Goal: Task Accomplishment & Management: Manage account settings

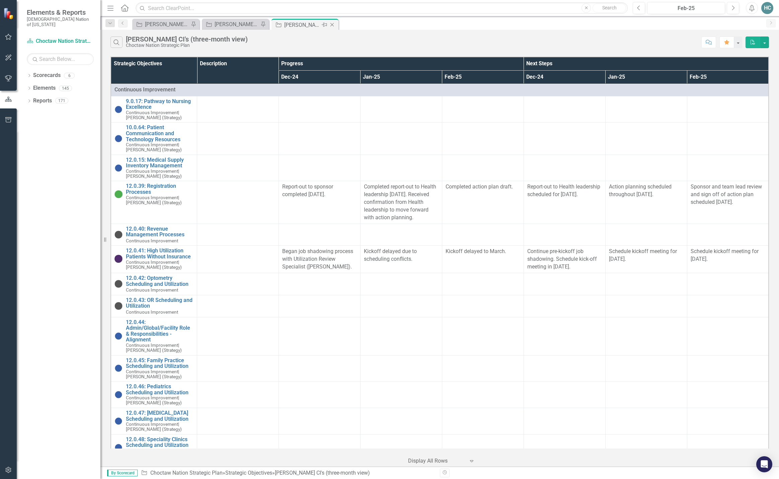
click at [333, 24] on icon "Close" at bounding box center [332, 24] width 7 height 5
click at [236, 23] on div "[PERSON_NAME] CI Working Report" at bounding box center [237, 25] width 44 height 8
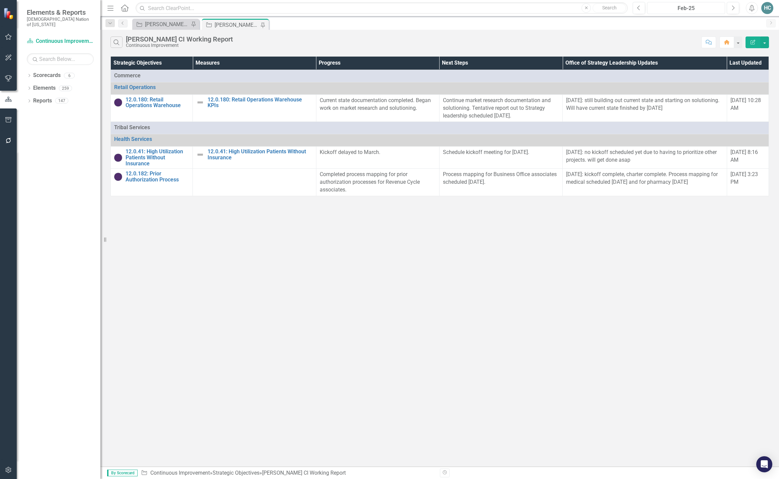
click at [698, 7] on div "Feb-25" at bounding box center [685, 8] width 73 height 8
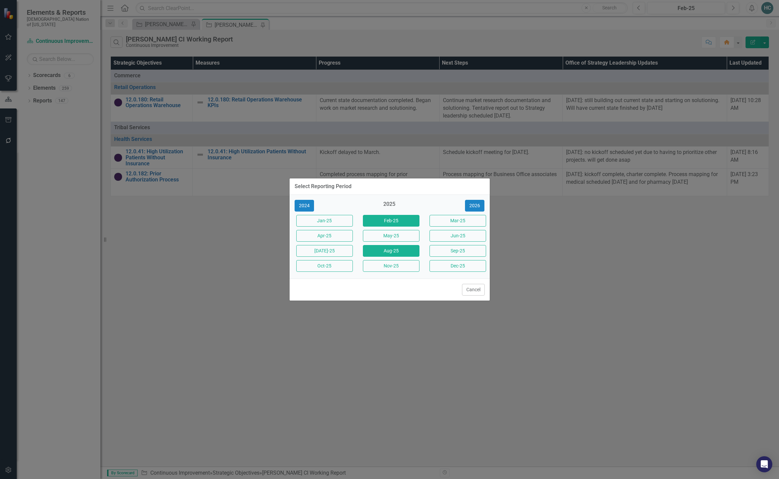
click at [376, 252] on button "Aug-25" at bounding box center [391, 251] width 57 height 12
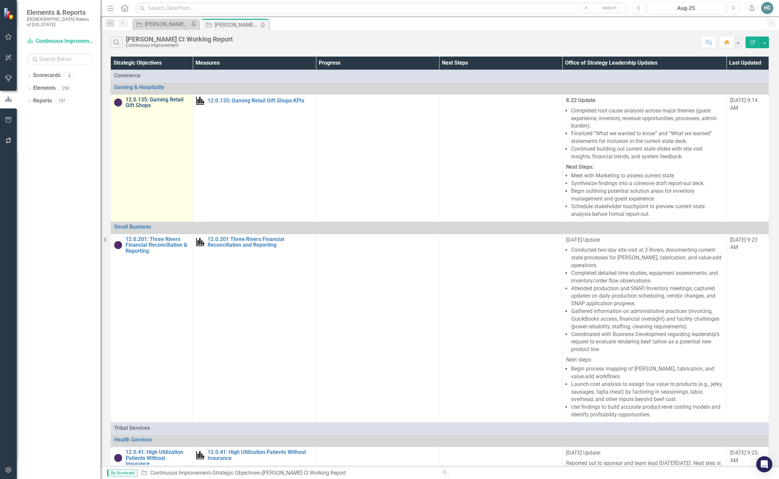
click at [146, 103] on link "12.0.135: Gaming Retail Gift Shops" at bounding box center [158, 103] width 64 height 12
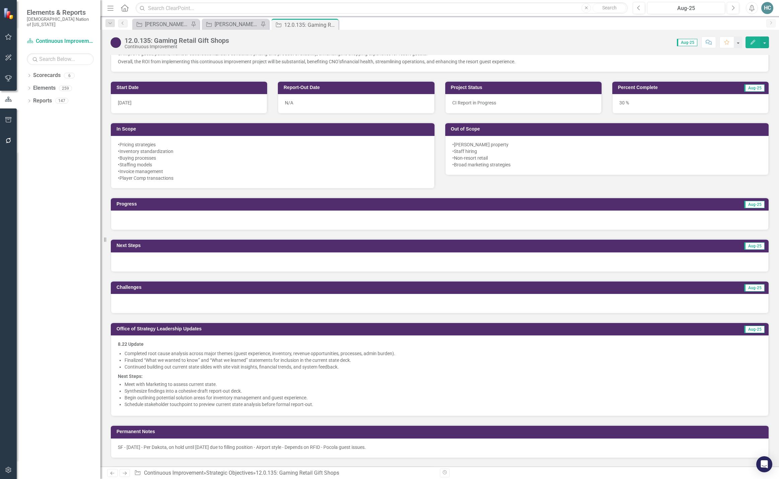
scroll to position [268, 0]
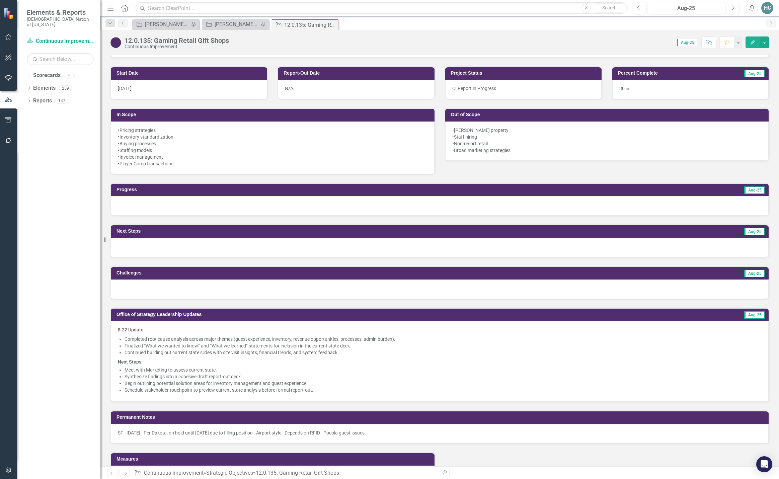
click at [176, 291] on div at bounding box center [440, 289] width 658 height 19
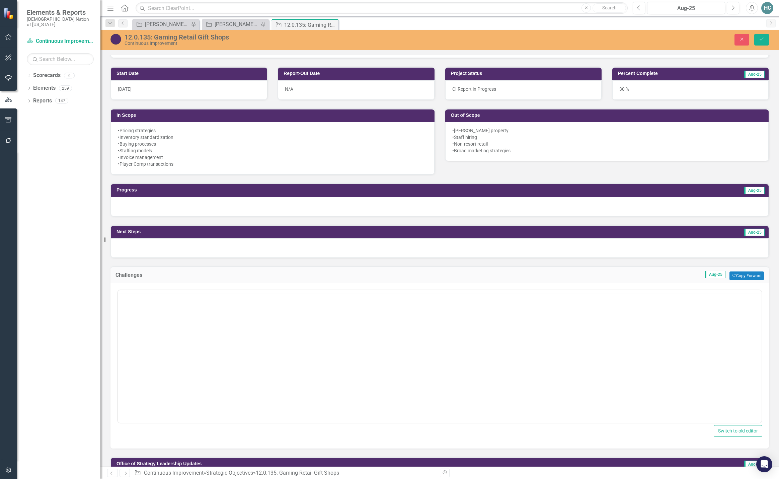
scroll to position [0, 0]
drag, startPoint x: 143, startPoint y: 323, endPoint x: 142, endPoint y: 310, distance: 13.1
click at [142, 310] on p "Rich Text Area. Press ALT-0 for help." at bounding box center [439, 311] width 640 height 8
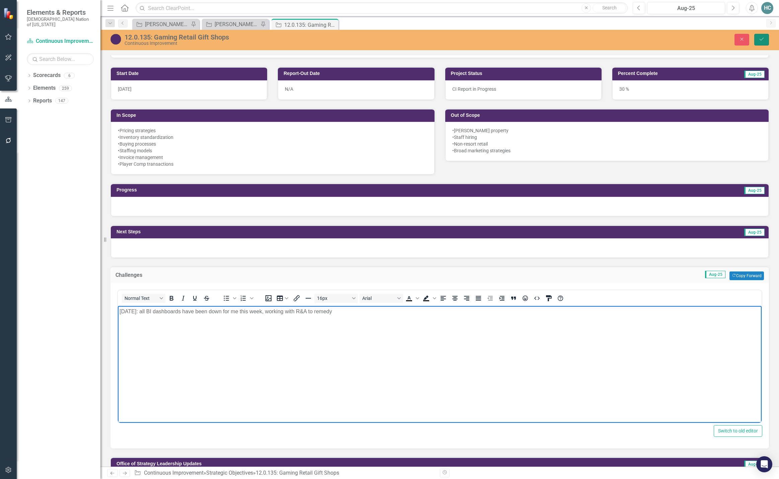
click at [757, 37] on button "Save" at bounding box center [761, 40] width 15 height 12
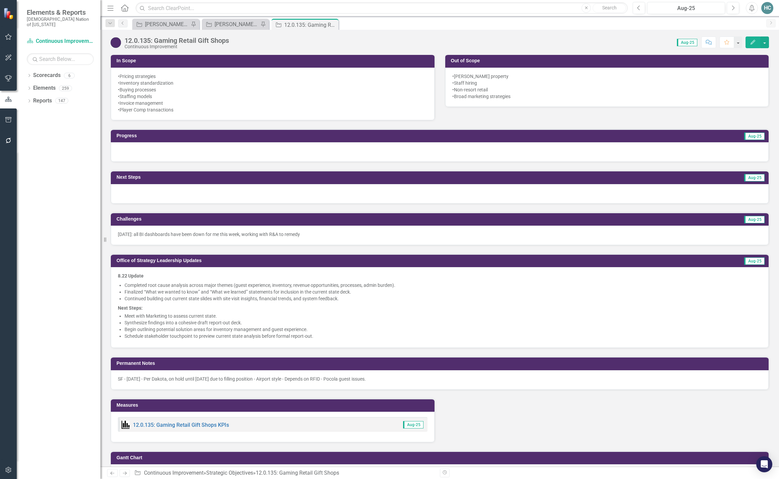
scroll to position [335, 0]
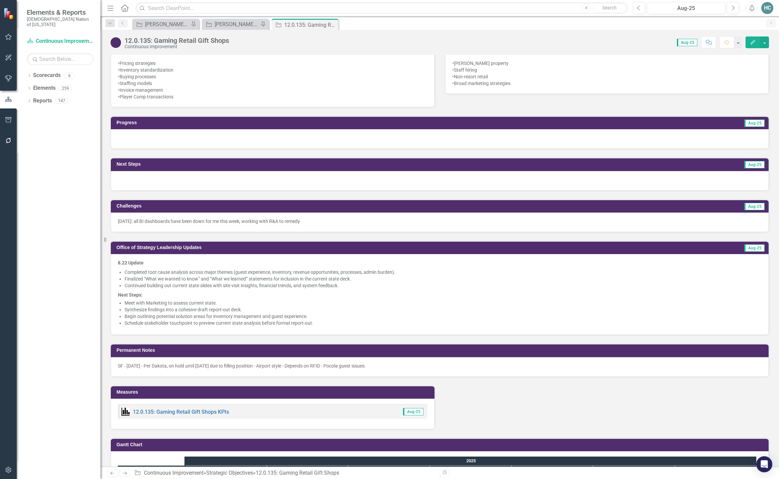
click at [313, 318] on p "Begin outlining potential solution areas for inventory management and guest exp…" at bounding box center [443, 316] width 637 height 7
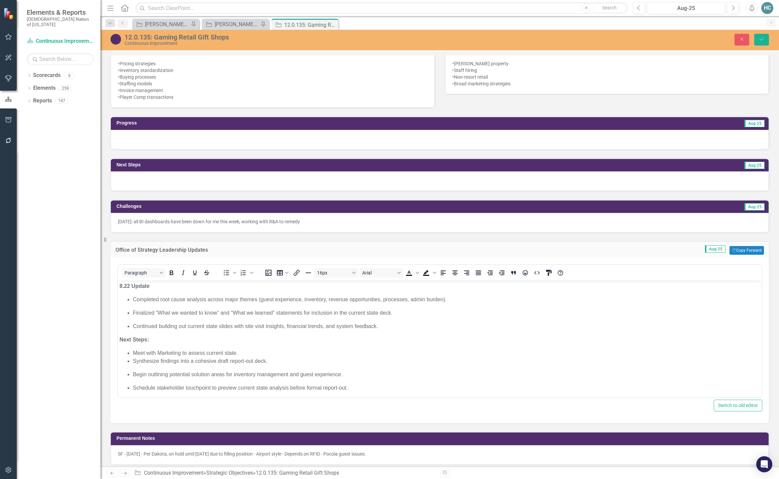
scroll to position [0, 0]
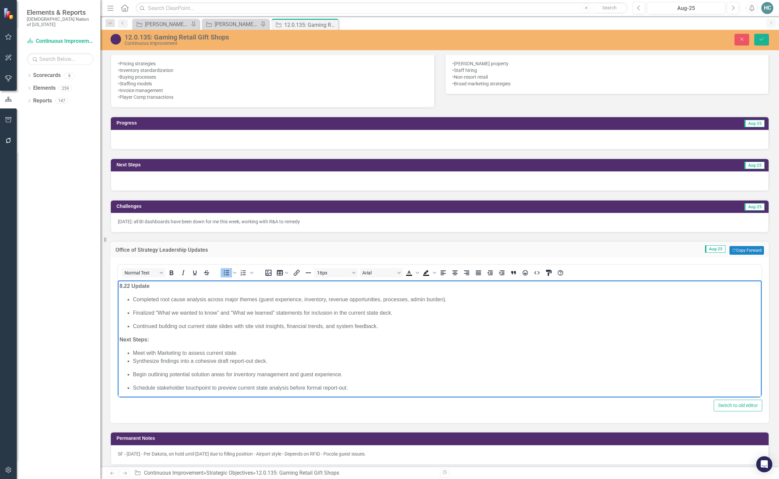
click at [355, 386] on p "Schedule stakeholder touchpoint to preview current state analysis before formal…" at bounding box center [446, 388] width 627 height 8
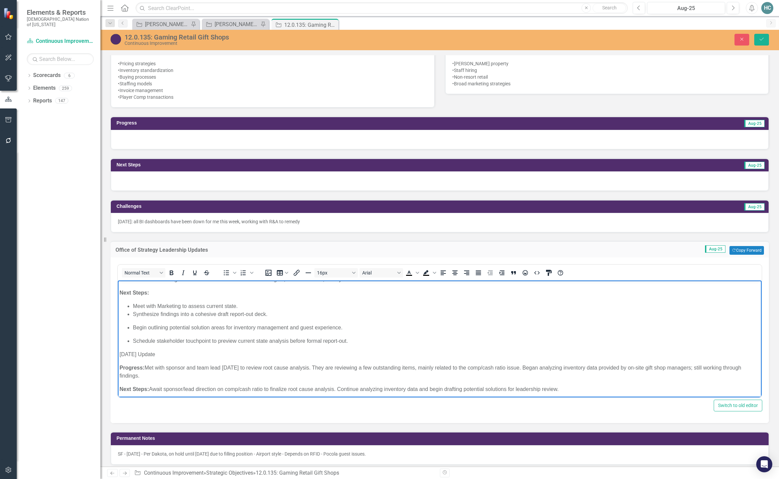
scroll to position [50, 0]
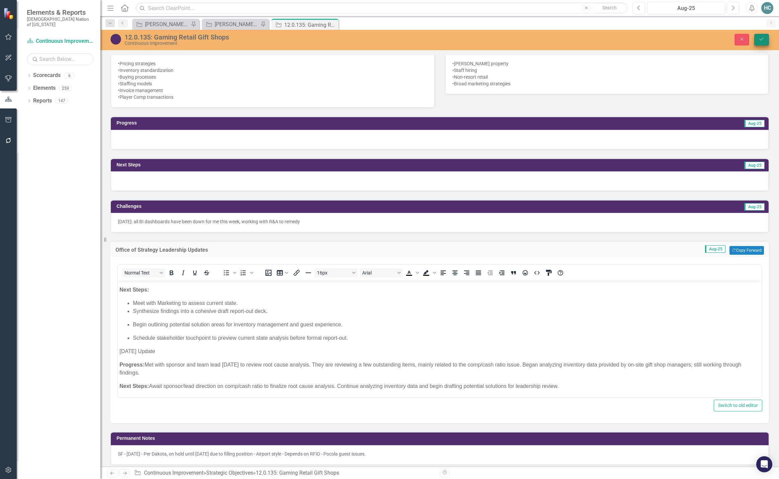
click at [759, 42] on icon "Save" at bounding box center [762, 39] width 6 height 5
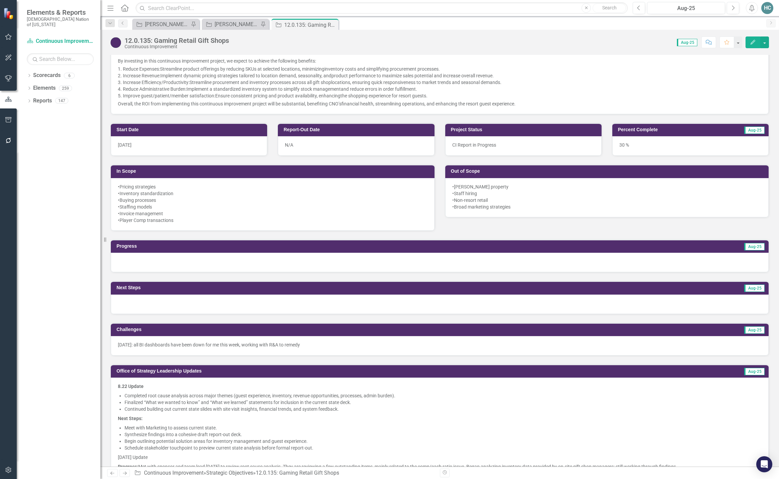
scroll to position [301, 0]
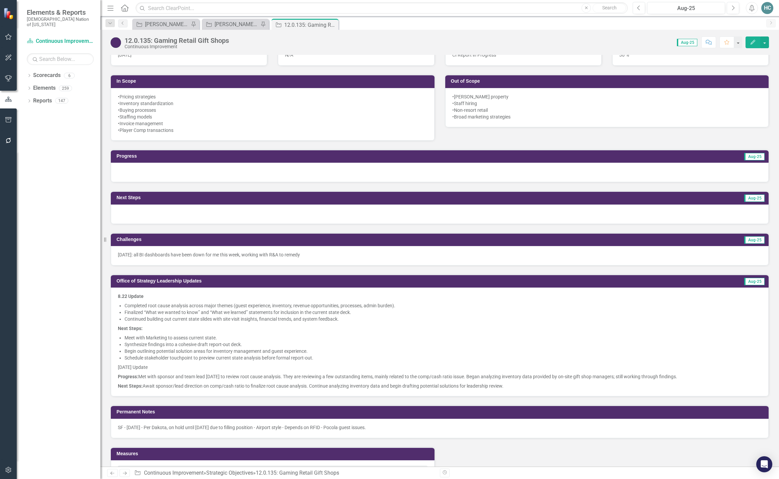
drag, startPoint x: 507, startPoint y: 386, endPoint x: 499, endPoint y: 386, distance: 7.7
click at [499, 386] on p "Next Steps: Await sponsor/lead direction on comp/cash ratio to finalize root ca…" at bounding box center [440, 385] width 644 height 8
click at [502, 387] on p "Next Steps: Await sponsor/lead direction on comp/cash ratio to finalize root ca…" at bounding box center [440, 385] width 644 height 8
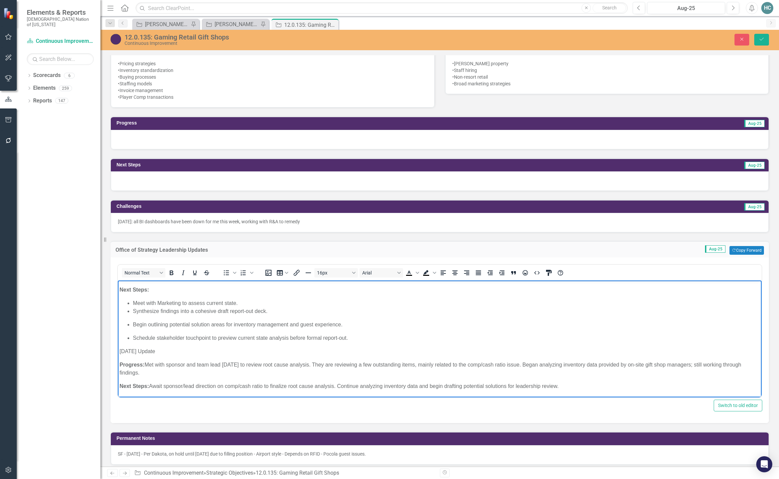
scroll to position [0, 0]
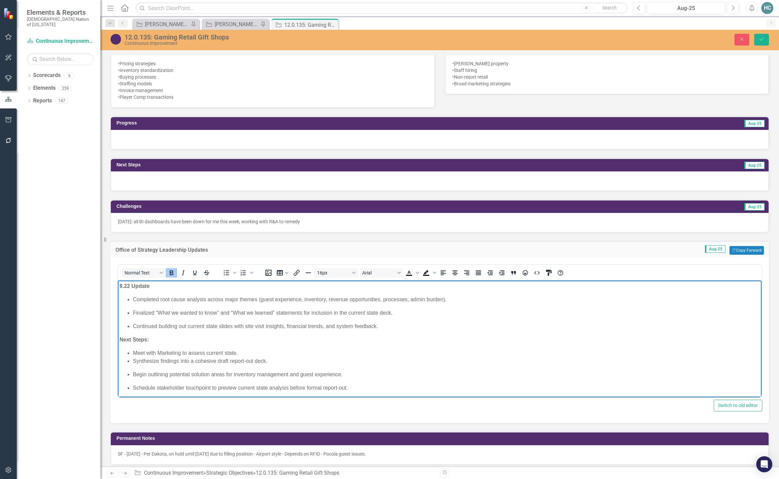
drag, startPoint x: 569, startPoint y: 388, endPoint x: 66, endPoint y: 265, distance: 518.1
click at [118, 281] on html "8.22 Update Completed root cause analysis across major themes (guest experience…" at bounding box center [440, 364] width 644 height 167
copy body "8.22 Update Completed root cause analysis across major themes (guest experience…"
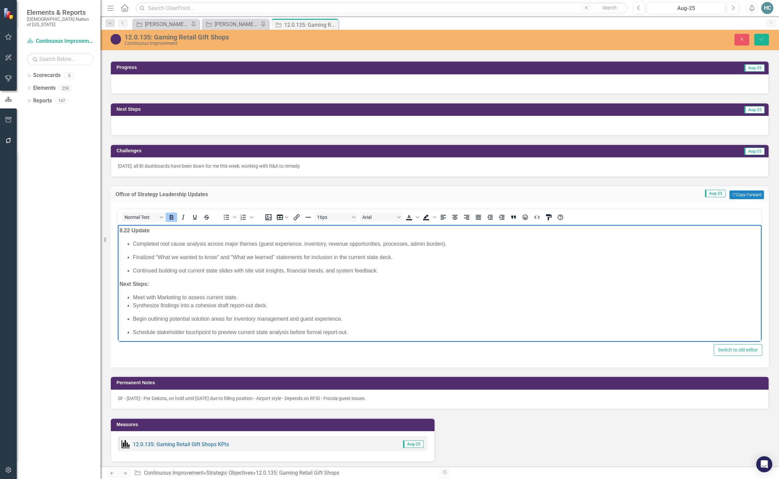
scroll to position [402, 0]
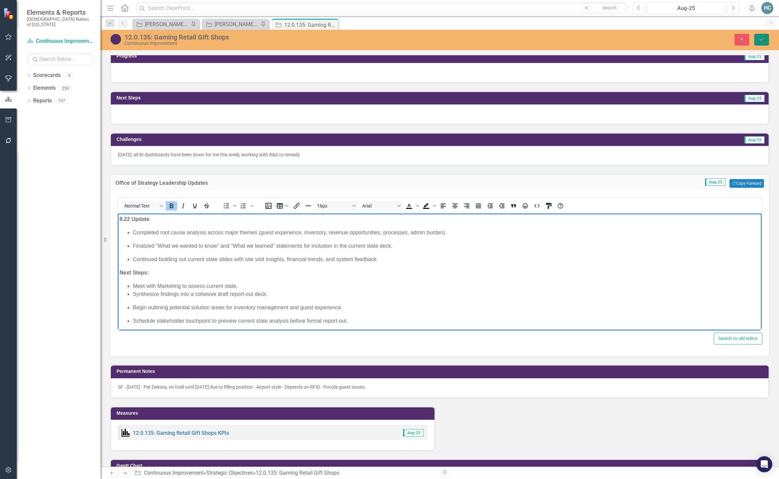
click at [764, 43] on button "Save" at bounding box center [761, 40] width 15 height 12
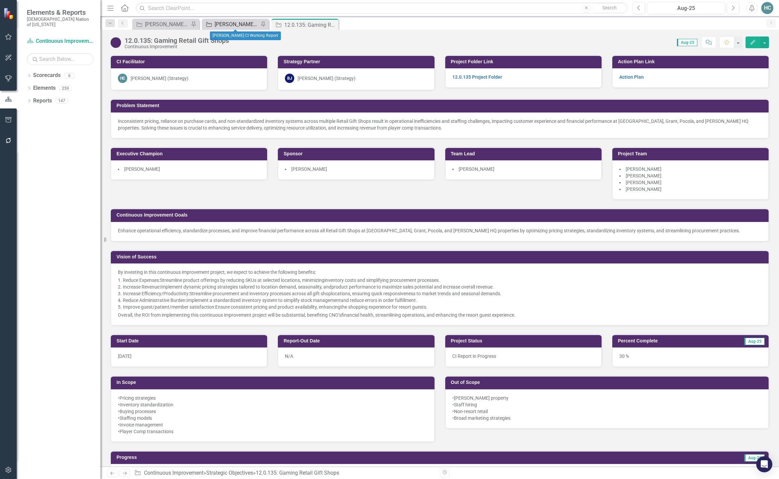
click at [243, 26] on div "[PERSON_NAME] CI Working Report" at bounding box center [237, 24] width 44 height 8
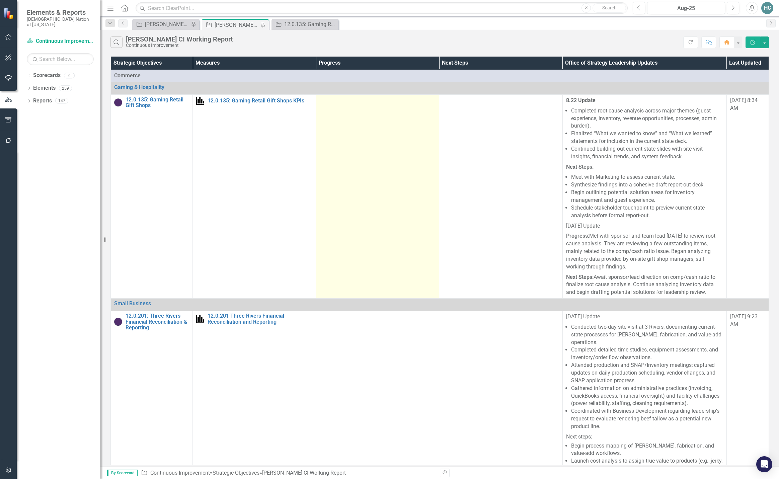
click at [365, 151] on td at bounding box center [377, 196] width 123 height 204
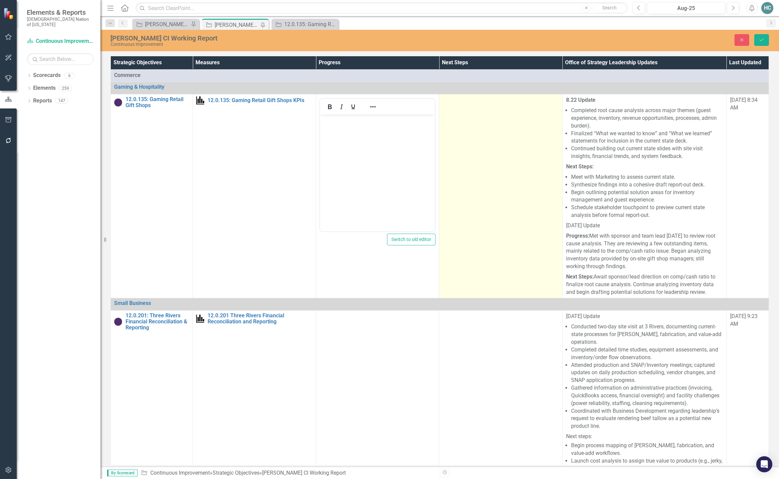
click at [491, 147] on td at bounding box center [500, 196] width 123 height 204
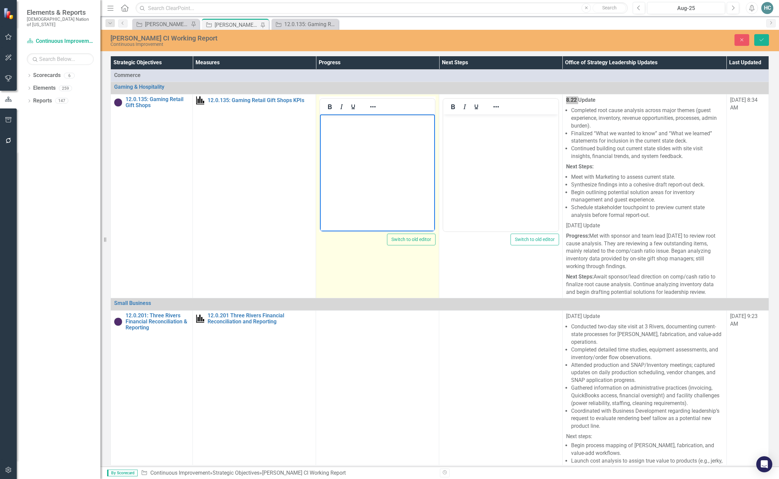
click at [343, 119] on p "Rich Text Area. Press ALT-0 for help." at bounding box center [377, 120] width 111 height 8
click at [328, 107] on icon "Bold" at bounding box center [330, 107] width 8 height 8
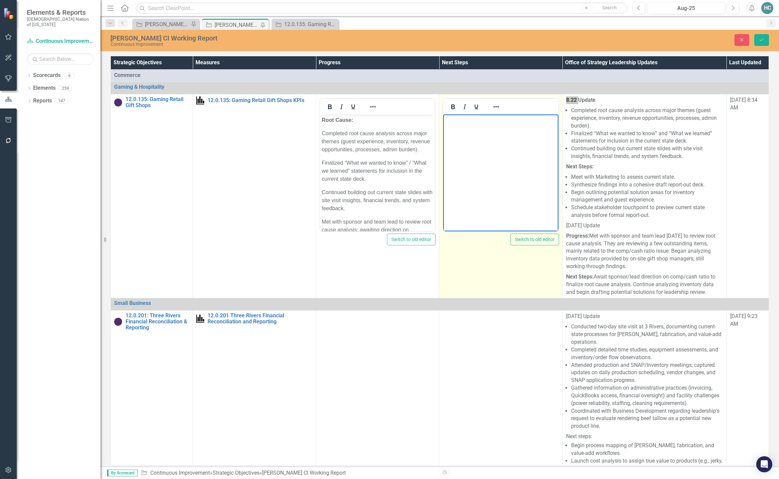
click at [457, 132] on body "Rich Text Area. Press ALT-0 for help." at bounding box center [500, 164] width 115 height 100
drag, startPoint x: 510, startPoint y: 120, endPoint x: 877, endPoint y: 234, distance: 383.8
click at [443, 119] on html "﻿Solutioning/Report-Out:" at bounding box center [500, 164] width 115 height 100
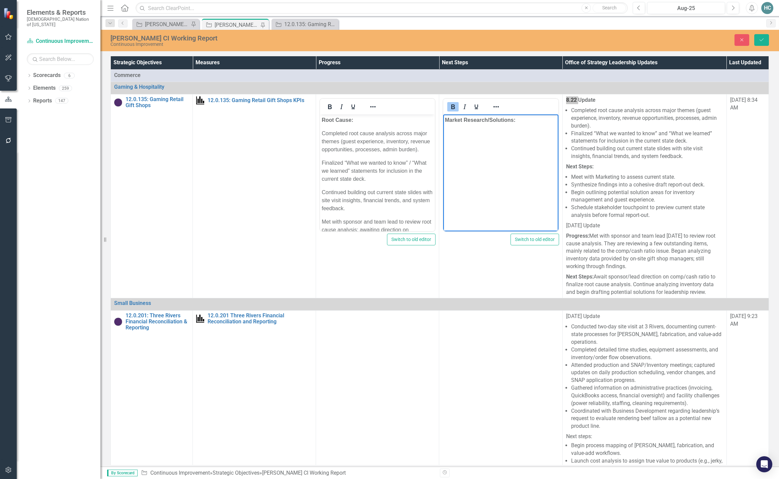
drag, startPoint x: 449, startPoint y: 106, endPoint x: 410, endPoint y: 46, distance: 71.8
click at [449, 106] on icon "Bold" at bounding box center [453, 107] width 8 height 8
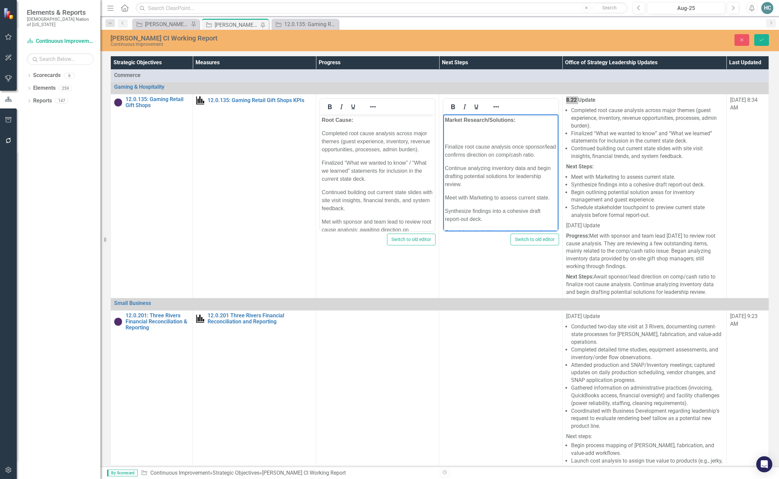
click at [448, 139] on body "Market Research/Solutions: ﻿ Finalize root cause analysis once sponsor/lead con…" at bounding box center [500, 182] width 115 height 137
drag, startPoint x: 444, startPoint y: 144, endPoint x: 484, endPoint y: 152, distance: 40.6
click at [445, 144] on body "Market Research/Solutions: ﻿ Finalize root cause analysis once sponsor/lead con…" at bounding box center [500, 182] width 115 height 137
click at [462, 169] on body "Market Research/Solutions: Finalize root cause analysis once sponsor/lead confi…" at bounding box center [500, 182] width 115 height 137
click at [446, 175] on p "Continue analyzing inventory data and begin drafting potential solutions for le…" at bounding box center [500, 176] width 111 height 24
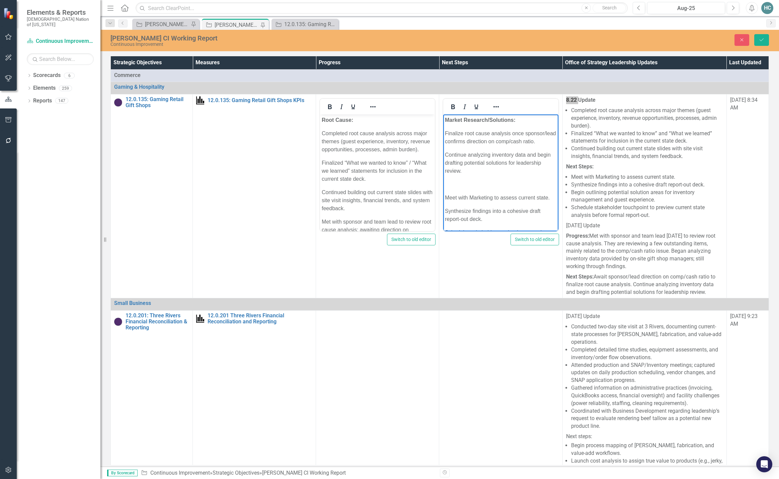
click at [445, 202] on p "Meet with Marketing to assess current state." at bounding box center [500, 198] width 111 height 8
click at [445, 218] on p "Synthesize findings into a cohesive draft report-out deck." at bounding box center [500, 215] width 111 height 16
click at [445, 208] on p "Schedule stakeholder touchpoint to preview current state analysis before formal…" at bounding box center [500, 216] width 111 height 16
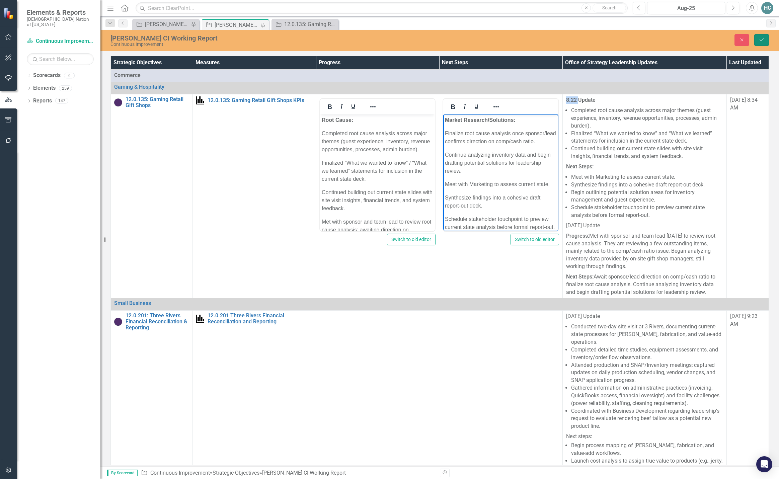
click at [761, 43] on button "Save" at bounding box center [761, 40] width 15 height 12
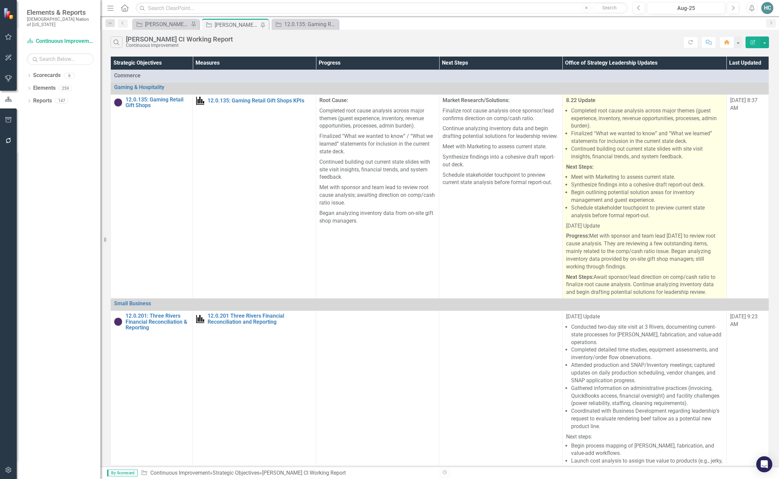
click at [597, 260] on p "Progress: Met with sponsor and team lead on Monday to review root cause analysi…" at bounding box center [644, 251] width 157 height 41
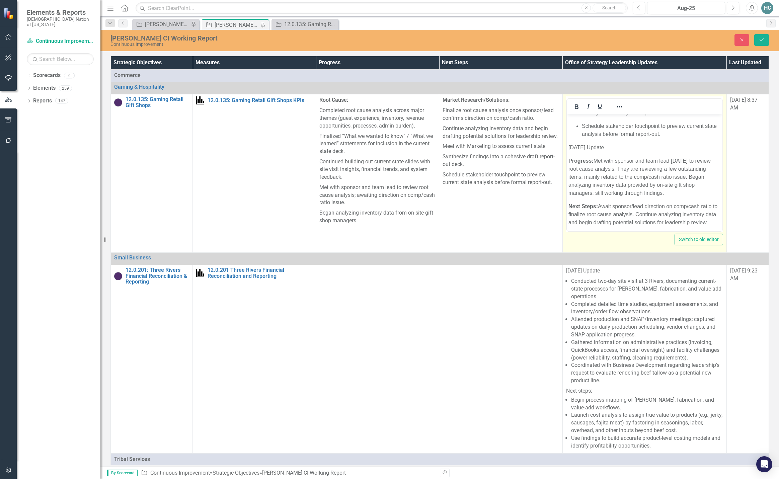
scroll to position [162, 0]
drag, startPoint x: 607, startPoint y: 134, endPoint x: 559, endPoint y: 132, distance: 48.6
click at [566, 132] on html "8.22 Update Completed root cause analysis across major themes (guest experience…" at bounding box center [644, 103] width 156 height 255
click at [575, 105] on icon "Bold" at bounding box center [577, 106] width 4 height 5
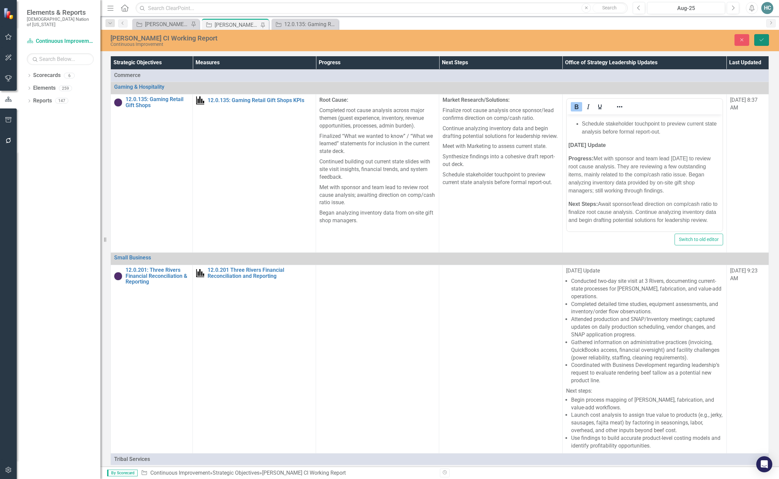
click at [760, 36] on button "Save" at bounding box center [761, 40] width 15 height 12
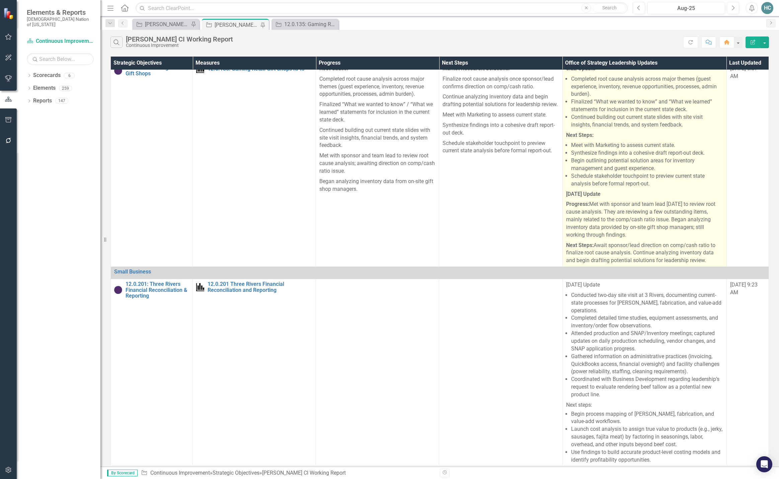
scroll to position [0, 0]
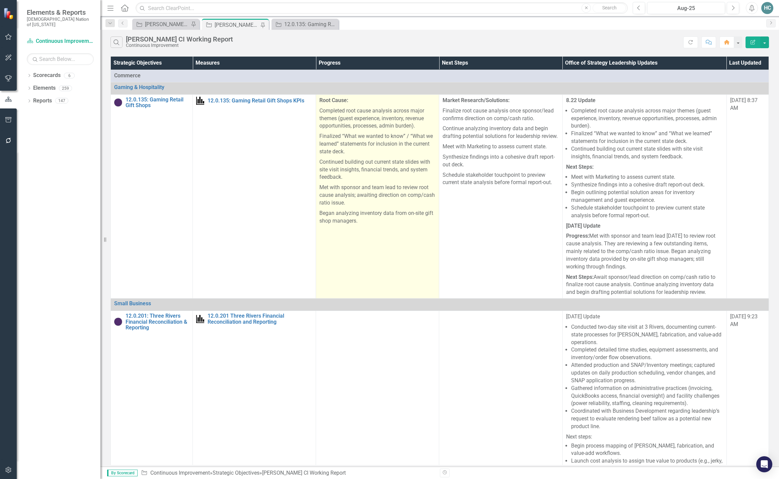
click at [351, 200] on p "Met with sponsor and team lead to review root cause analysis; awaiting directio…" at bounding box center [377, 195] width 116 height 26
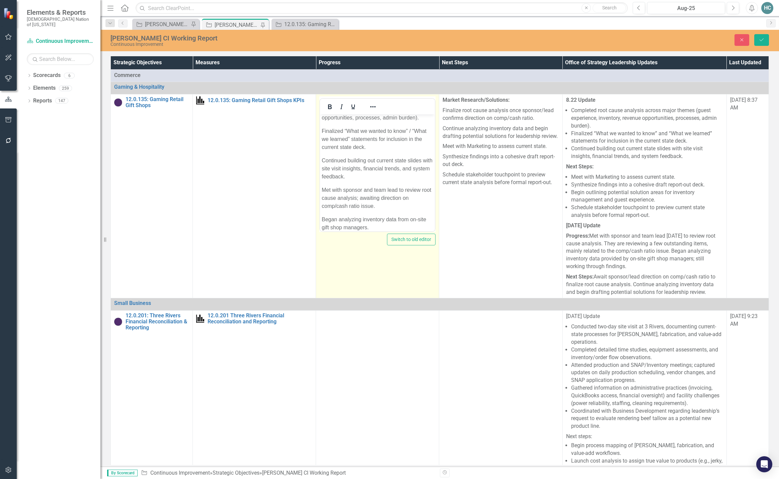
scroll to position [33, 0]
click at [362, 196] on p "Met with sponsor and team lead to review root cause analysis; awaiting directio…" at bounding box center [377, 196] width 111 height 24
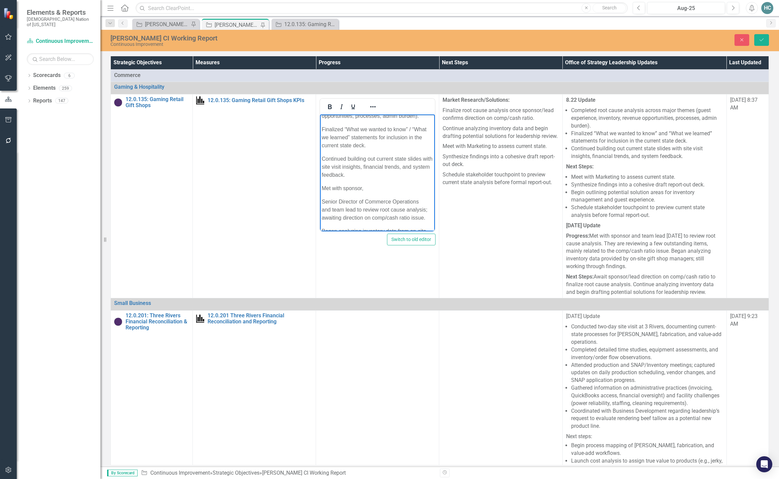
drag, startPoint x: 322, startPoint y: 209, endPoint x: 334, endPoint y: 210, distance: 12.4
click at [322, 206] on div "Senior Director of Commerce Operations" at bounding box center [377, 202] width 111 height 8
click at [321, 217] on body "Root Cause: Completed root cause analysis across major themes (guest experience…" at bounding box center [377, 165] width 115 height 169
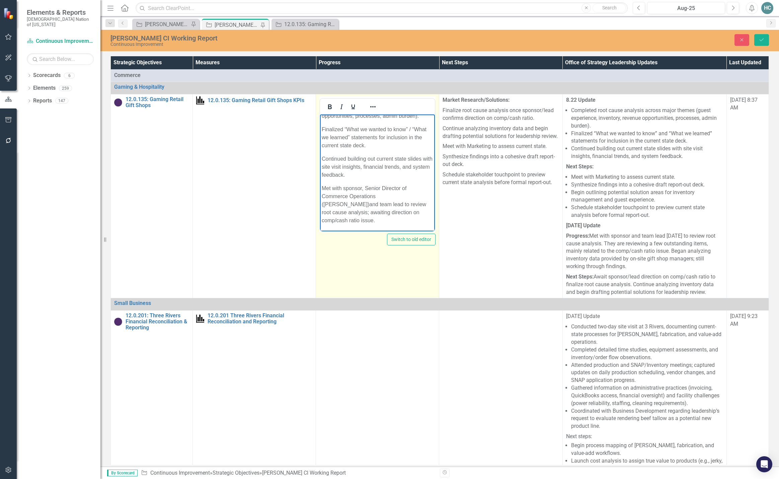
click at [421, 206] on p "Met with sponsor, Senior Director of Commerce Operations (Dakota Holloway) and …" at bounding box center [377, 204] width 111 height 40
click at [355, 214] on span "and team lead to review root cause analysis; awaiting direction on comp/cash ra…" at bounding box center [375, 213] width 106 height 22
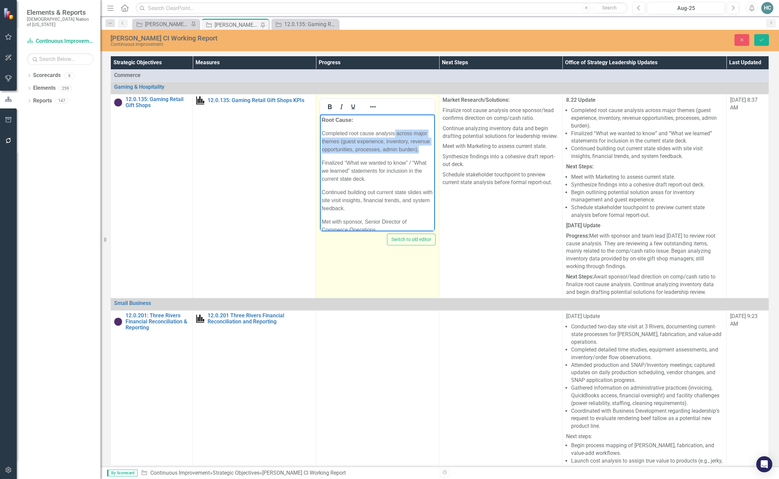
drag, startPoint x: 341, startPoint y: 158, endPoint x: 395, endPoint y: 136, distance: 58.7
click at [395, 136] on p "Completed root cause analysis across major themes (guest experience, inventory,…" at bounding box center [377, 142] width 111 height 24
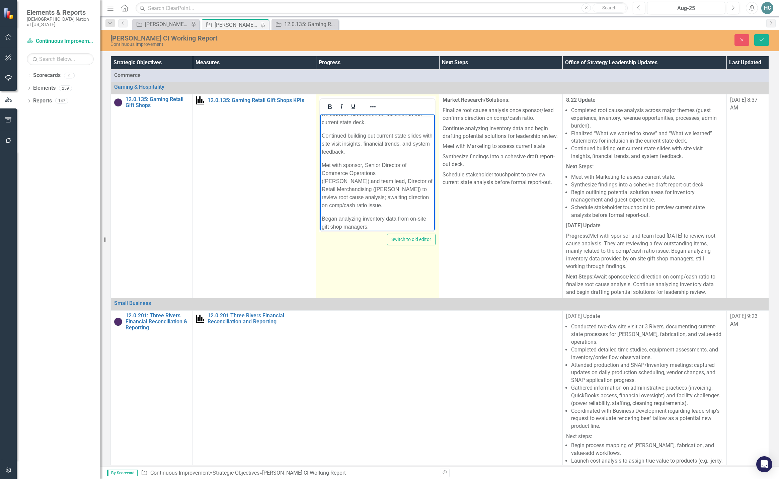
scroll to position [47, 0]
drag, startPoint x: 375, startPoint y: 200, endPoint x: 407, endPoint y: 191, distance: 33.7
click at [407, 191] on span "and team lead, Director of Retail Merchandising (Toni Bishop) to review root ca…" at bounding box center [377, 187] width 111 height 30
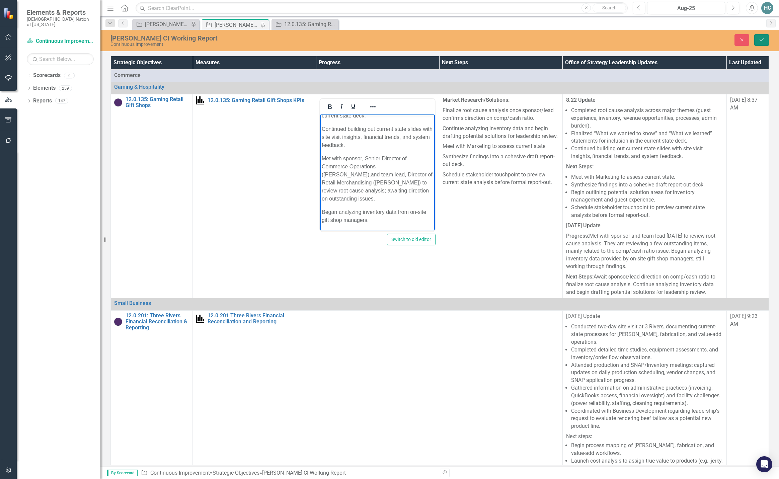
click at [767, 44] on button "Save" at bounding box center [761, 40] width 15 height 12
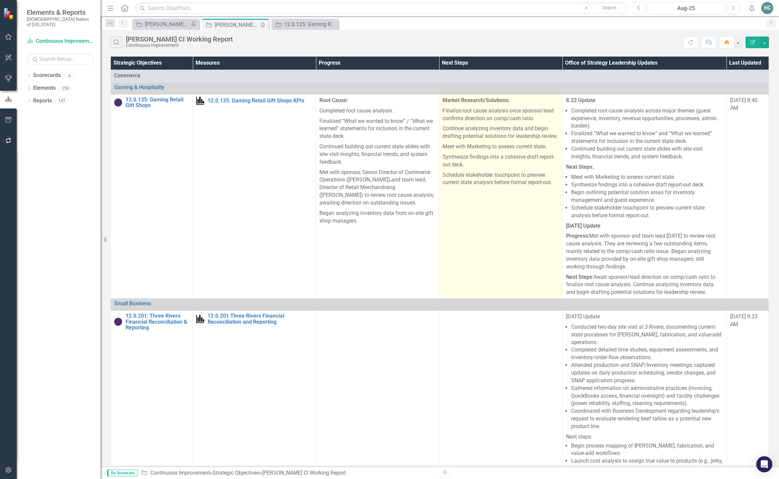
click at [530, 170] on p "Synthesize findings into a cohesive draft report-out deck." at bounding box center [501, 161] width 116 height 18
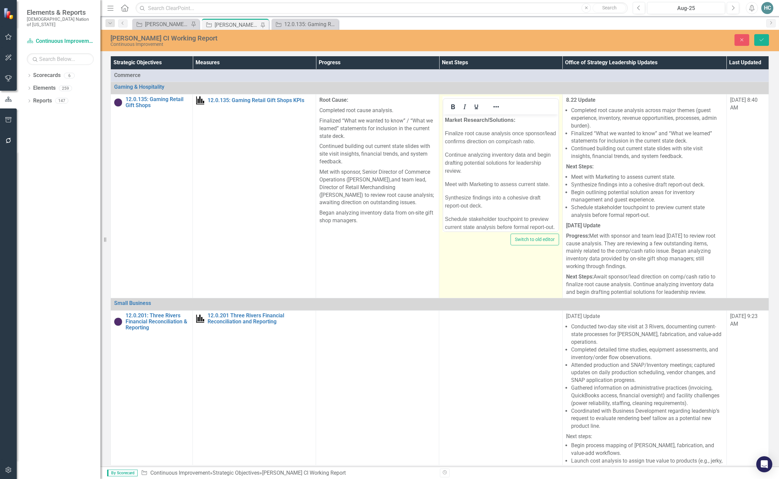
scroll to position [0, 0]
drag, startPoint x: 481, startPoint y: 149, endPoint x: 446, endPoint y: 148, distance: 35.8
click at [446, 146] on p "Finalize root cause analysis once sponsor/lead confirms direction on comp/cash …" at bounding box center [500, 138] width 111 height 16
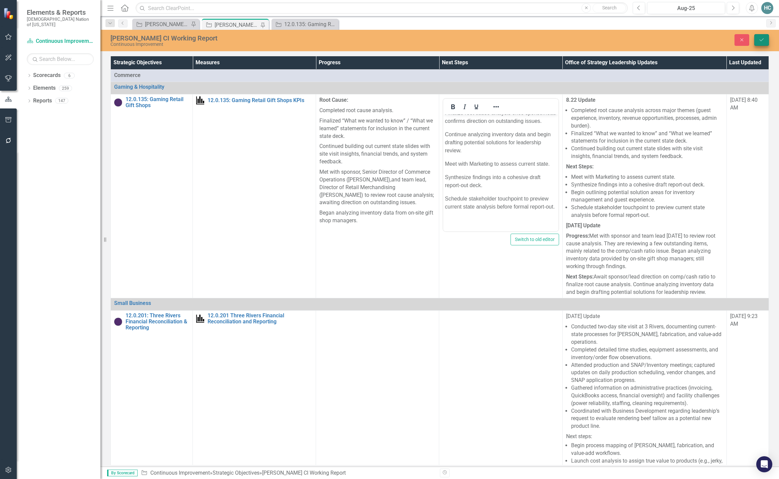
click at [767, 43] on button "Save" at bounding box center [761, 40] width 15 height 12
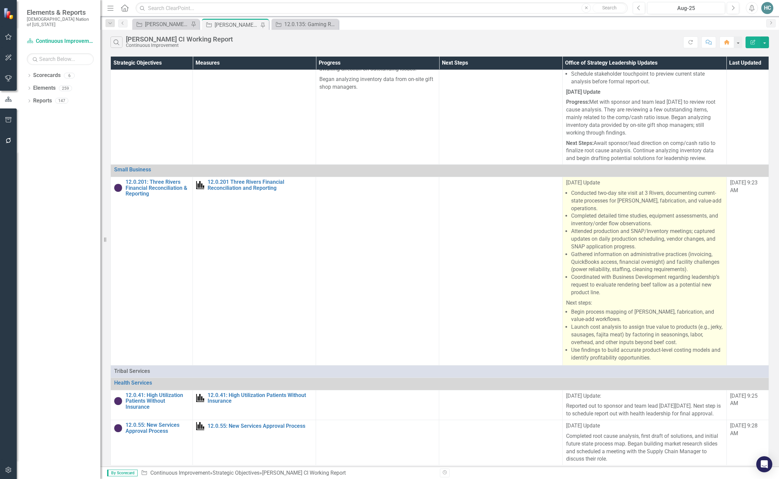
click at [634, 296] on li "Coordinated with Business Development regarding leadership’s request to evaluat…" at bounding box center [647, 284] width 152 height 23
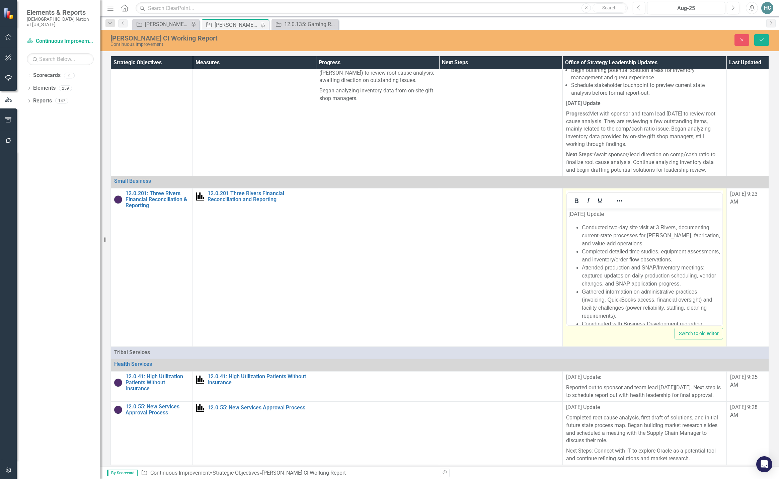
scroll to position [0, 0]
drag, startPoint x: 608, startPoint y: 216, endPoint x: 556, endPoint y: 215, distance: 51.9
click at [566, 215] on html "8.22.25 Update Conducted two-day site visit at 3 Rivers, documenting current-st…" at bounding box center [644, 322] width 156 height 226
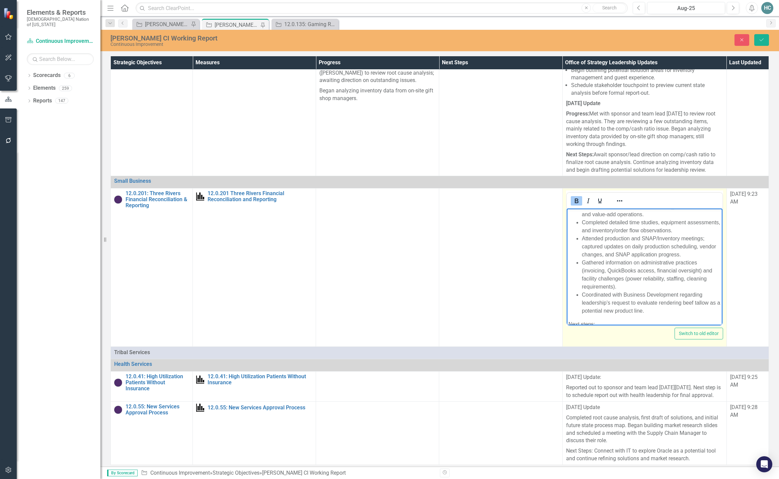
scroll to position [67, 0]
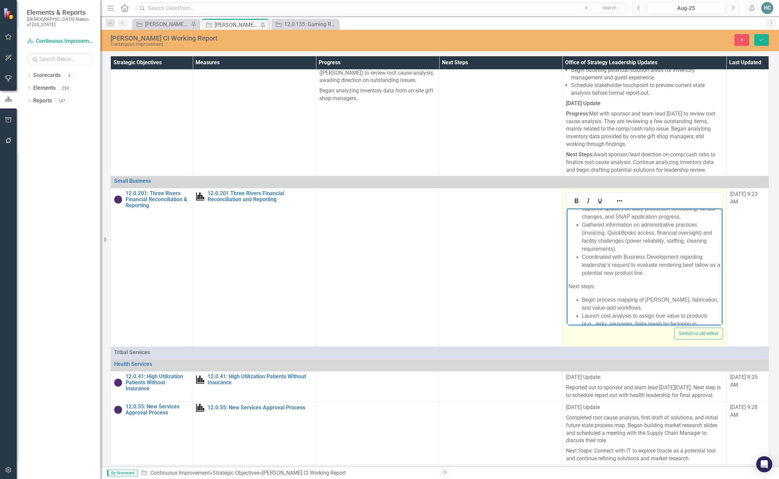
drag, startPoint x: 599, startPoint y: 287, endPoint x: 552, endPoint y: 286, distance: 46.5
click at [566, 286] on html "8.22.25 Update Conducted two-day site visit at 3 Rivers, documenting current-st…" at bounding box center [644, 255] width 156 height 226
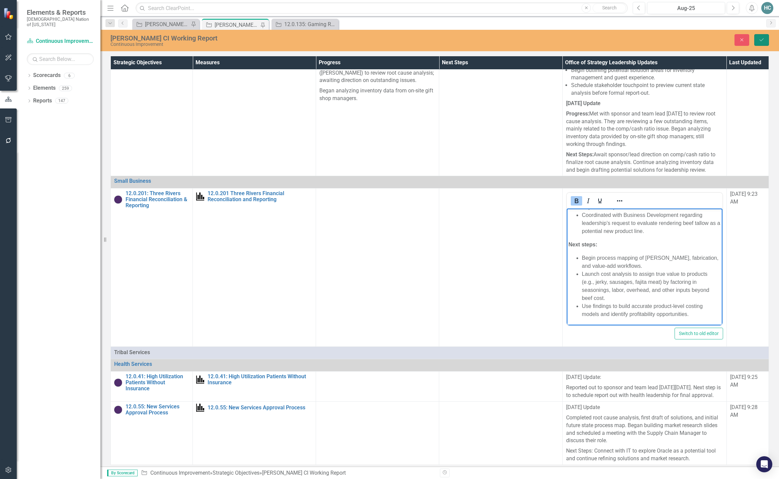
click at [765, 41] on button "Save" at bounding box center [761, 40] width 15 height 12
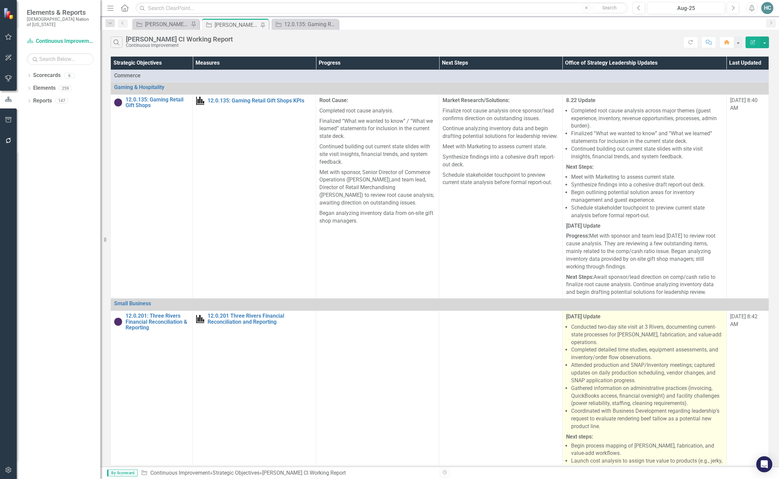
scroll to position [160, 0]
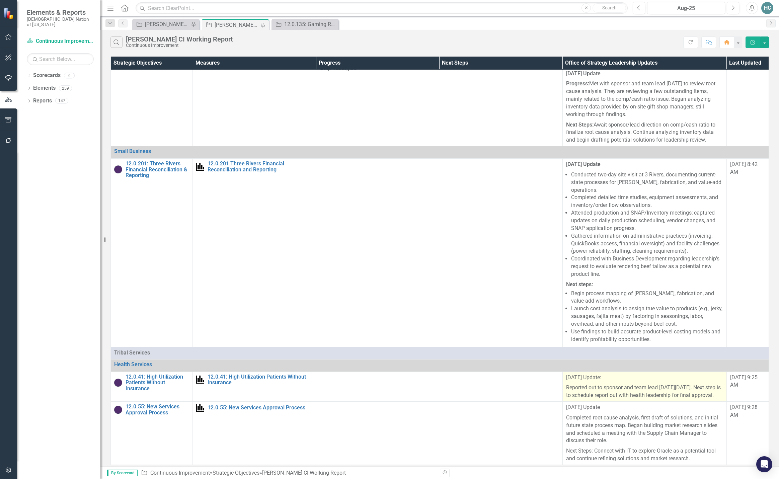
click at [638, 383] on p "Reported out to sponsor and team lead [DATE][DATE]. Next step is to schedule re…" at bounding box center [644, 391] width 157 height 17
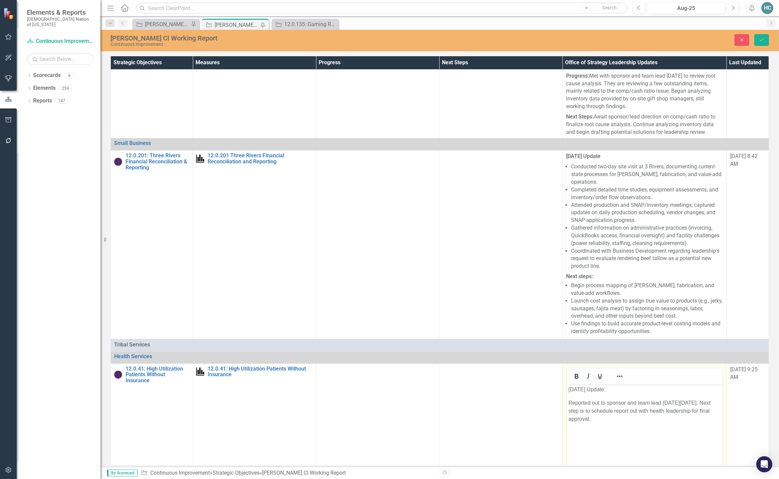
scroll to position [0, 0]
drag, startPoint x: 611, startPoint y: 392, endPoint x: 542, endPoint y: 394, distance: 69.6
click at [566, 394] on html "8.22.25 Update: Reported out to sponsor and team lead on Monday, August 18. Nex…" at bounding box center [644, 434] width 156 height 100
drag, startPoint x: 602, startPoint y: 390, endPoint x: 563, endPoint y: 390, distance: 39.2
click at [566, 390] on html "8.22.25 Update: Reported out to sponsor and team lead on Monday, August 18. Nex…" at bounding box center [644, 434] width 156 height 100
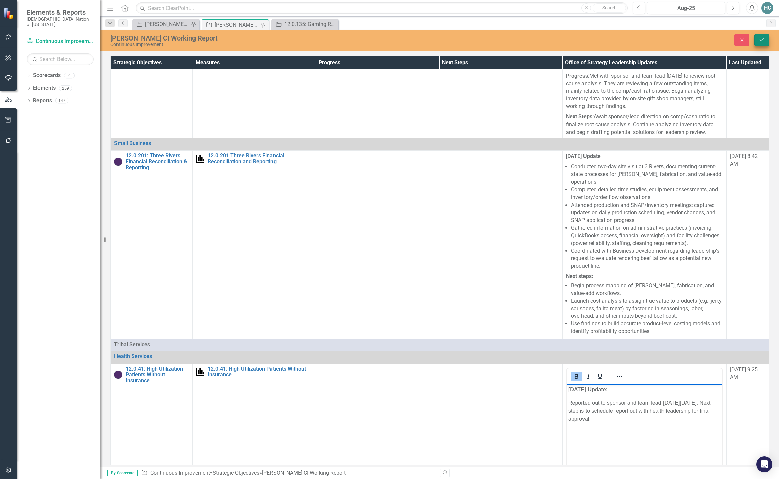
click at [755, 38] on button "Save" at bounding box center [761, 40] width 15 height 12
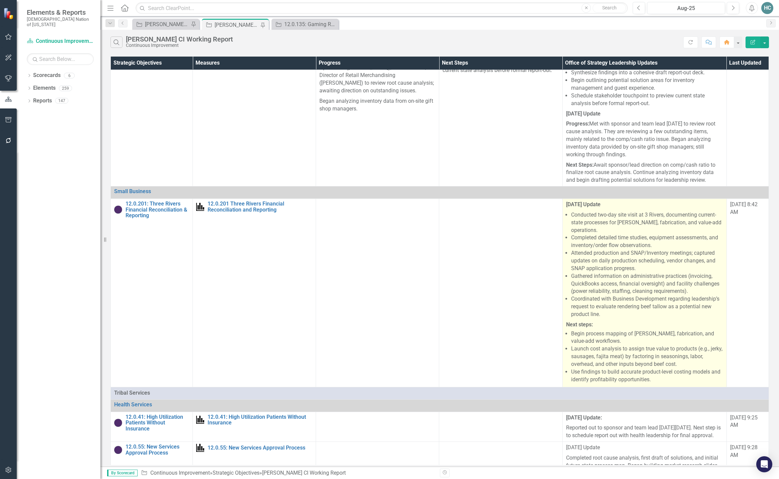
scroll to position [160, 0]
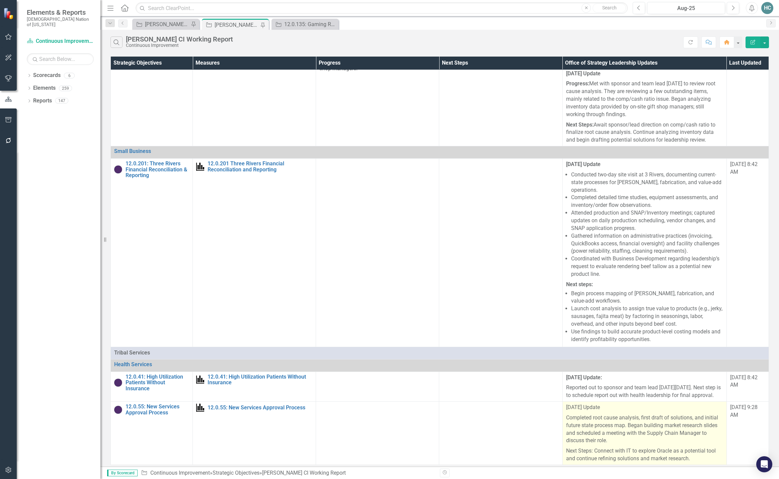
click at [602, 422] on p "Completed root cause analysis, first draft of solutions, and initial future sta…" at bounding box center [644, 429] width 157 height 33
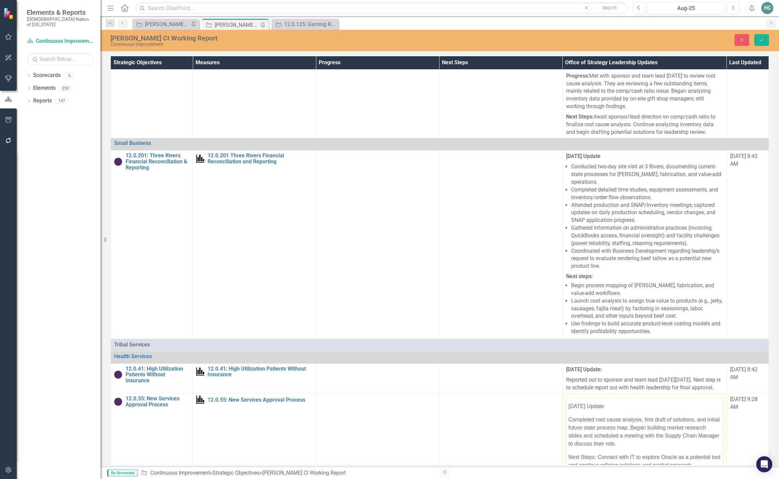
scroll to position [0, 0]
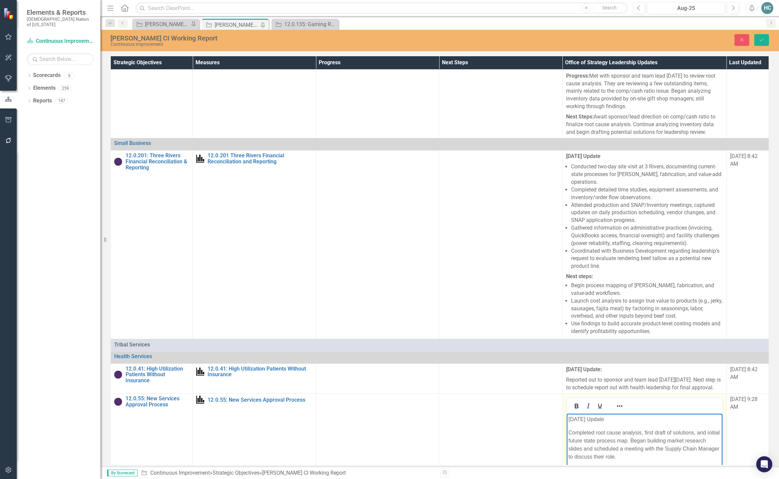
drag, startPoint x: 601, startPoint y: 421, endPoint x: 561, endPoint y: 421, distance: 39.8
click at [566, 421] on html "[DATE] Update Completed root cause analysis, first draft of solutions, and init…" at bounding box center [644, 464] width 156 height 100
click at [759, 39] on icon "Save" at bounding box center [762, 39] width 6 height 5
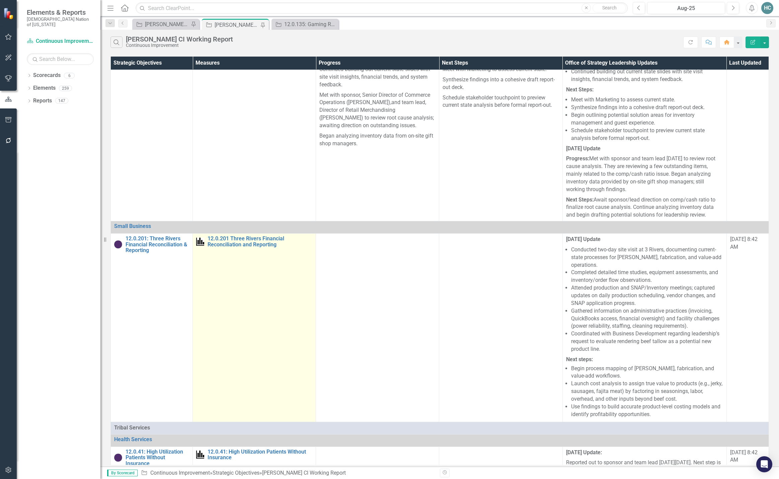
scroll to position [67, 0]
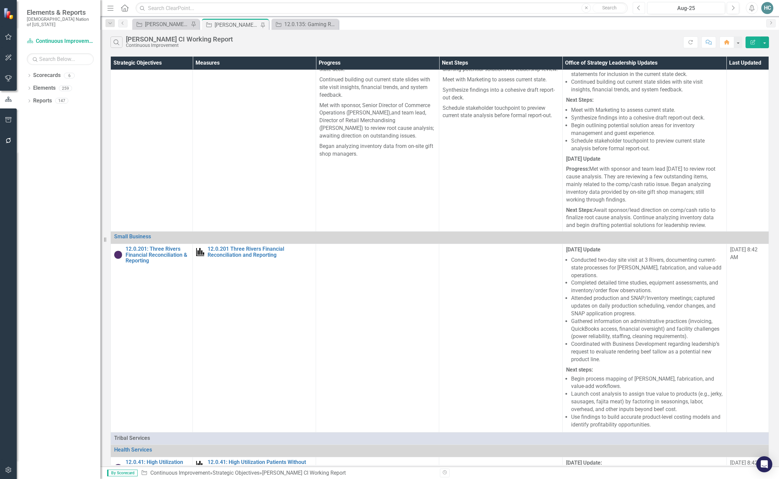
click at [642, 10] on button "Previous" at bounding box center [639, 8] width 12 height 12
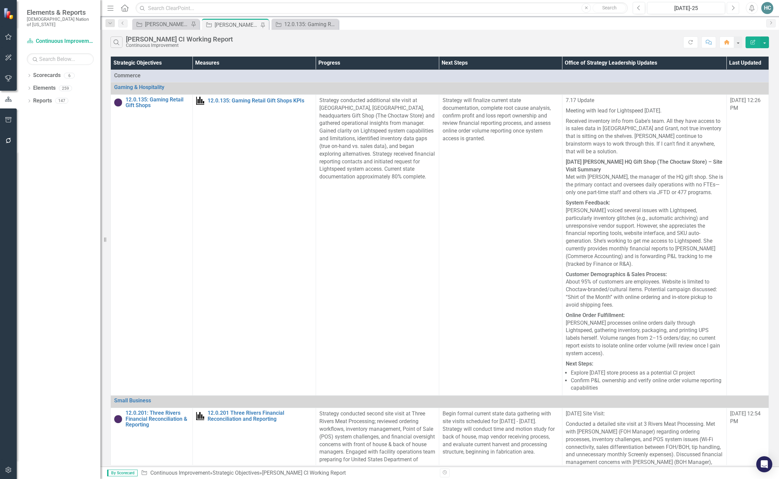
click at [734, 8] on icon "Next" at bounding box center [733, 8] width 4 height 6
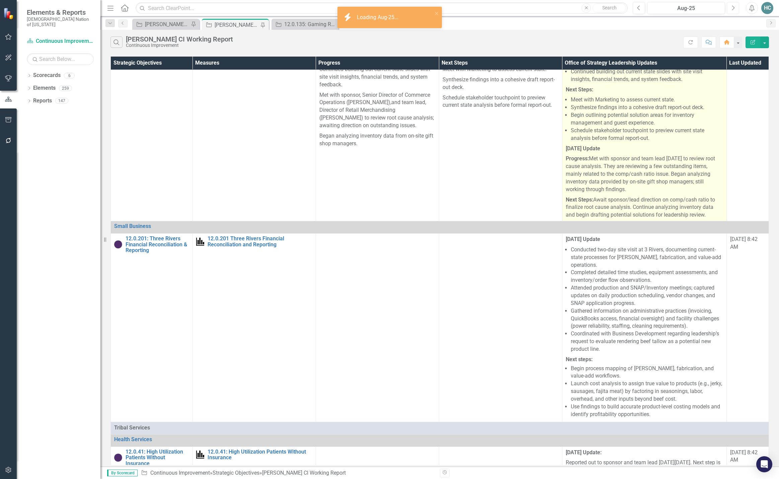
scroll to position [160, 0]
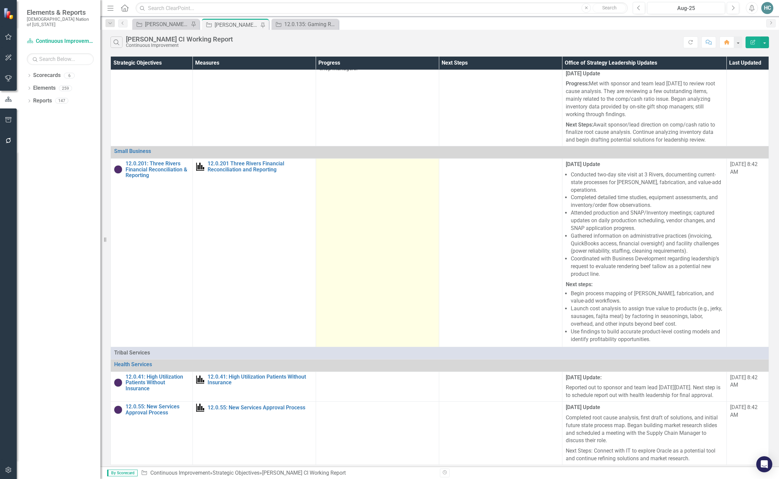
click at [366, 192] on td at bounding box center [377, 253] width 123 height 188
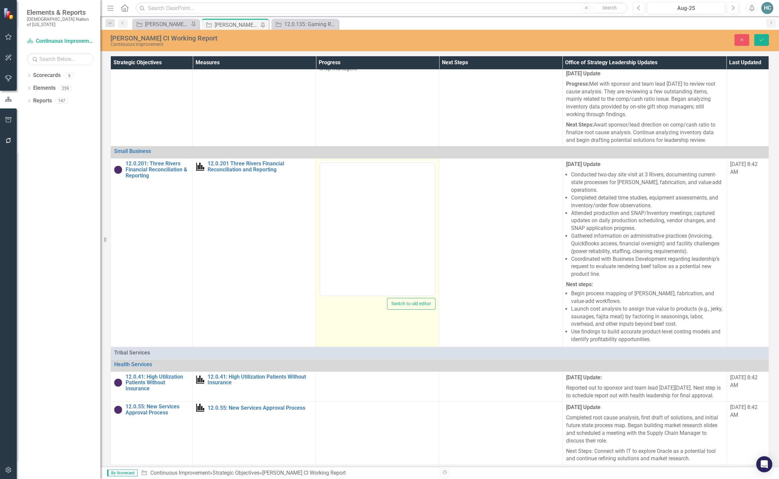
scroll to position [0, 0]
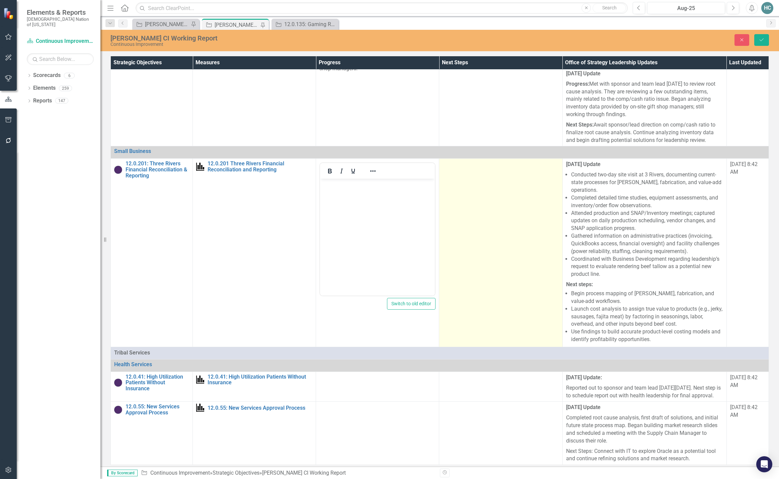
click at [473, 190] on td at bounding box center [500, 253] width 123 height 188
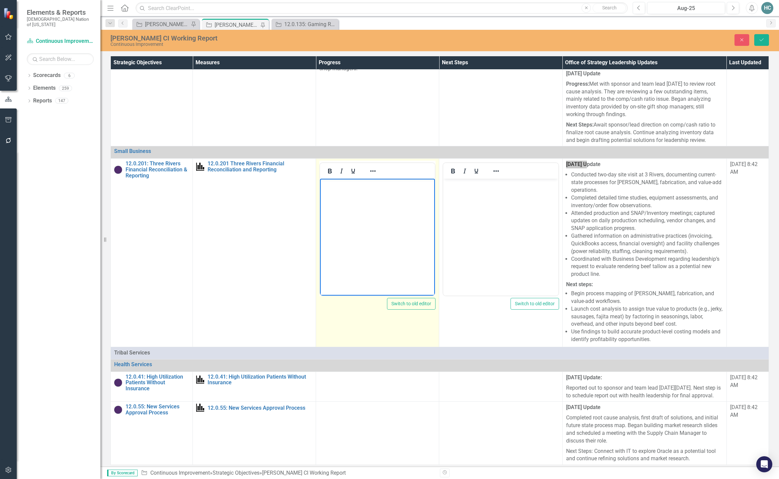
click at [366, 186] on p "Rich Text Area. Press ALT-0 for help." at bounding box center [377, 184] width 111 height 8
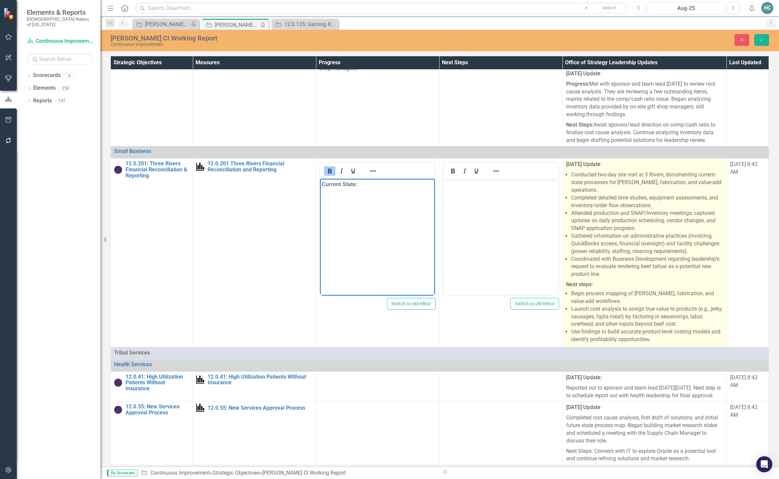
click at [656, 290] on li "Begin process mapping of [PERSON_NAME], fabrication, and value-add workflows." at bounding box center [647, 297] width 152 height 15
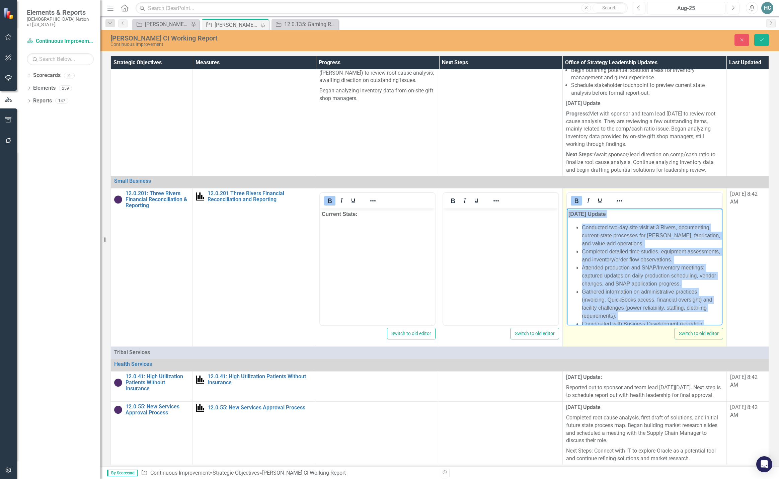
drag, startPoint x: 696, startPoint y: 314, endPoint x: 569, endPoint y: 216, distance: 160.5
click at [569, 216] on body "8.22.25 Update Conducted two-day site visit at 3 Rivers, documenting current-st…" at bounding box center [644, 322] width 156 height 226
copy body "8.22.25 Update Conducted two-day site visit at 3 Rivers, documenting current-st…"
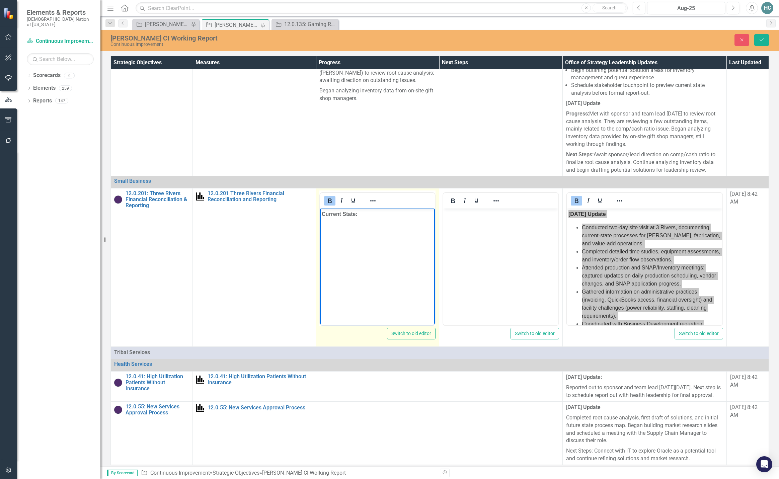
click at [334, 226] on body "﻿Current State:" at bounding box center [377, 259] width 115 height 100
click at [362, 219] on body "﻿Current State:" at bounding box center [377, 259] width 115 height 100
click at [329, 197] on icon "Bold" at bounding box center [330, 201] width 8 height 8
click at [357, 217] on span "﻿Completed site visit at 3 Rivers to document current operations and gather inf…" at bounding box center [340, 214] width 36 height 6
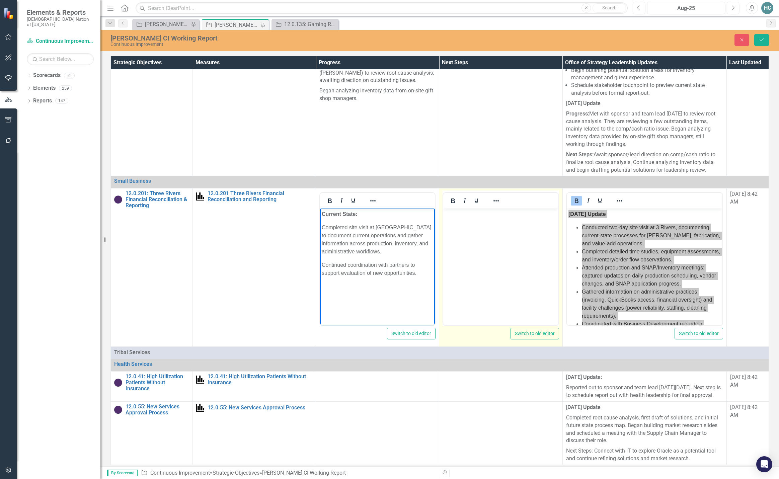
click at [469, 220] on body "Rich Text Area. Press ALT-0 for help." at bounding box center [500, 259] width 115 height 100
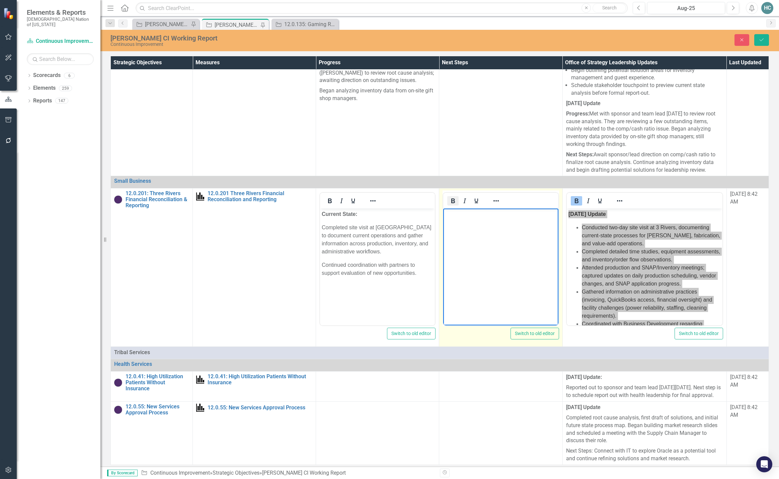
click at [449, 197] on icon "Bold" at bounding box center [453, 201] width 8 height 8
drag, startPoint x: 449, startPoint y: 191, endPoint x: 2, endPoint y: 2, distance: 484.9
click at [449, 197] on icon "Bold" at bounding box center [453, 201] width 8 height 8
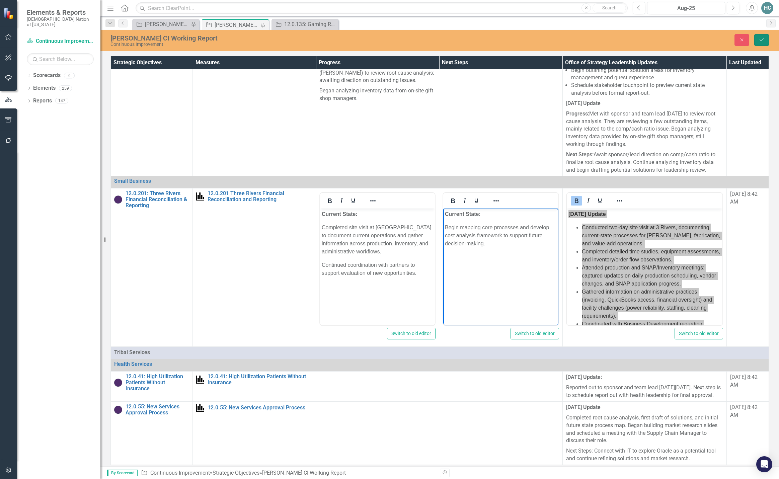
click at [768, 44] on button "Save" at bounding box center [761, 40] width 15 height 12
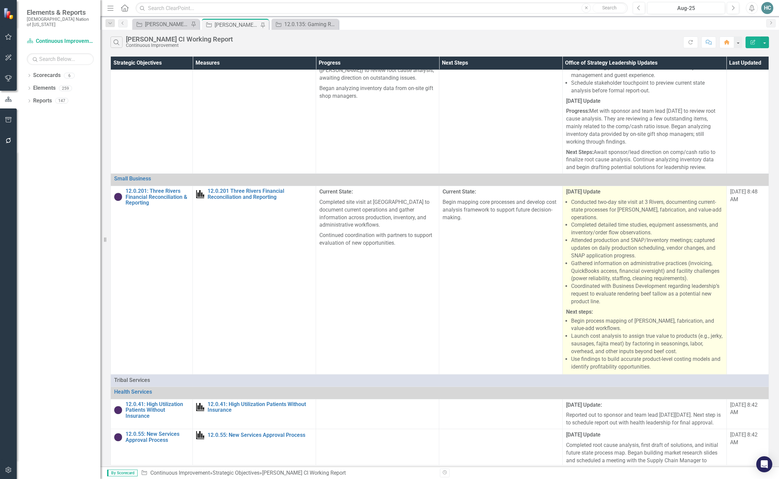
scroll to position [160, 0]
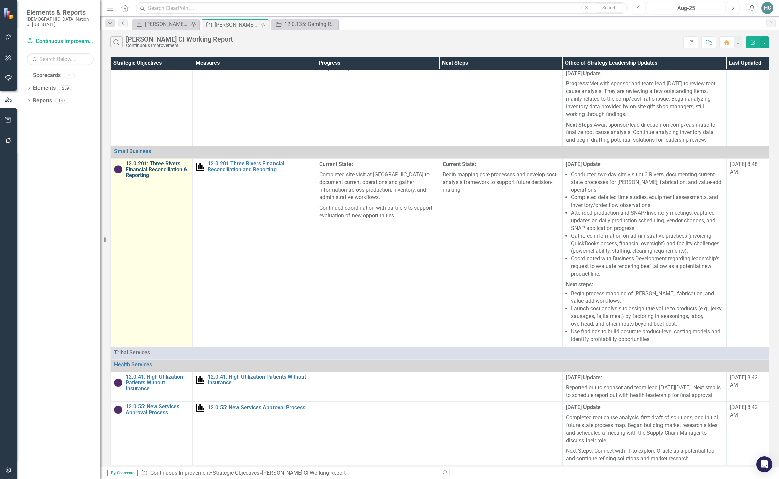
click at [174, 163] on link "12.0.201: Three Rivers Financial Reconciliation & Reporting" at bounding box center [158, 170] width 64 height 18
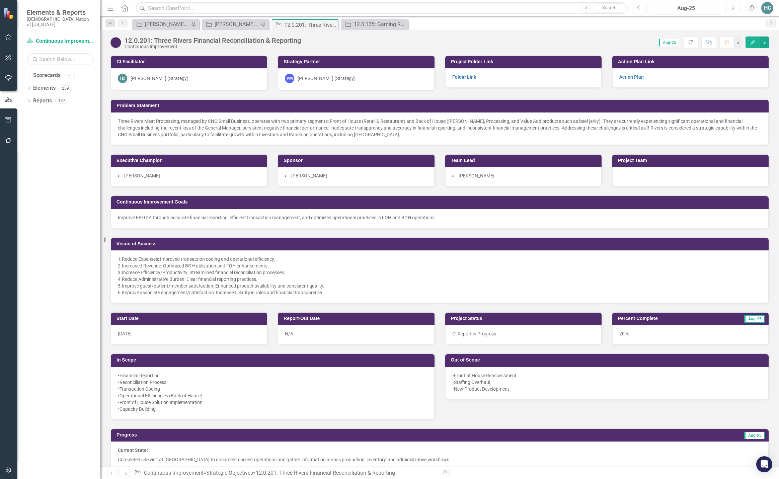
click at [751, 43] on icon "Edit" at bounding box center [753, 42] width 6 height 5
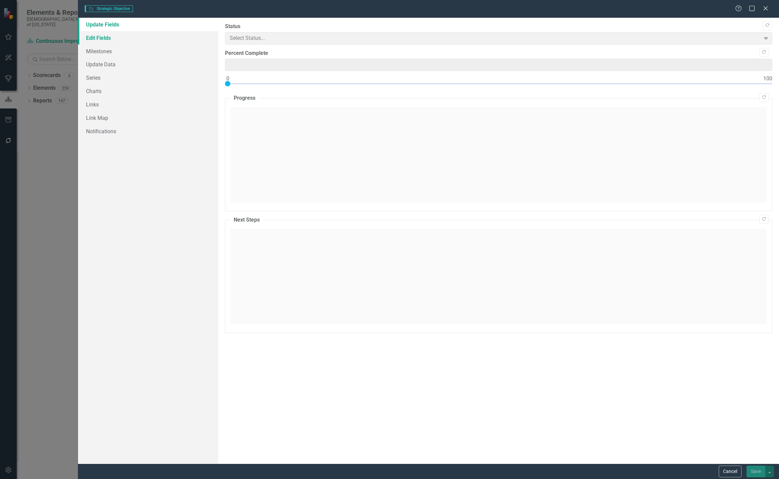
type input "20"
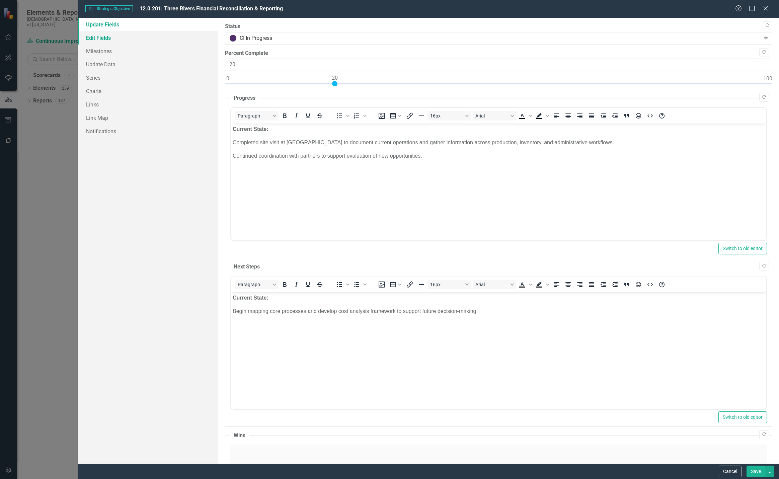
click at [109, 38] on link "Edit Fields" at bounding box center [148, 37] width 140 height 13
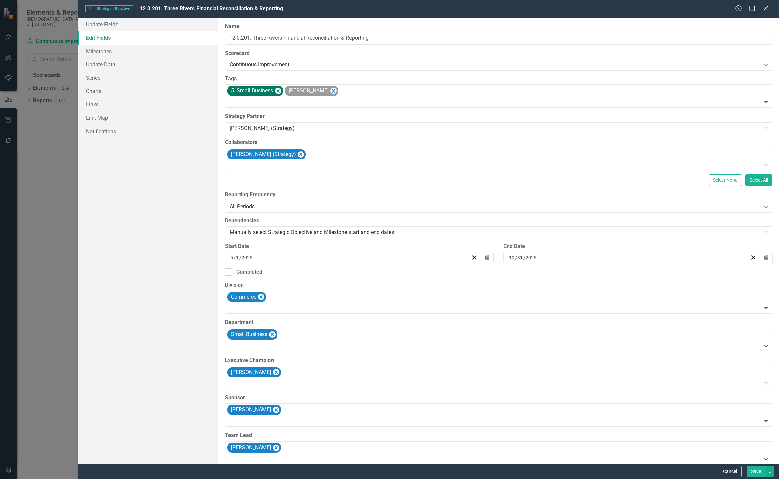
drag, startPoint x: 764, startPoint y: 6, endPoint x: 776, endPoint y: 42, distance: 37.7
click at [764, 7] on icon at bounding box center [766, 8] width 4 height 4
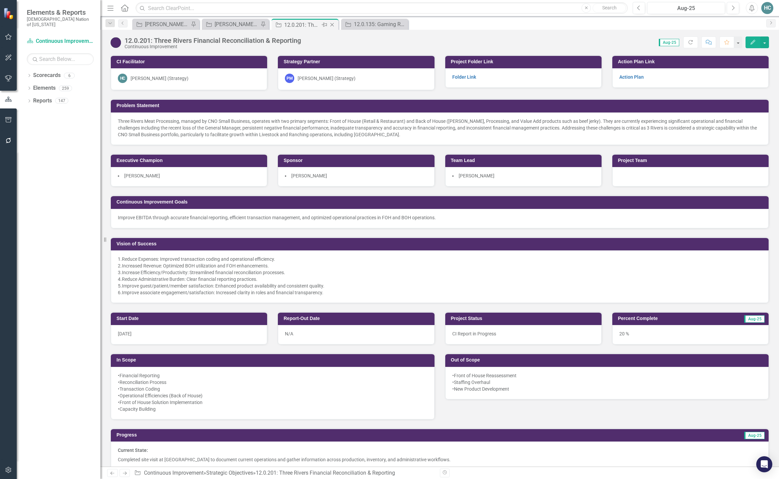
click at [333, 25] on icon "Close" at bounding box center [332, 24] width 7 height 5
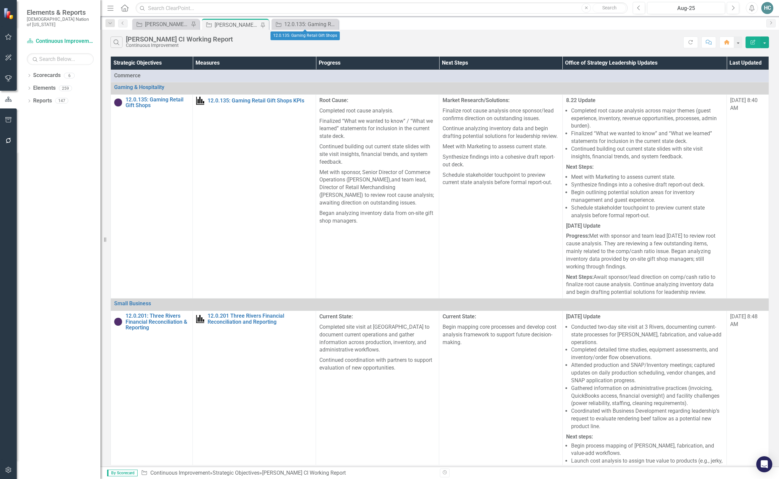
click at [0, 0] on icon at bounding box center [0, 0] width 0 height 0
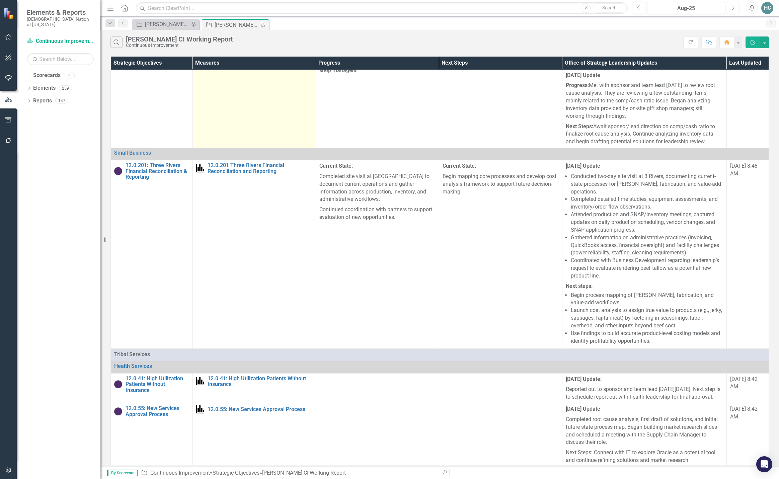
scroll to position [160, 0]
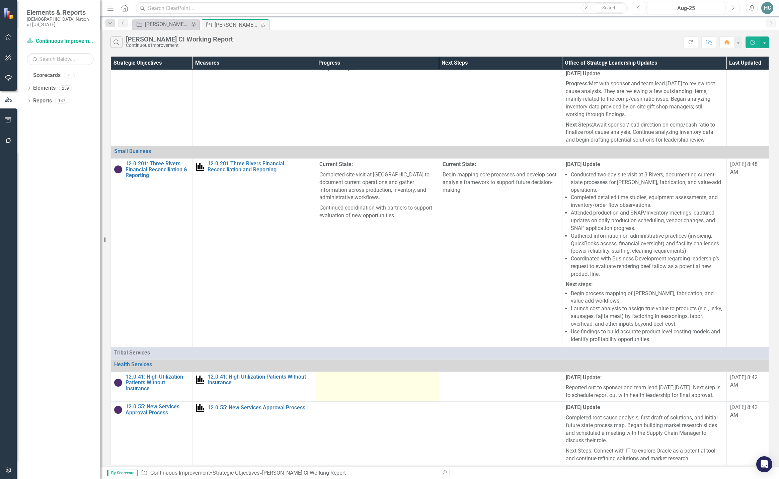
click at [367, 386] on td at bounding box center [377, 387] width 123 height 30
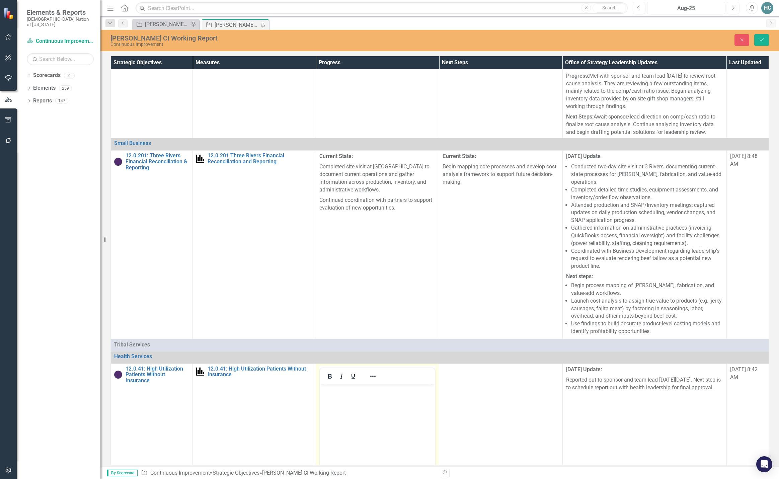
scroll to position [0, 0]
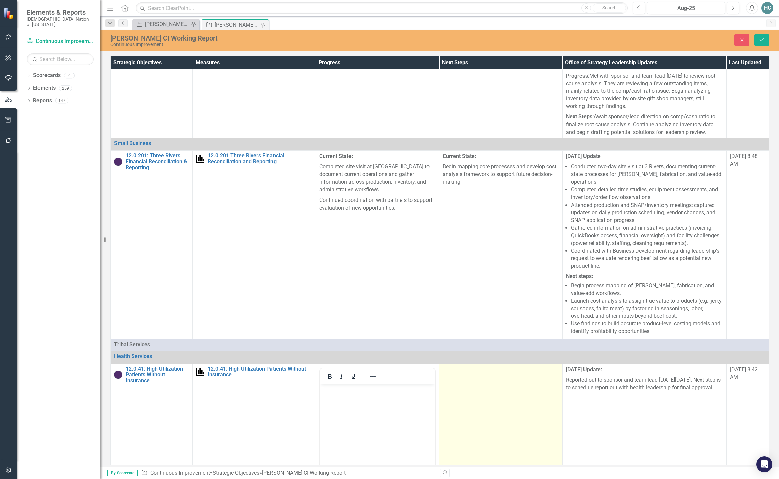
click at [478, 412] on td at bounding box center [500, 443] width 123 height 158
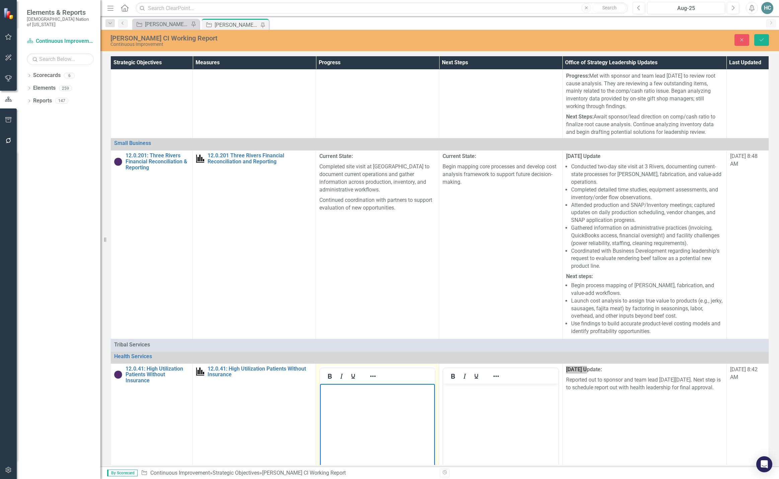
click at [367, 400] on body "Rich Text Area. Press ALT-0 for help." at bounding box center [377, 434] width 115 height 100
click at [367, 414] on p "Report out to sponsor, Revenue Cycle Director (Paul" at bounding box center [377, 407] width 111 height 16
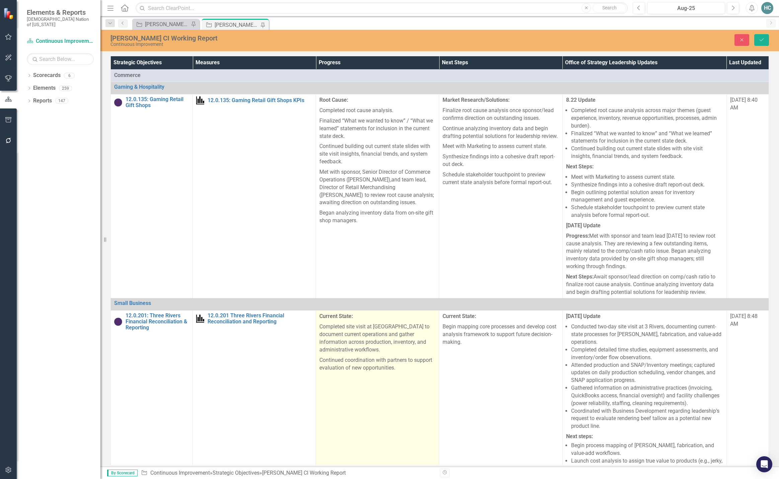
scroll to position [167, 0]
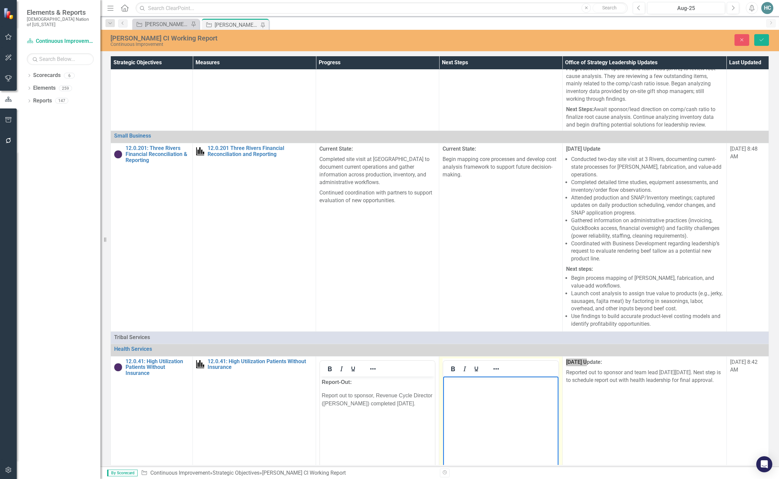
click at [473, 391] on body "Rich Text Area. Press ALT-0 for help." at bounding box center [500, 426] width 115 height 100
click at [445, 394] on span "﻿Final report out to Health Leadership delayed until" at bounding box center [498, 399] width 107 height 14
drag, startPoint x: 468, startPoint y: 403, endPoint x: 472, endPoint y: 404, distance: 4.0
click at [472, 404] on p "Schedule fFinal report out to Health Leadership delayed until" at bounding box center [500, 399] width 111 height 16
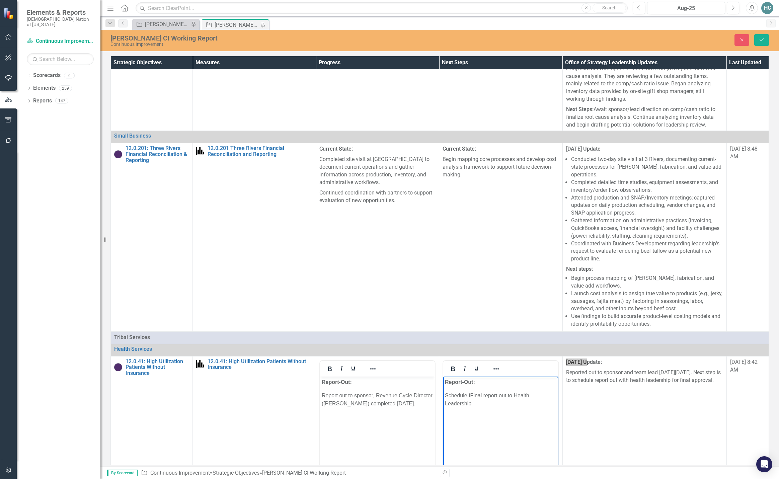
click at [471, 395] on p "Schedule fFinal report out to Health Leadership" at bounding box center [500, 399] width 111 height 16
drag, startPoint x: 554, startPoint y: 396, endPoint x: 1021, endPoint y: 818, distance: 629.9
click at [554, 396] on p "Schedule final report out to Health Leadership" at bounding box center [500, 395] width 111 height 8
click at [759, 38] on icon "Save" at bounding box center [762, 39] width 6 height 5
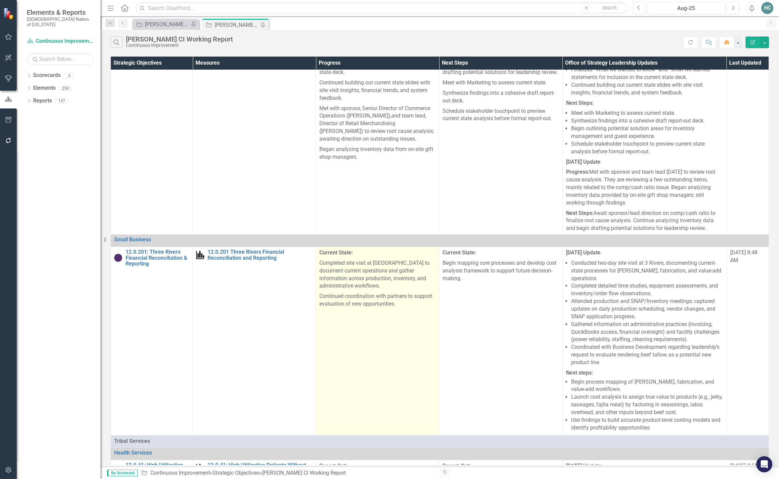
scroll to position [160, 0]
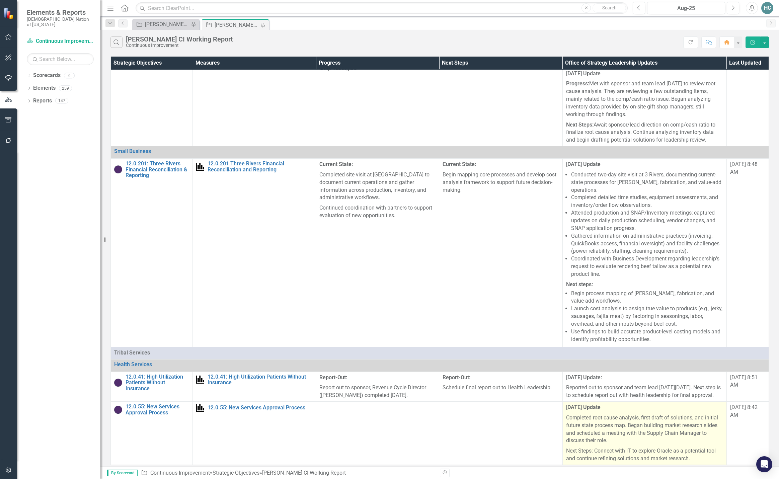
click at [633, 441] on p "Completed root cause analysis, first draft of solutions, and initial future sta…" at bounding box center [644, 429] width 157 height 33
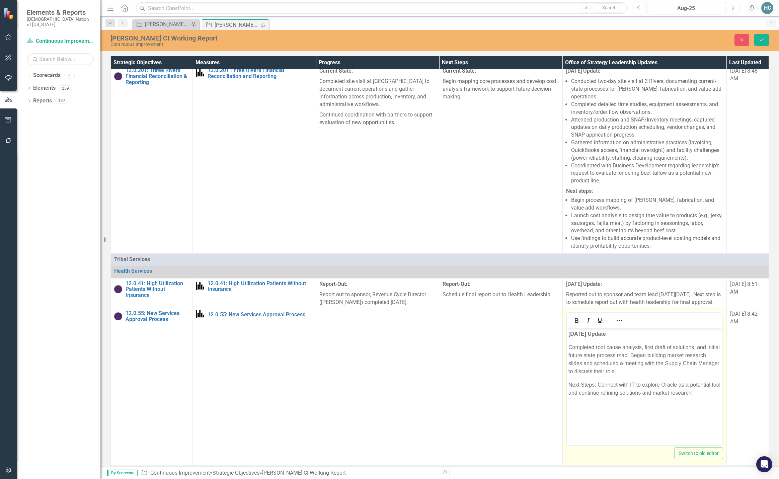
scroll to position [255, 0]
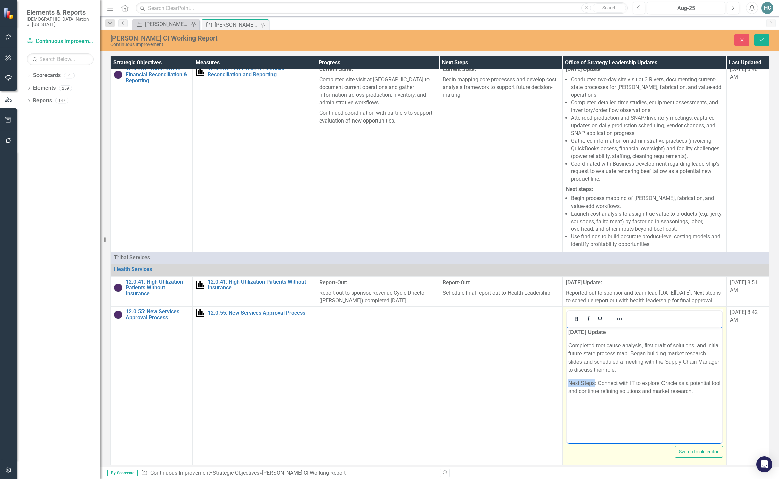
drag, startPoint x: 594, startPoint y: 383, endPoint x: 559, endPoint y: 383, distance: 35.8
click at [566, 383] on html "[DATE] Update Completed root cause analysis, first draft of solutions, and init…" at bounding box center [644, 377] width 156 height 100
click at [690, 393] on p "Next Steps : Connect with IT to explore Oracle as a potential tool and continue…" at bounding box center [644, 387] width 152 height 16
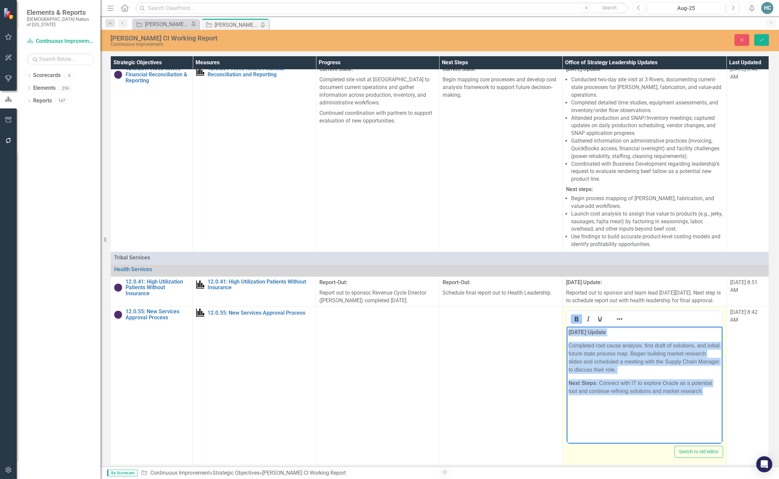
drag, startPoint x: 704, startPoint y: 392, endPoint x: 567, endPoint y: 334, distance: 149.4
click at [567, 334] on body "8.22.25 Update Completed root cause analysis, first draft of solutions, and ini…" at bounding box center [644, 377] width 156 height 100
copy body "8.22.25 Update Completed root cause analysis, first draft of solutions, and ini…"
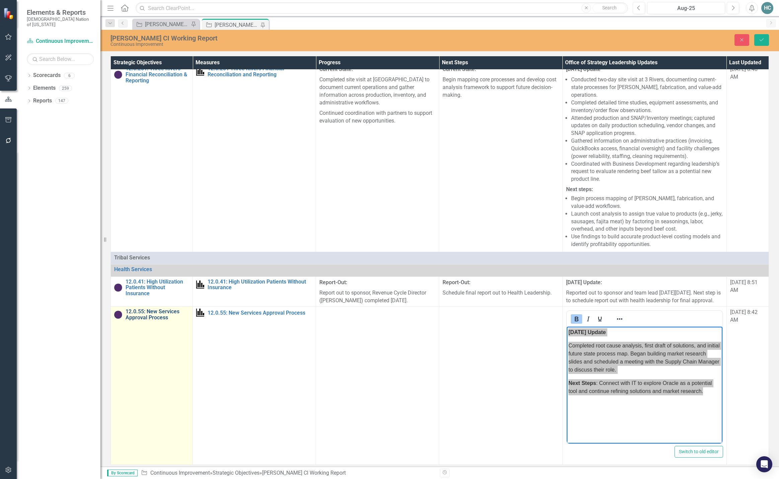
click at [159, 314] on link "12.0.55: New Services Approval Process" at bounding box center [158, 315] width 64 height 12
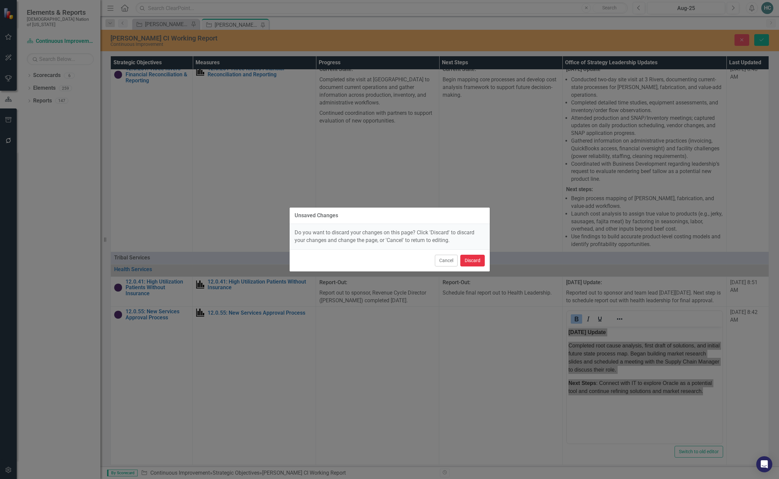
click at [472, 260] on button "Discard" at bounding box center [472, 261] width 24 height 12
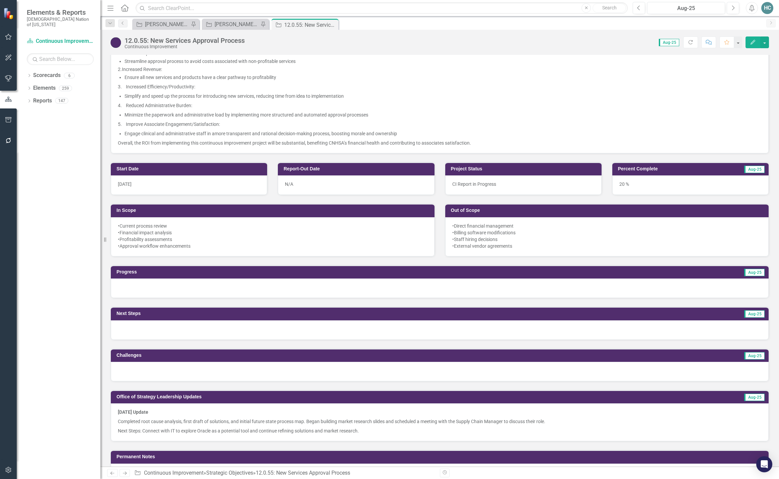
scroll to position [368, 0]
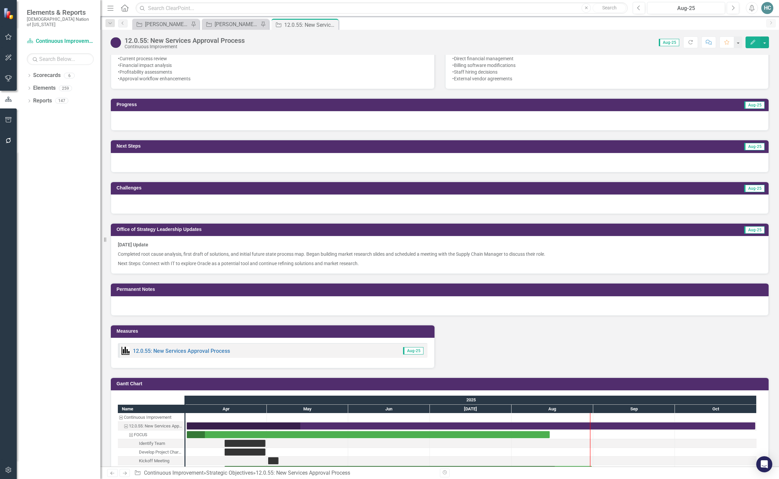
click at [129, 209] on div at bounding box center [440, 203] width 658 height 19
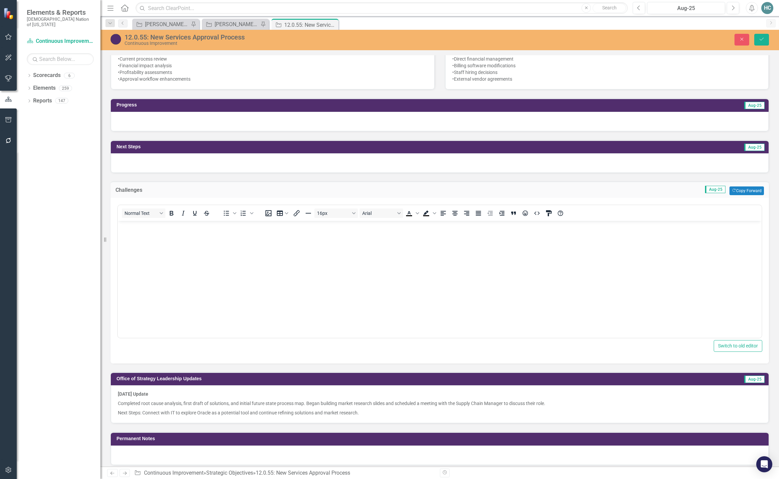
scroll to position [0, 0]
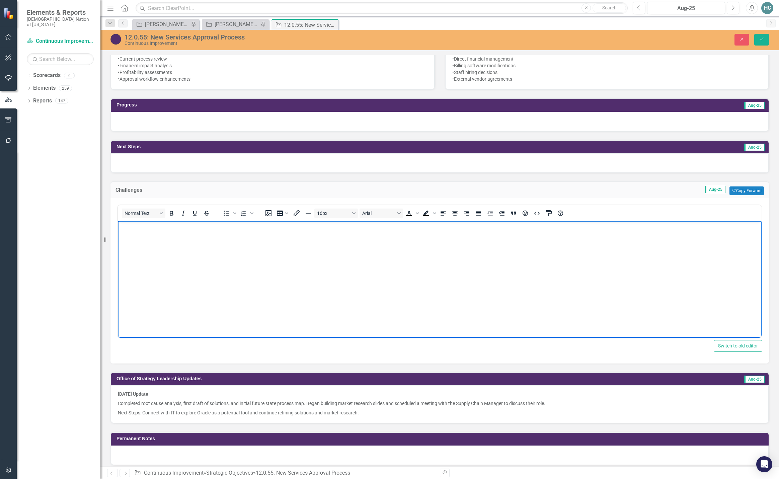
click at [127, 231] on body "Rich Text Area. Press ALT-0 for help." at bounding box center [440, 271] width 644 height 100
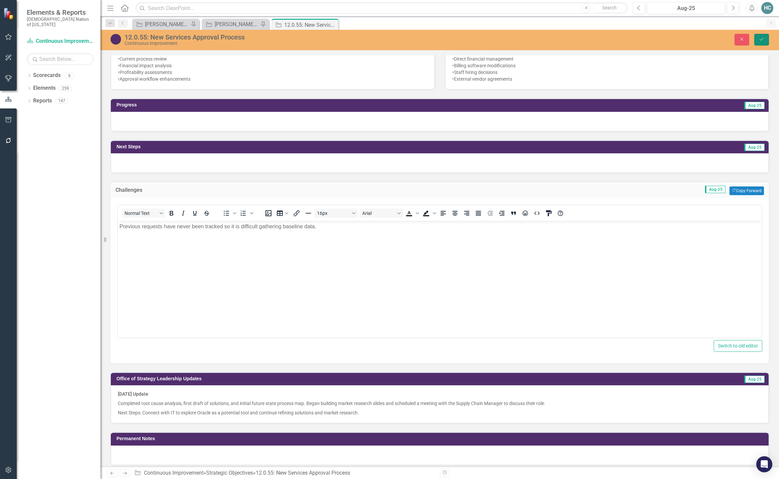
click at [765, 43] on button "Save" at bounding box center [761, 40] width 15 height 12
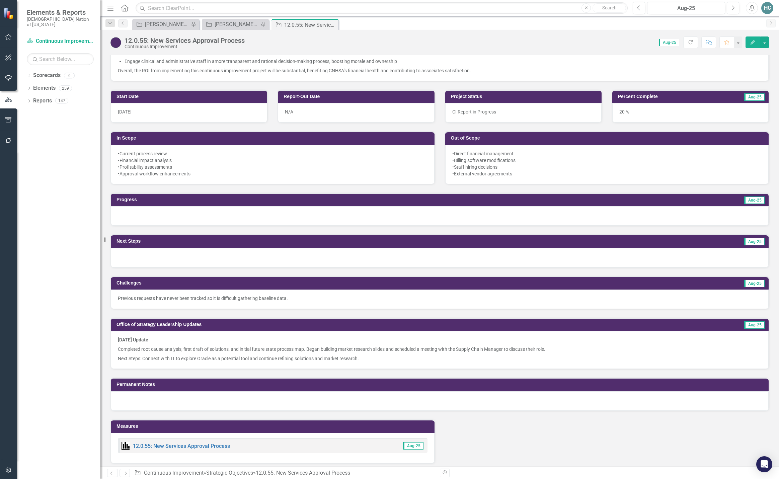
scroll to position [335, 0]
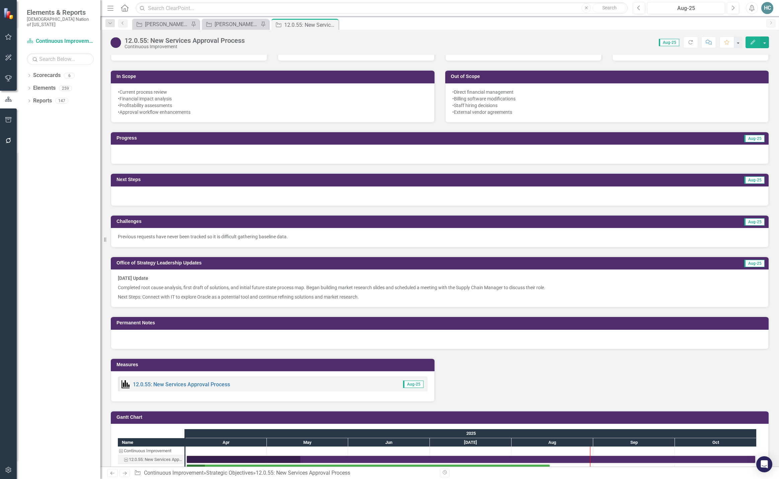
click at [304, 296] on p "Next Steps: Connect with IT to explore Oracle as a potential tool and continue …" at bounding box center [440, 296] width 644 height 8
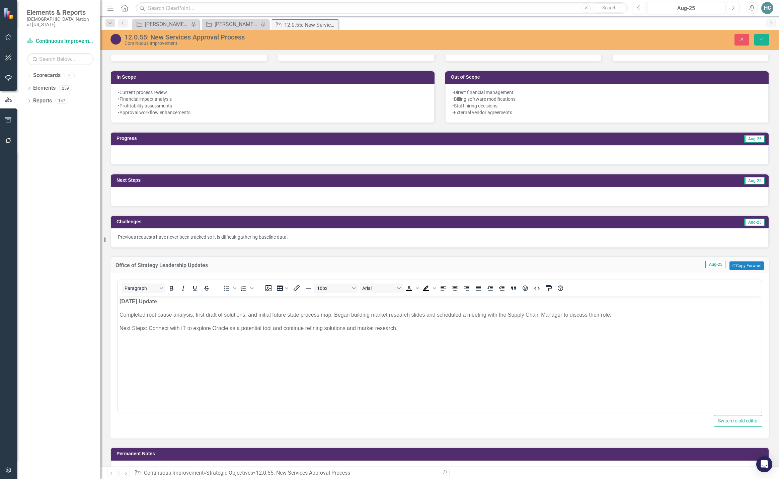
scroll to position [0, 0]
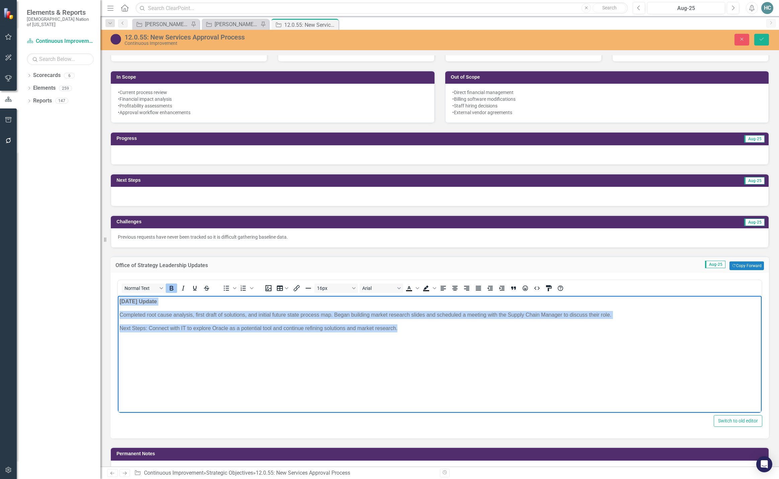
drag, startPoint x: 412, startPoint y: 331, endPoint x: 119, endPoint y: 299, distance: 295.3
click at [119, 299] on body "[DATE] Update Completed root cause analysis, first draft of solutions, and init…" at bounding box center [440, 346] width 644 height 100
copy body "[DATE] Update Completed root cause analysis, first draft of solutions, and init…"
click at [147, 329] on p "Next Steps: Connect with IT to explore Oracle as a potential tool and continue …" at bounding box center [439, 328] width 640 height 8
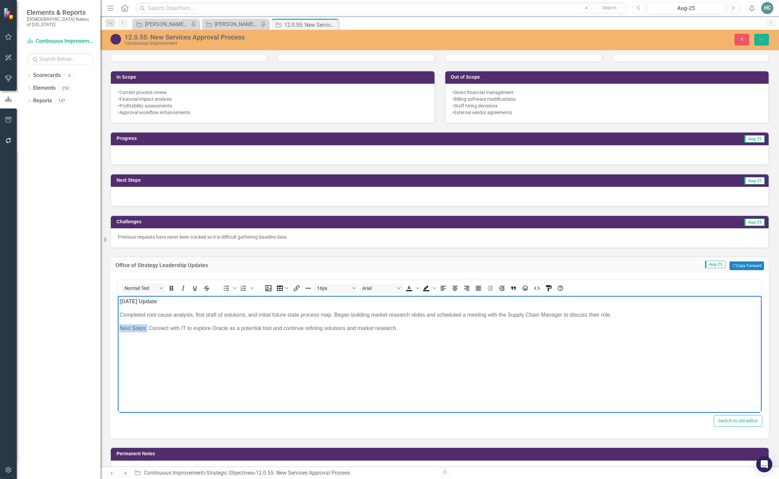
drag, startPoint x: 147, startPoint y: 328, endPoint x: 142, endPoint y: 309, distance: 19.7
click at [118, 329] on html "[DATE] Update Completed root cause analysis, first draft of solutions, and init…" at bounding box center [440, 346] width 644 height 100
click at [174, 289] on icon "Bold" at bounding box center [171, 288] width 8 height 8
click at [765, 42] on button "Save" at bounding box center [761, 40] width 15 height 12
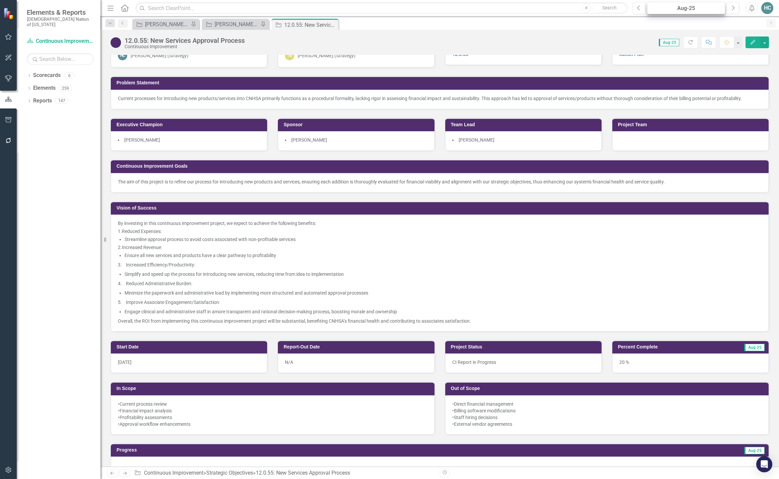
scroll to position [33, 0]
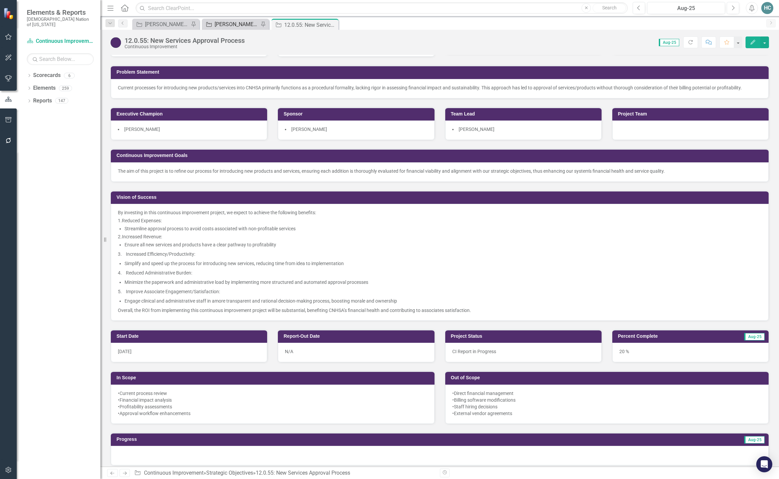
click at [250, 24] on div "[PERSON_NAME] CI Working Report" at bounding box center [237, 24] width 44 height 8
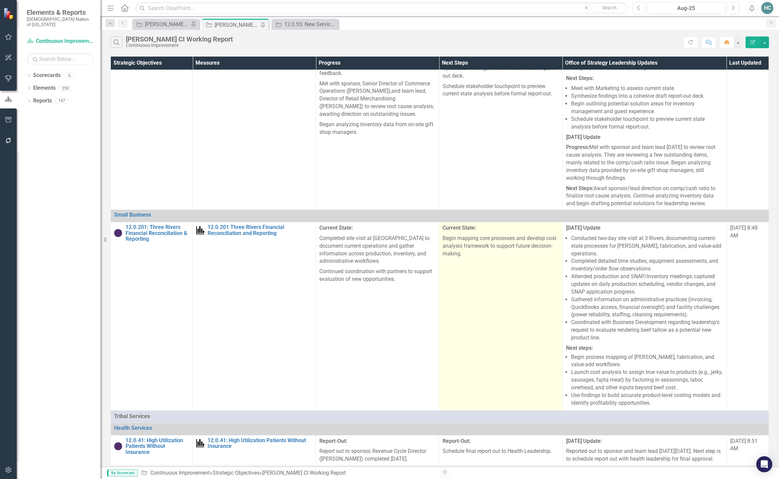
scroll to position [160, 0]
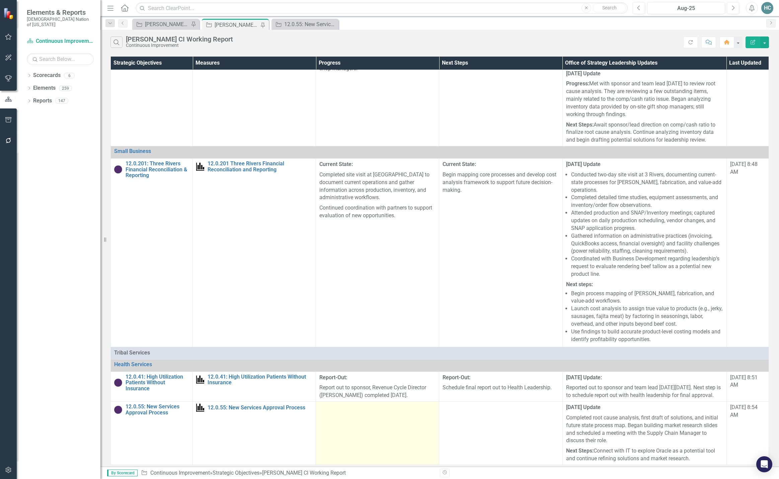
click at [372, 429] on td at bounding box center [377, 433] width 123 height 63
click at [372, 430] on td at bounding box center [377, 433] width 123 height 63
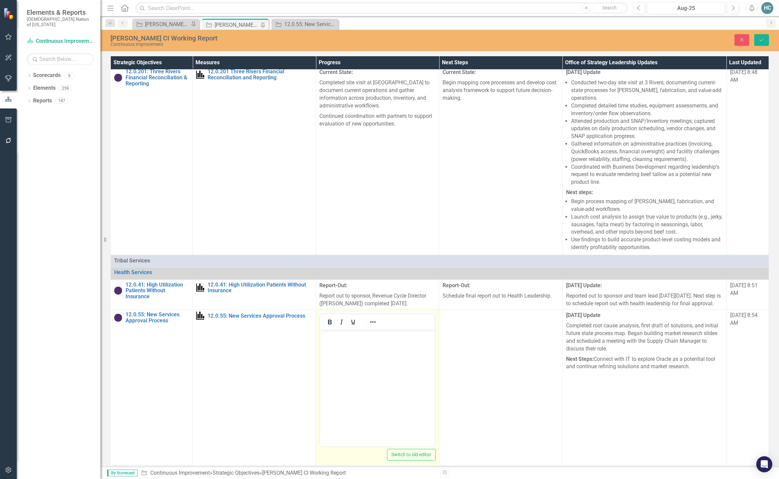
scroll to position [255, 0]
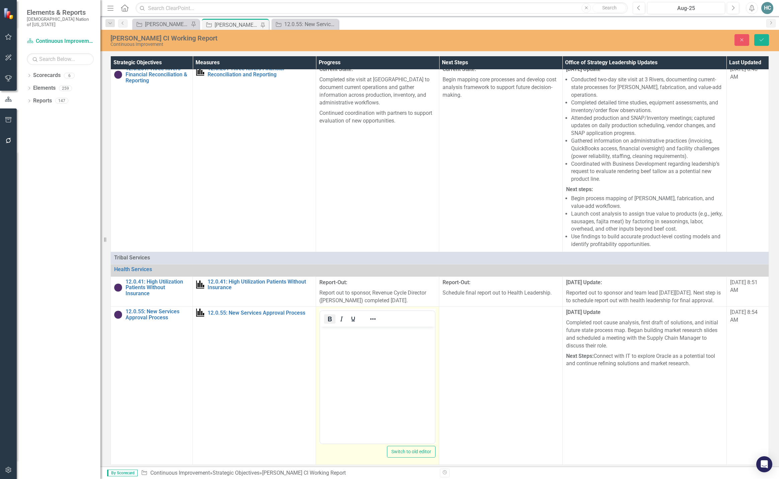
click at [328, 321] on icon "Bold" at bounding box center [330, 319] width 4 height 5
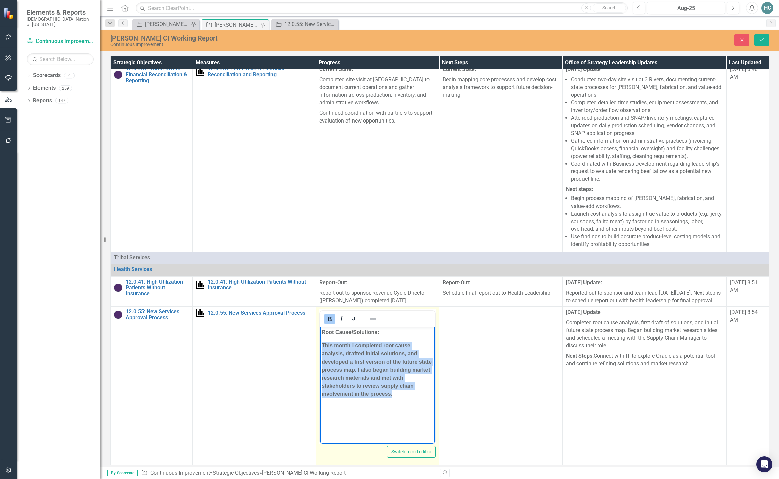
drag, startPoint x: 396, startPoint y: 397, endPoint x: 310, endPoint y: 343, distance: 101.3
click at [320, 343] on html "Root Cause/Solutions: This month I completed root cause analysis, drafted initi…" at bounding box center [377, 377] width 115 height 100
click at [326, 316] on icon "Bold" at bounding box center [330, 319] width 8 height 8
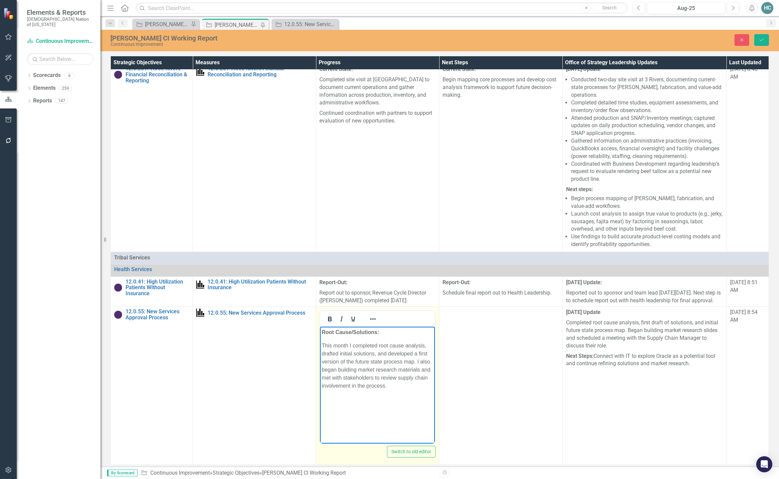
click at [355, 345] on p "This month I completed root cause analysis, drafted initial solutions, and deve…" at bounding box center [377, 366] width 111 height 48
drag, startPoint x: 355, startPoint y: 345, endPoint x: 329, endPoint y: 345, distance: 26.8
click at [329, 345] on p "This month I completed root cause analysis, drafted initial solutions, and deve…" at bounding box center [377, 366] width 111 height 48
click at [382, 361] on p "Completed root cause analysis, drafted initial solutions, and developed a first…" at bounding box center [377, 366] width 111 height 48
drag, startPoint x: 352, startPoint y: 374, endPoint x: 315, endPoint y: 373, distance: 37.2
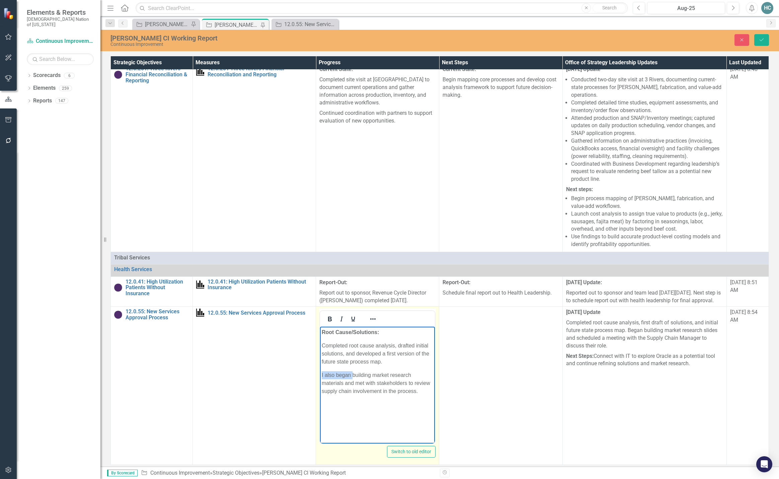
click at [320, 373] on html "Root Cause/Solutions: Completed root cause analysis, drafted initial solutions,…" at bounding box center [377, 377] width 115 height 100
click at [361, 391] on p "Began building market research materials and met with stakeholders to review su…" at bounding box center [377, 383] width 111 height 24
click at [360, 391] on p "Began building market research materials and met with stakeholders to review su…" at bounding box center [377, 383] width 111 height 24
click at [425, 353] on p "Completed root cause analysis, drafted initial solutions, and developed a first…" at bounding box center [377, 354] width 111 height 24
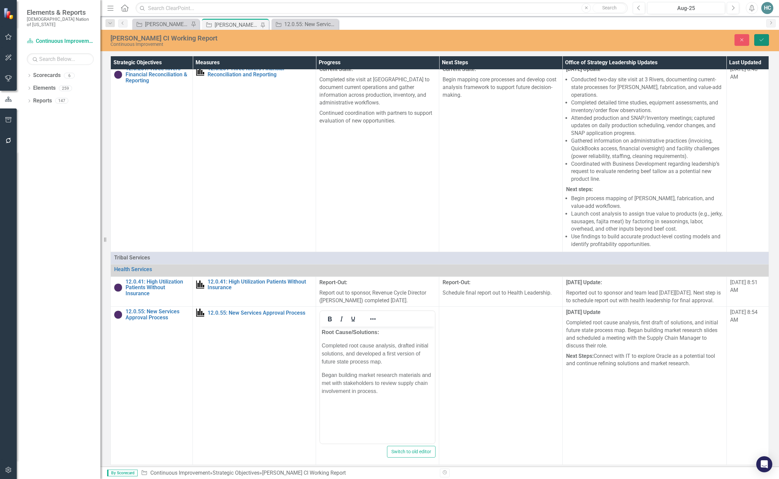
click at [764, 37] on icon "Save" at bounding box center [762, 39] width 6 height 5
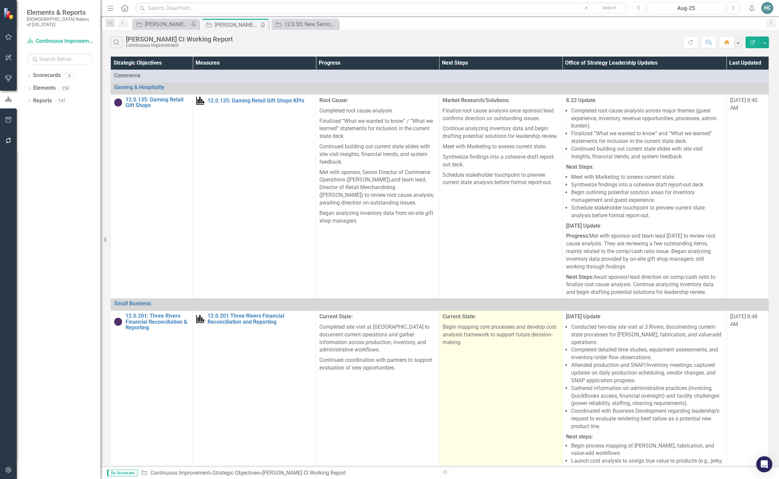
scroll to position [160, 0]
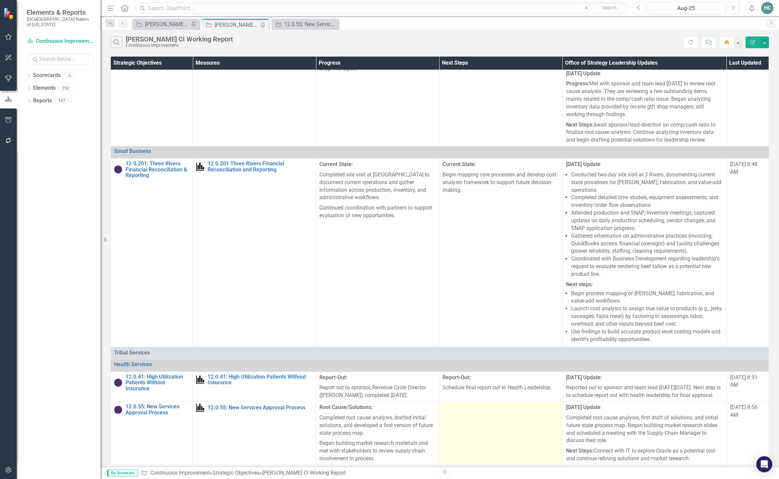
click at [480, 424] on td at bounding box center [500, 433] width 123 height 63
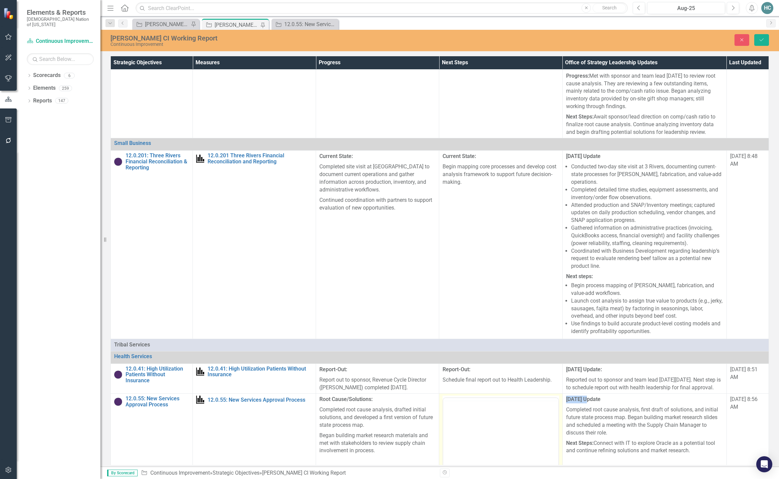
scroll to position [0, 0]
click at [462, 429] on body "Rich Text Area. Press ALT-0 for help." at bounding box center [500, 464] width 115 height 100
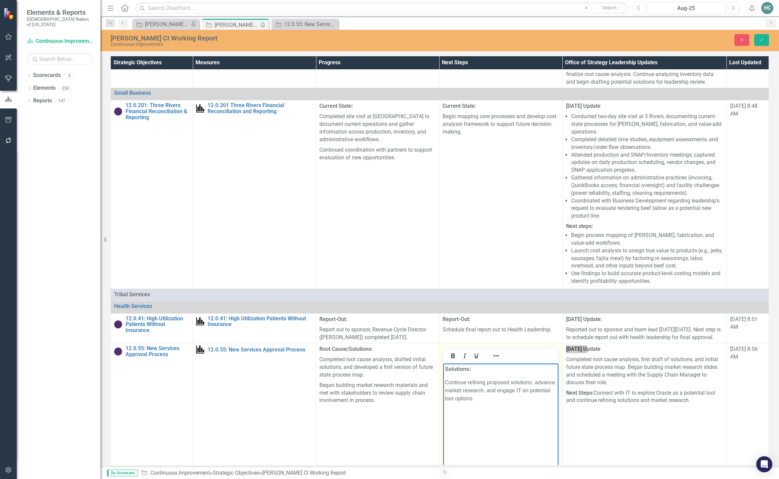
scroll to position [227, 0]
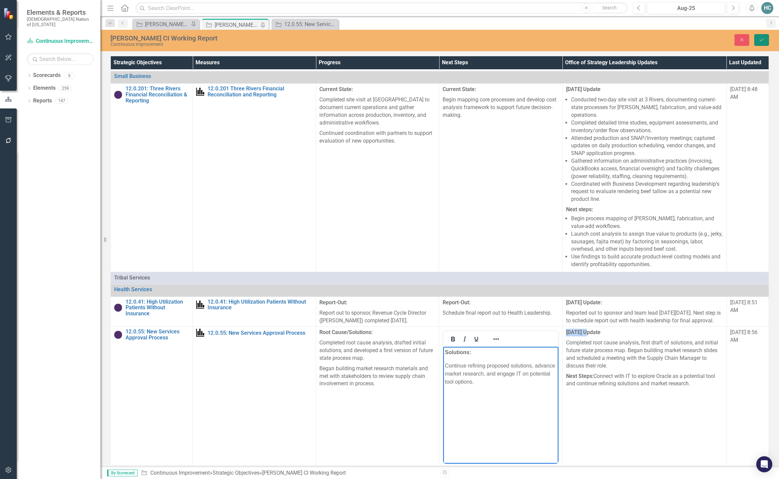
click at [761, 42] on button "Save" at bounding box center [761, 40] width 15 height 12
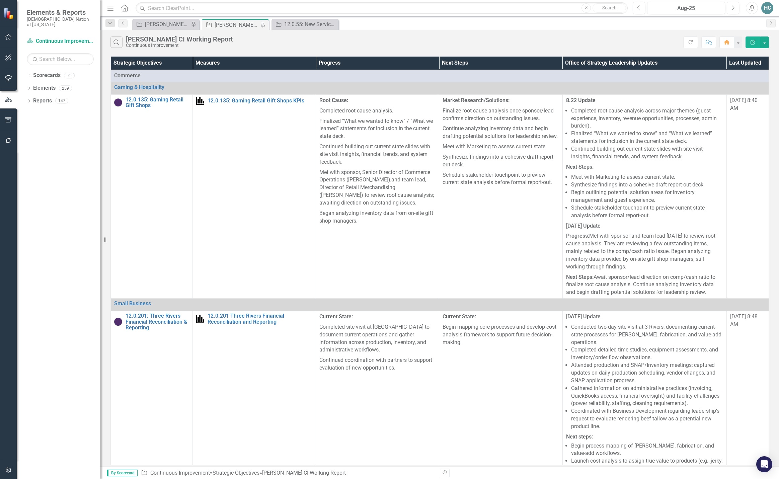
scroll to position [160, 0]
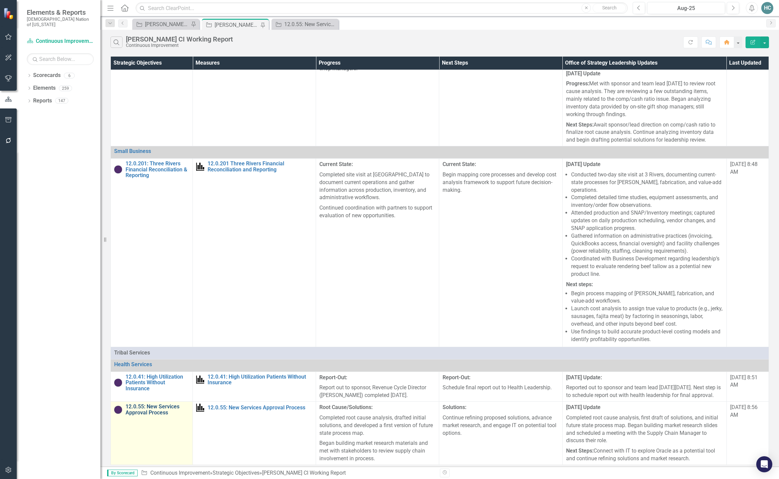
click at [146, 413] on link "12.0.55: New Services Approval Process" at bounding box center [158, 410] width 64 height 12
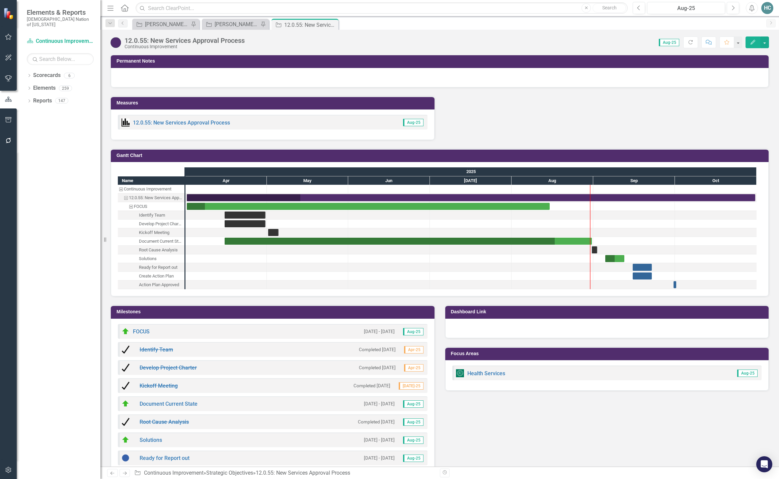
scroll to position [550, 0]
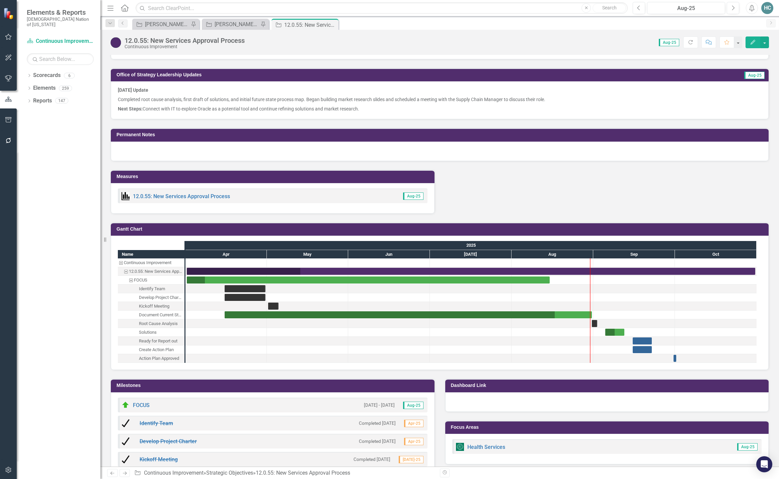
click at [380, 112] on div "[DATE] Update Completed root cause analysis, first draft of solutions, and init…" at bounding box center [440, 100] width 658 height 38
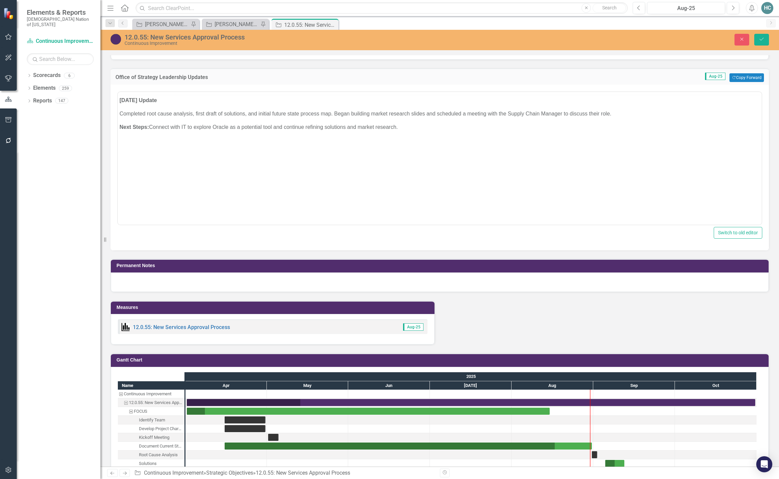
scroll to position [0, 0]
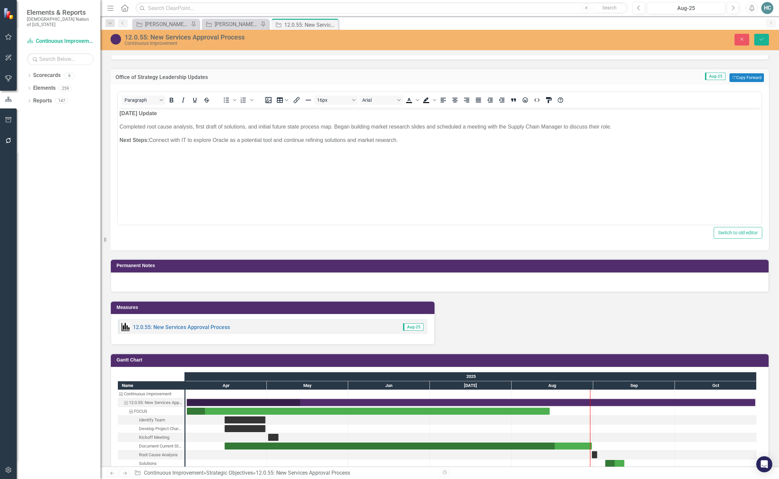
click at [411, 146] on body "[DATE] Update Completed root cause analysis, first draft of solutions, and init…" at bounding box center [440, 158] width 644 height 100
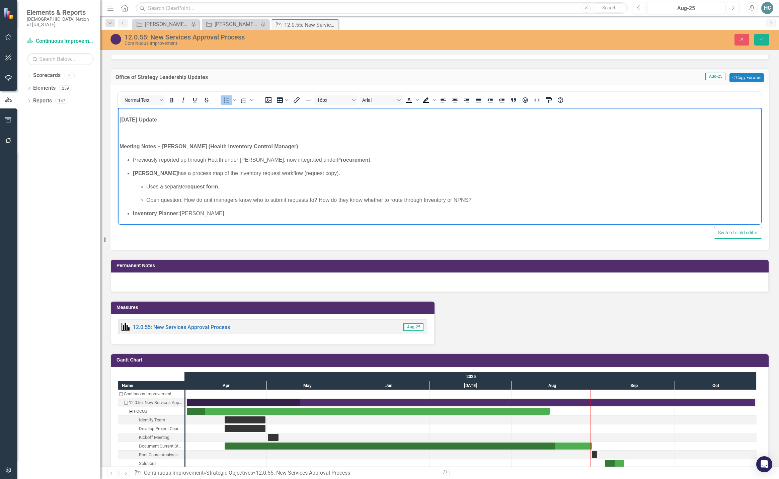
scroll to position [584, 0]
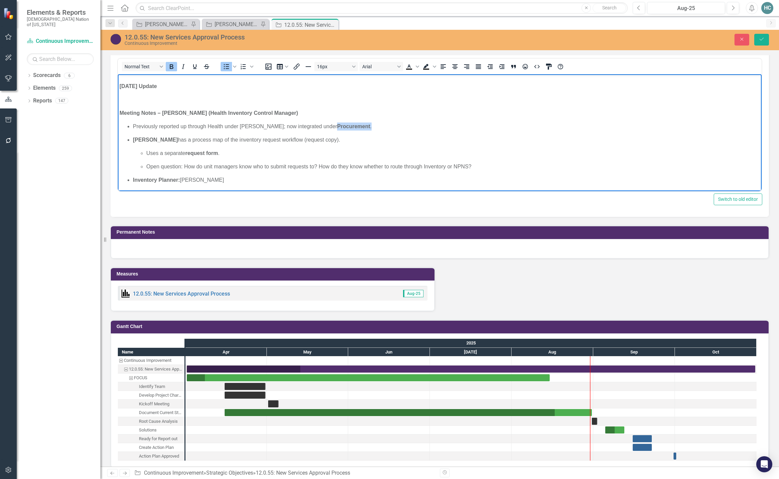
drag, startPoint x: 355, startPoint y: 128, endPoint x: 319, endPoint y: 129, distance: 35.9
click at [319, 129] on p "Previously reported up through Health under [PERSON_NAME]; now integrated under…" at bounding box center [446, 127] width 627 height 8
click at [172, 66] on icon "Bold" at bounding box center [172, 66] width 4 height 5
drag, startPoint x: 228, startPoint y: 155, endPoint x: 133, endPoint y: 137, distance: 96.9
click at [133, 137] on li "[PERSON_NAME] has a process map of the inventory request workflow (request copy…" at bounding box center [446, 153] width 627 height 35
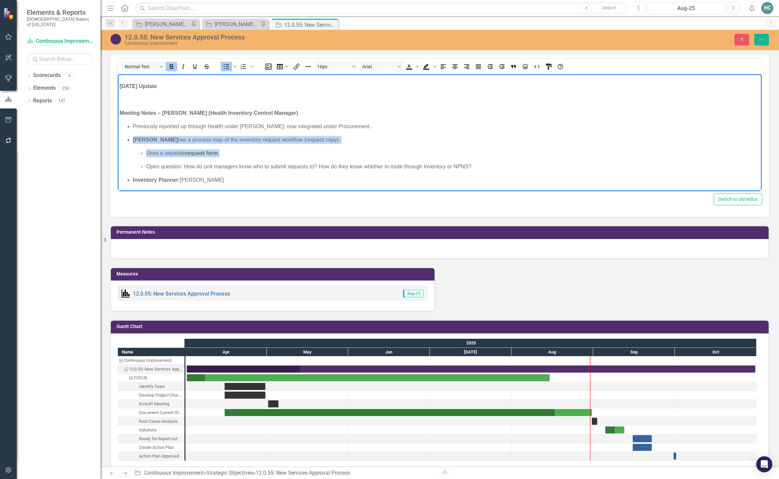
click at [172, 67] on icon "Bold" at bounding box center [171, 67] width 8 height 8
drag, startPoint x: 224, startPoint y: 179, endPoint x: 127, endPoint y: 178, distance: 97.1
click at [127, 178] on ul "Previously reported up through Health under [PERSON_NAME]; now integrated under…" at bounding box center [439, 154] width 640 height 62
click at [171, 67] on icon "Bold" at bounding box center [171, 67] width 8 height 8
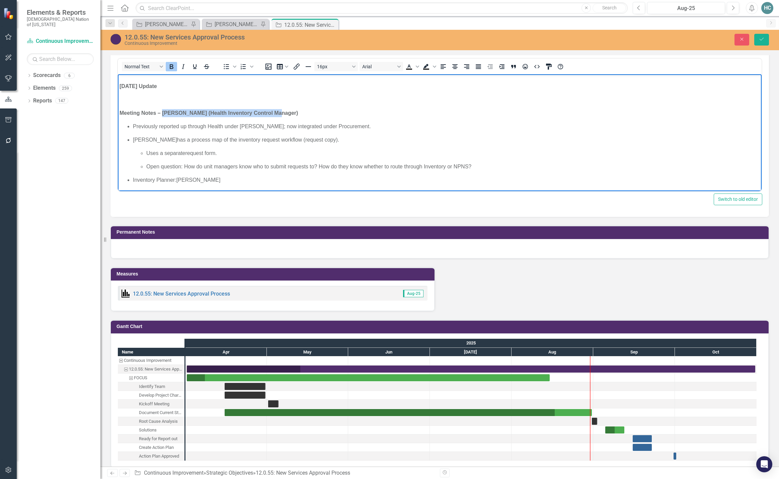
drag, startPoint x: 276, startPoint y: 111, endPoint x: 163, endPoint y: 115, distance: 112.9
click at [163, 115] on p "Meeting Notes – [PERSON_NAME] (Health Inventory Control Manager)" at bounding box center [439, 113] width 640 height 8
drag, startPoint x: 173, startPoint y: 68, endPoint x: 75, endPoint y: 23, distance: 108.0
click at [173, 68] on icon "Bold" at bounding box center [172, 66] width 4 height 5
drag, startPoint x: 160, startPoint y: 113, endPoint x: 107, endPoint y: 114, distance: 52.6
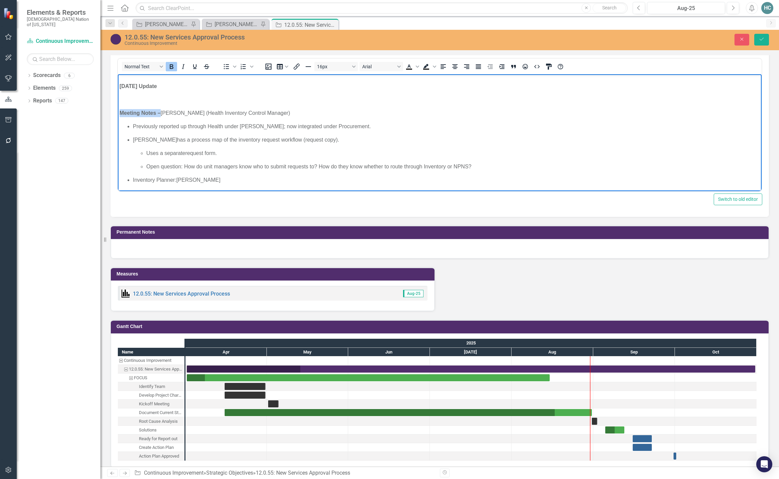
click at [118, 114] on html "[DATE] Update Completed root cause analysis, first draft of solutions, and init…" at bounding box center [440, 109] width 644 height 164
drag, startPoint x: 172, startPoint y: 66, endPoint x: 42, endPoint y: 15, distance: 140.3
click at [172, 66] on icon "Bold" at bounding box center [172, 66] width 4 height 5
click at [123, 103] on p "﻿" at bounding box center [439, 100] width 640 height 8
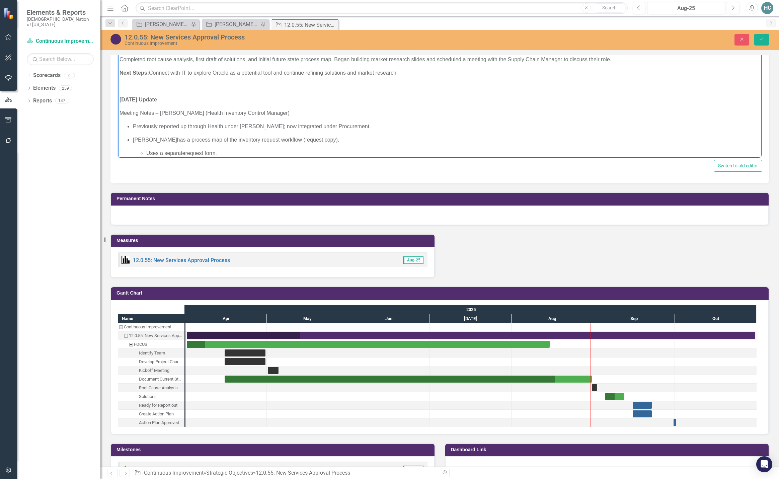
scroll to position [0, 0]
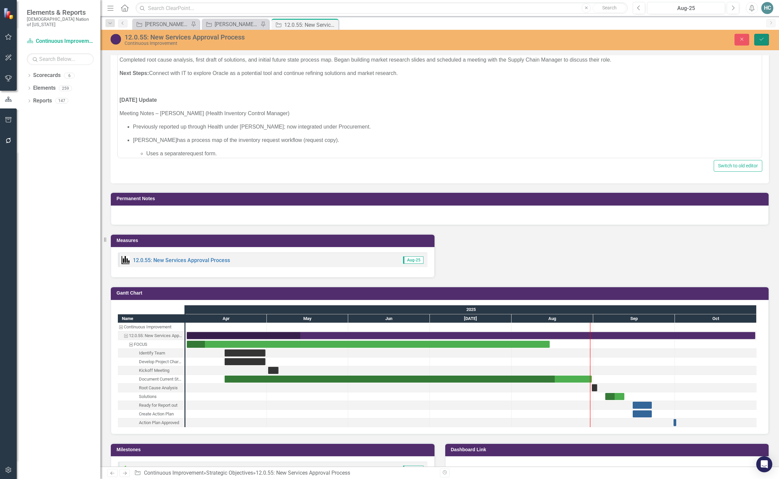
click at [761, 39] on icon "Save" at bounding box center [762, 39] width 6 height 5
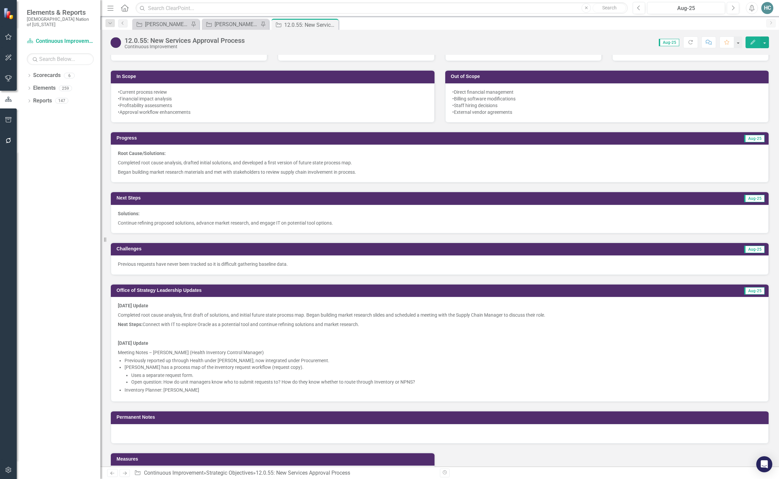
scroll to position [402, 0]
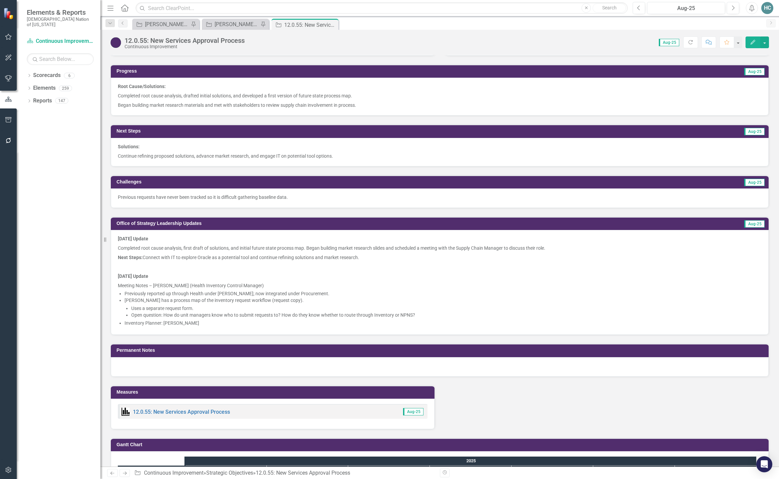
click at [203, 325] on p "Inventory Planner: [PERSON_NAME]" at bounding box center [443, 323] width 637 height 7
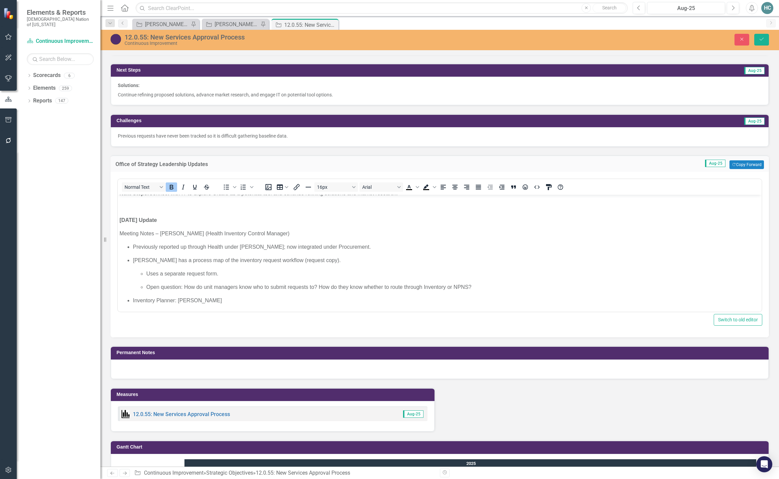
scroll to position [469, 0]
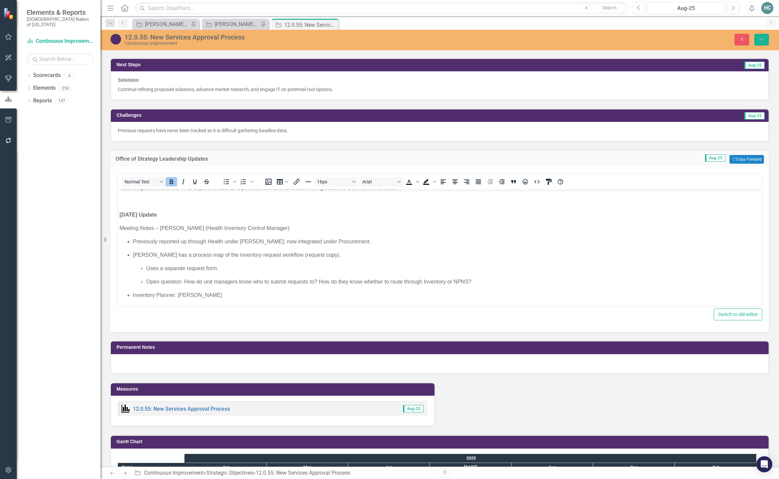
click at [226, 296] on p "Inventory Planner: [PERSON_NAME]" at bounding box center [446, 295] width 627 height 8
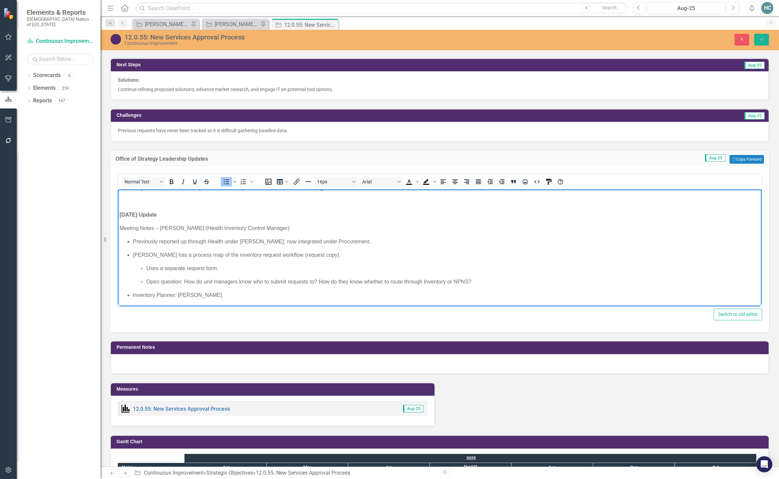
scroll to position [40, 0]
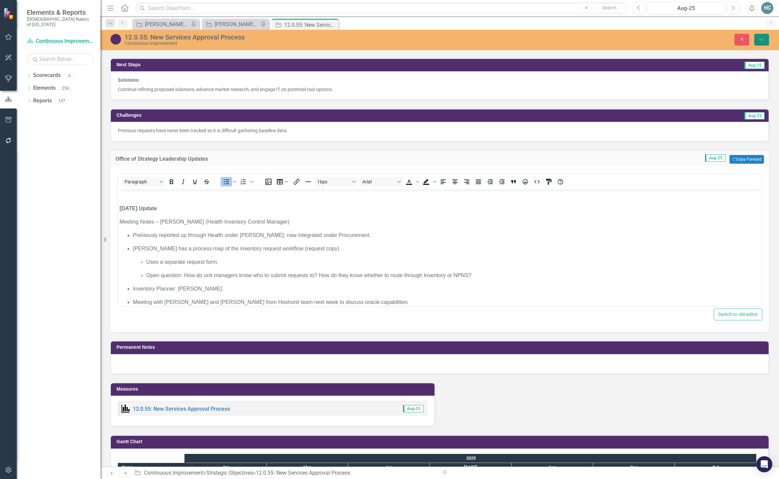
click at [766, 39] on button "Save" at bounding box center [761, 40] width 15 height 12
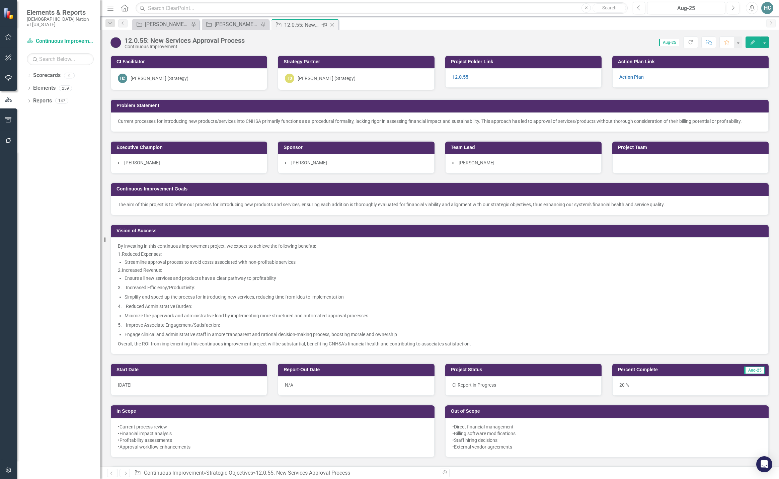
click at [333, 24] on icon "Close" at bounding box center [332, 24] width 7 height 5
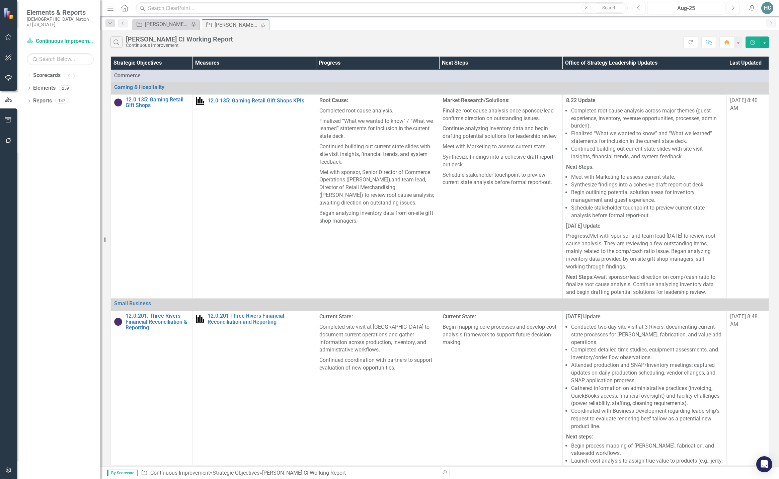
click at [213, 23] on div "Strategic Objective [PERSON_NAME] CI Working Report Pin" at bounding box center [236, 25] width 64 height 8
click at [170, 25] on div "[PERSON_NAME] CI Action Plans" at bounding box center [167, 24] width 44 height 8
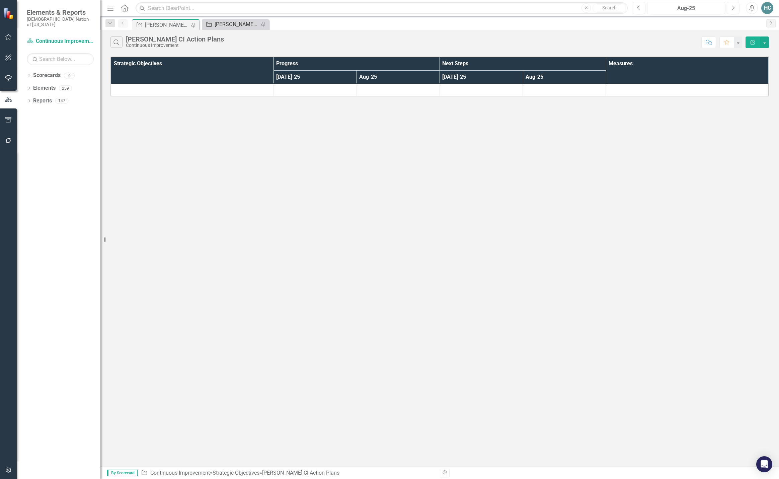
click at [222, 23] on div "[PERSON_NAME] CI Working Report" at bounding box center [237, 24] width 44 height 8
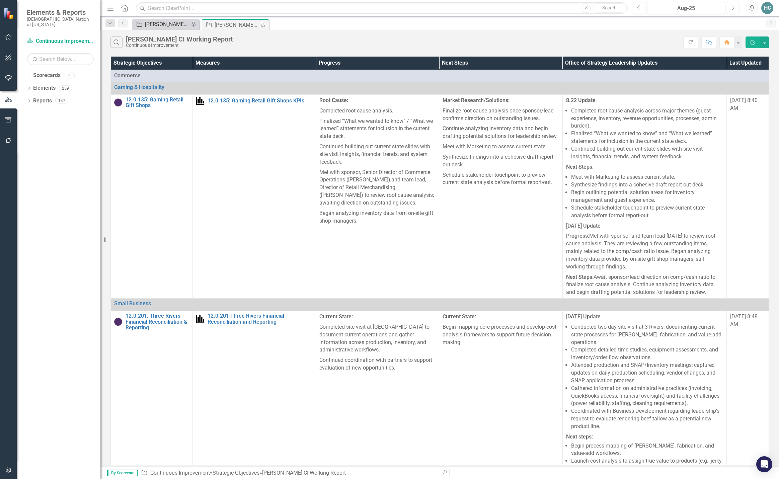
click at [175, 26] on div "[PERSON_NAME] CI Action Plans" at bounding box center [167, 24] width 44 height 8
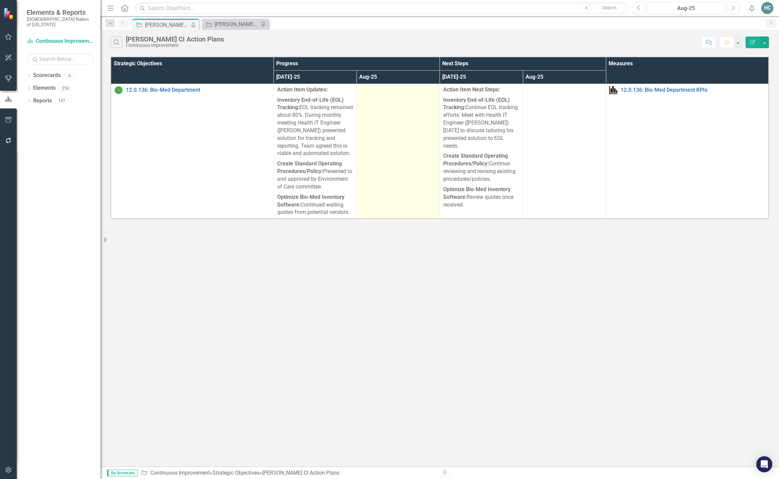
click at [414, 116] on td at bounding box center [397, 151] width 83 height 135
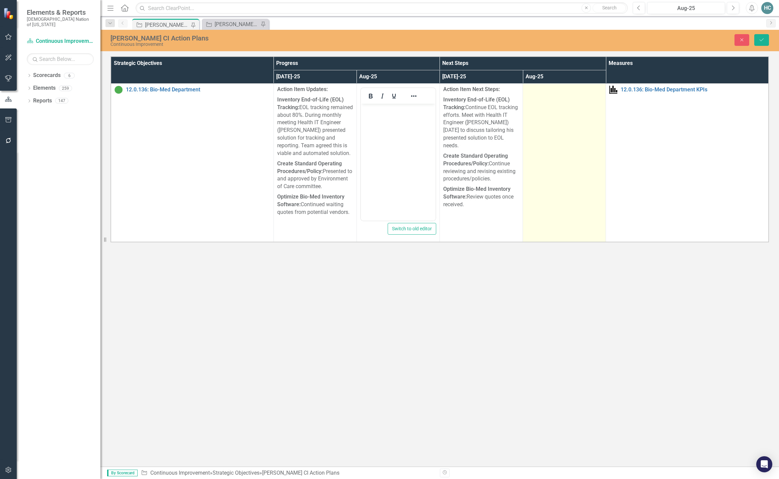
click at [581, 128] on td at bounding box center [564, 163] width 83 height 159
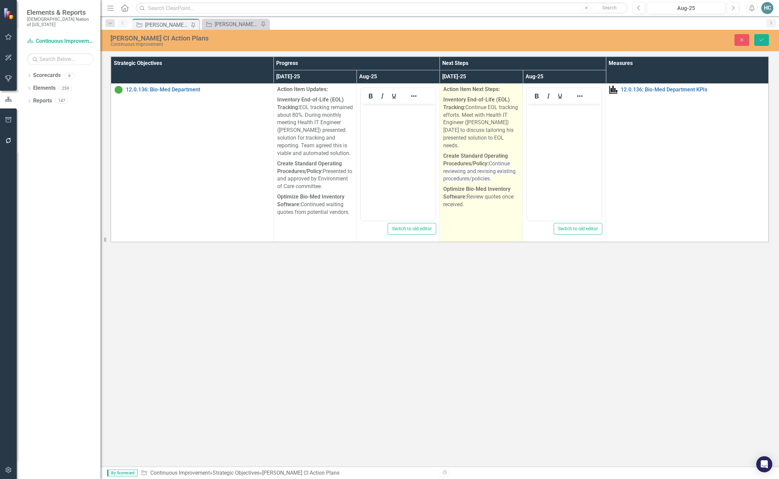
click at [486, 200] on p "Optimize Bio-Med Inventory Software: Review quotes once received." at bounding box center [481, 196] width 76 height 24
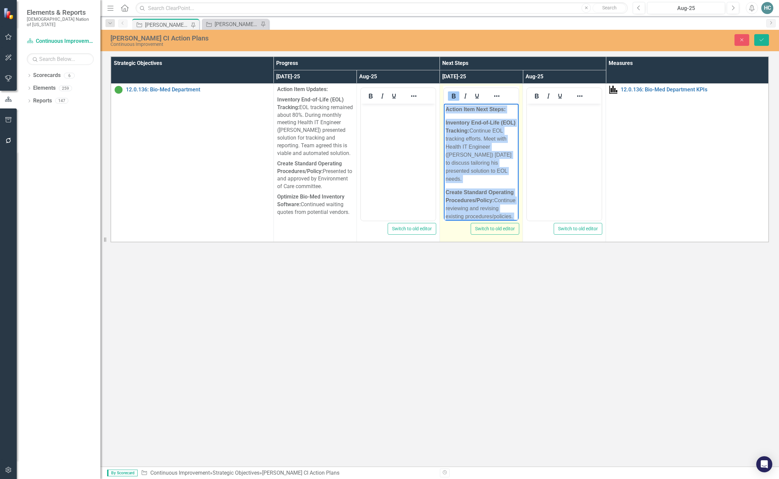
drag, startPoint x: 483, startPoint y: 210, endPoint x: 444, endPoint y: 110, distance: 107.2
click at [444, 110] on body "Action Item Next Steps: Inventory End-of-Life (EOL) Tracking: Continue EOL trac…" at bounding box center [481, 180] width 75 height 153
copy body "Action Item Next Steps: Inventory End-of-Life (EOL) Tracking: Continue EOL trac…"
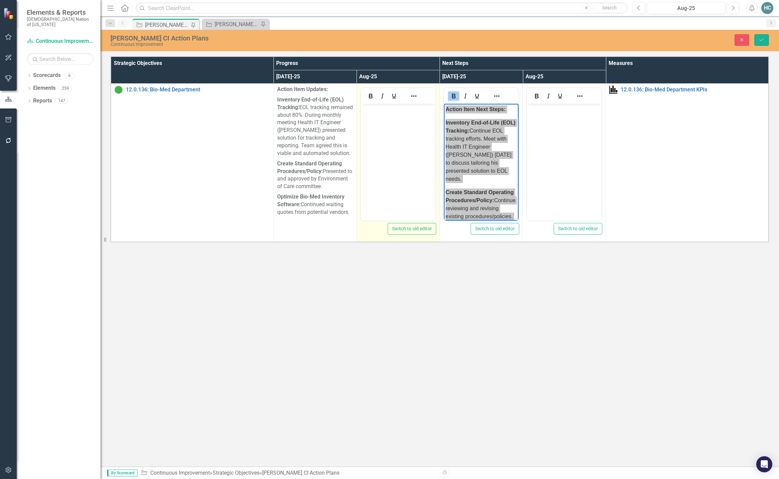
click at [376, 109] on p "Rich Text Area. Press ALT-0 for help." at bounding box center [397, 109] width 71 height 8
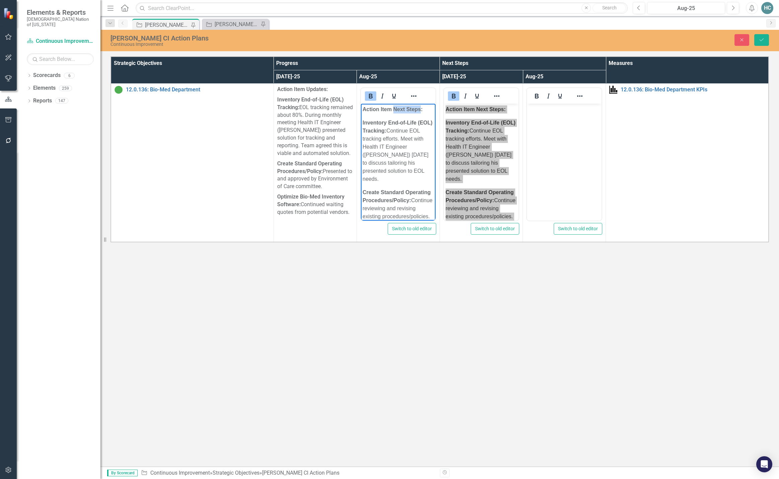
drag, startPoint x: 420, startPoint y: 108, endPoint x: 394, endPoint y: 108, distance: 26.1
click at [394, 108] on strong "Action Item Next Steps:" at bounding box center [392, 109] width 60 height 6
drag, startPoint x: 379, startPoint y: 180, endPoint x: 404, endPoint y: 129, distance: 57.0
click at [404, 129] on p "Inventory End-of-Life (EOL) Tracking: Continue EOL tracking efforts. Meet with …" at bounding box center [397, 151] width 71 height 64
click at [382, 177] on p "Inventory End-of-Life (EOL) Tracking: Continue EOL tracking efforts. Meet with …" at bounding box center [397, 151] width 71 height 64
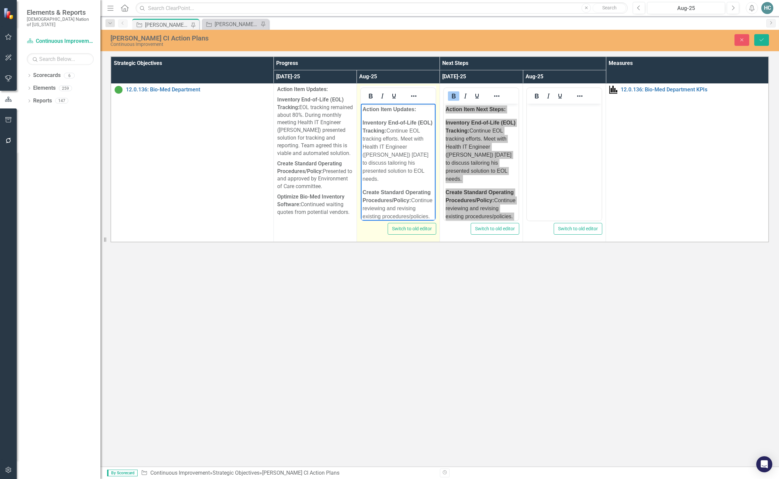
drag, startPoint x: 380, startPoint y: 179, endPoint x: 404, endPoint y: 133, distance: 52.7
click at [404, 133] on p "Inventory End-of-Life (EOL) Tracking: Continue EOL tracking efforts. Meet with …" at bounding box center [397, 151] width 71 height 64
click at [406, 157] on p "Inventory End-of-Life (EOL) Tracking: Continue EOL tracking efforts. Meet with …" at bounding box center [397, 151] width 71 height 64
drag, startPoint x: 411, startPoint y: 140, endPoint x: 405, endPoint y: 132, distance: 9.7
click at [405, 132] on p "Inventory End-of-Life (EOL) Tracking: Continue EOL tracking efforts. Meet with …" at bounding box center [397, 151] width 71 height 64
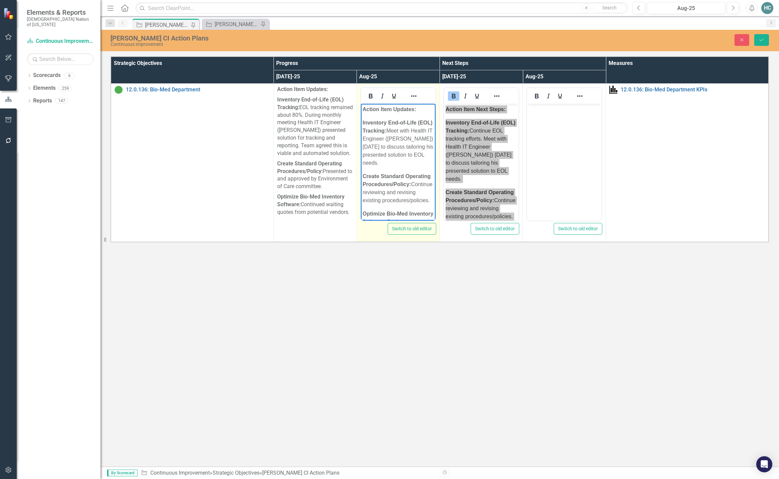
click at [413, 130] on p "Inventory End-of-Life (EOL) Tracking: Meet with Health IT Engineer ([PERSON_NAM…" at bounding box center [397, 143] width 71 height 48
click at [405, 131] on p "Inventory End-of-Life (EOL) Tracking: Met with Health IT Engineer ([PERSON_NAME…" at bounding box center [397, 143] width 71 height 48
drag, startPoint x: 409, startPoint y: 146, endPoint x: 399, endPoint y: 147, distance: 10.1
click at [399, 147] on p "Inventory End-of-Life (EOL) Tracking: Met with Health IT Engineer ([PERSON_NAME…" at bounding box center [397, 143] width 71 height 48
click at [404, 131] on p "Inventory End-of-Life (EOL) Tracking: Met with Health IT Engineer ([PERSON_NAME…" at bounding box center [397, 143] width 71 height 48
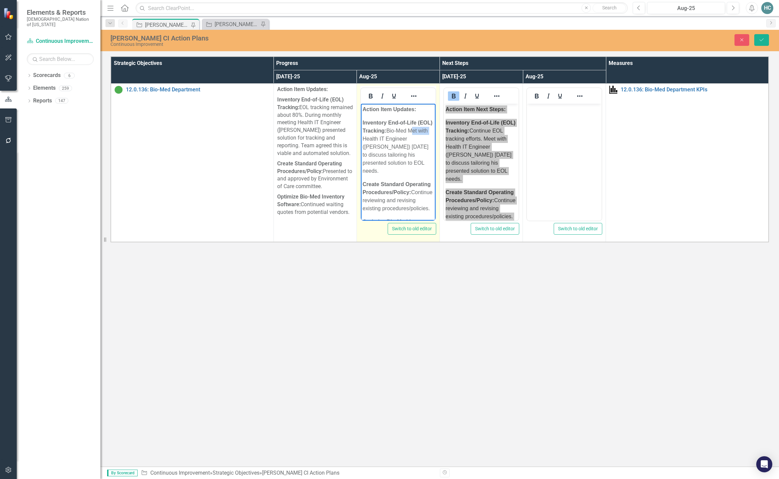
drag, startPoint x: 382, startPoint y: 139, endPoint x: 362, endPoint y: 141, distance: 19.9
click at [362, 141] on p "Inventory End-of-Life (EOL) Tracking: Bio-Med Met with Health IT Engineer ([PER…" at bounding box center [397, 147] width 71 height 56
drag, startPoint x: 417, startPoint y: 172, endPoint x: 365, endPoint y: 155, distance: 55.1
click at [365, 155] on p "Inventory End-of-Life (EOL) Tracking: Bio-Med team working with Health IT Engin…" at bounding box center [397, 147] width 71 height 56
click at [395, 159] on p "Inventory End-of-Life (EOL) Tracking: Bio-Med team working with Health IT Engin…" at bounding box center [397, 147] width 71 height 56
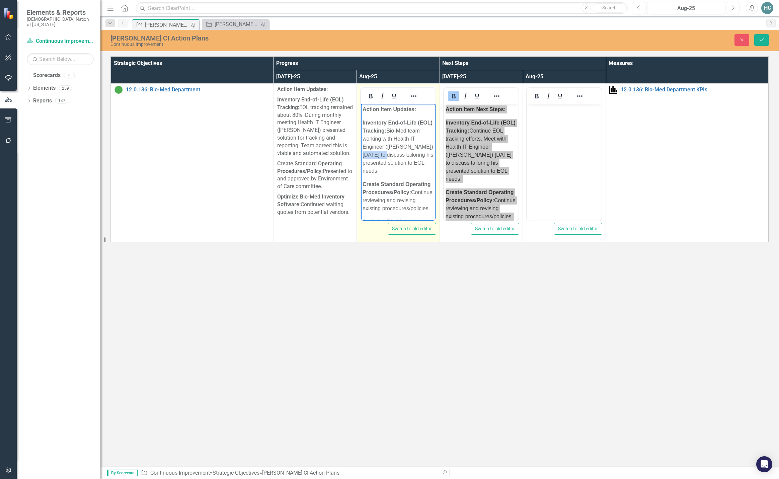
drag, startPoint x: 392, startPoint y: 154, endPoint x: 360, endPoint y: 156, distance: 32.5
click at [361, 156] on html "Action Item Updates: Inventory End-of-Life (EOL) Tracking: Bio-Med team working…" at bounding box center [398, 176] width 75 height 145
drag, startPoint x: 379, startPoint y: 168, endPoint x: 362, endPoint y: 156, distance: 21.1
click at [362, 156] on body "Action Item Updates: Inventory End-of-Life (EOL) Tracking: Bio-Med team working…" at bounding box center [398, 176] width 75 height 145
click at [405, 156] on p "Inventory End-of-Life (EOL) Tracking: Bio-Med team working with Health IT Engin…" at bounding box center [397, 139] width 71 height 40
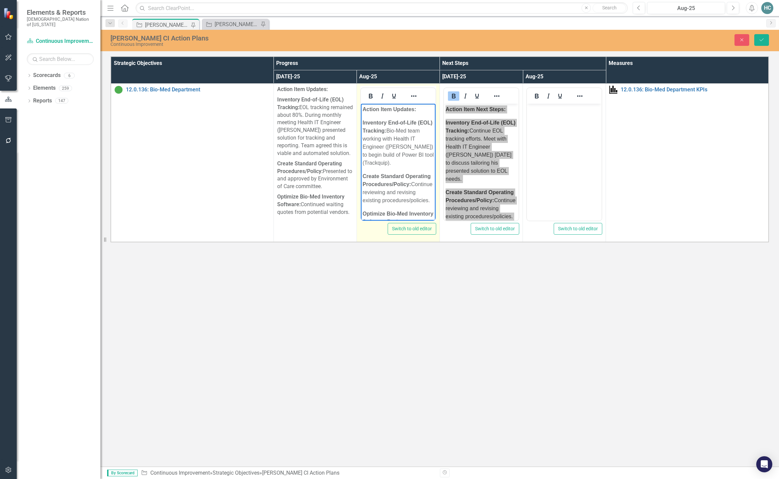
click at [392, 139] on p "Inventory End-of-Life (EOL) Tracking: Bio-Med team working with Health IT Engin…" at bounding box center [397, 143] width 71 height 48
click at [392, 163] on p "Inventory End-of-Life (EOL) Tracking: Bio-Med team worked with Health IT Engine…" at bounding box center [397, 143] width 71 height 48
drag, startPoint x: 412, startPoint y: 173, endPoint x: 361, endPoint y: 157, distance: 53.7
click at [361, 157] on body "Action Item Updates: Inventory End-of-Life (EOL) Tracking: Bio-Med team worked …" at bounding box center [398, 151] width 75 height 137
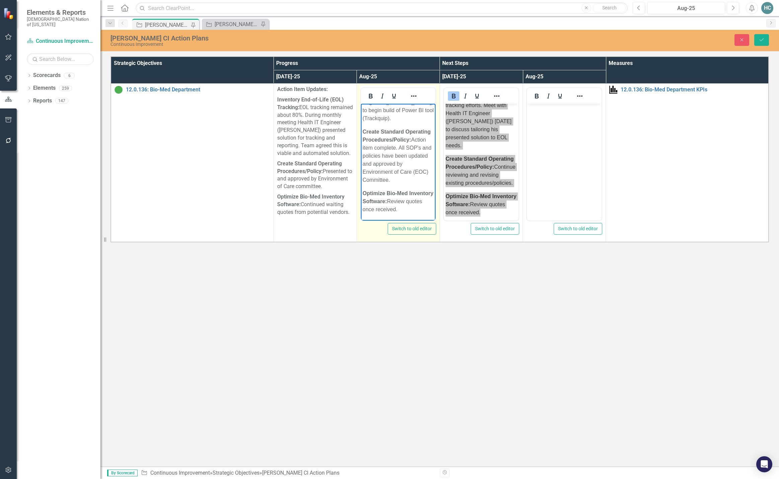
scroll to position [61, 0]
drag, startPoint x: 396, startPoint y: 210, endPoint x: 389, endPoint y: 204, distance: 9.8
click at [389, 204] on p "Optimize Bio-Med Inventory Software: Review quotes once received." at bounding box center [397, 201] width 71 height 24
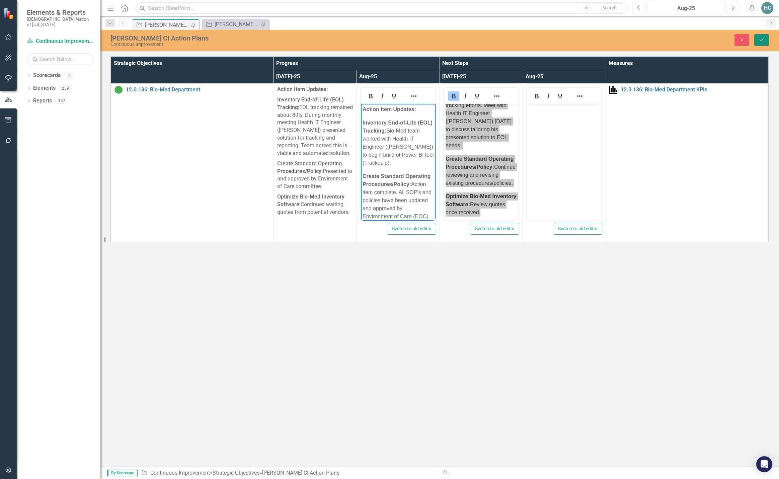
click at [764, 43] on button "Save" at bounding box center [761, 40] width 15 height 12
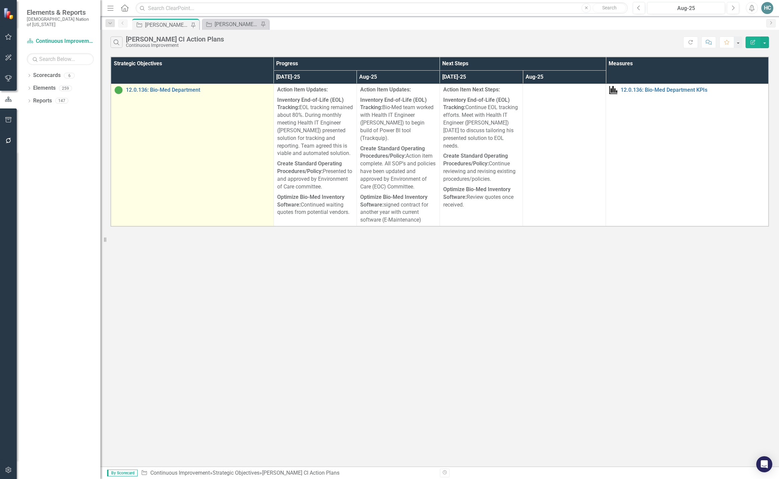
click at [171, 86] on div "12.0.136: Bio-Med Department" at bounding box center [192, 90] width 156 height 8
click at [172, 89] on link "12.0.136: Bio-Med Department" at bounding box center [198, 90] width 144 height 6
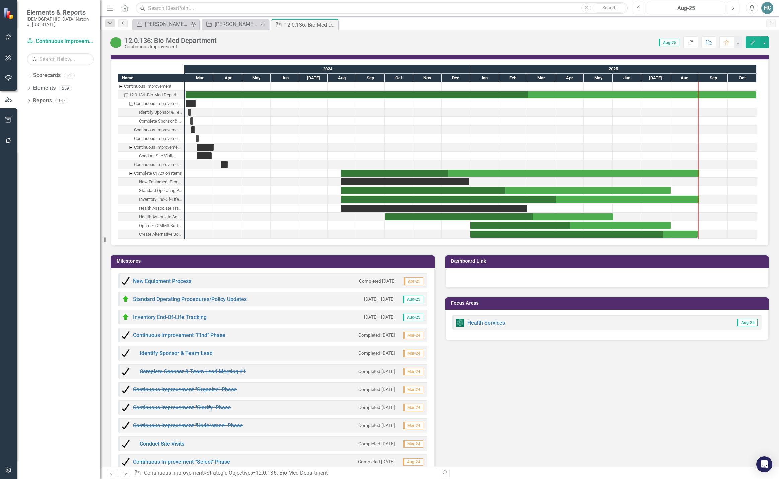
scroll to position [669, 0]
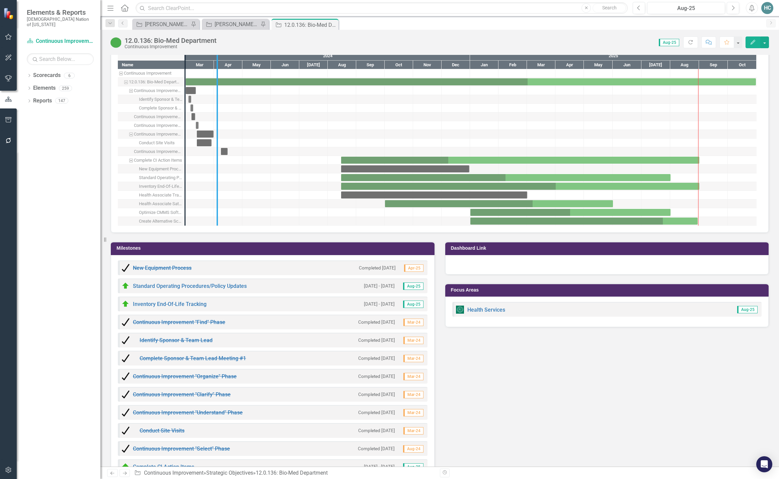
drag, startPoint x: 186, startPoint y: 214, endPoint x: 229, endPoint y: 212, distance: 42.9
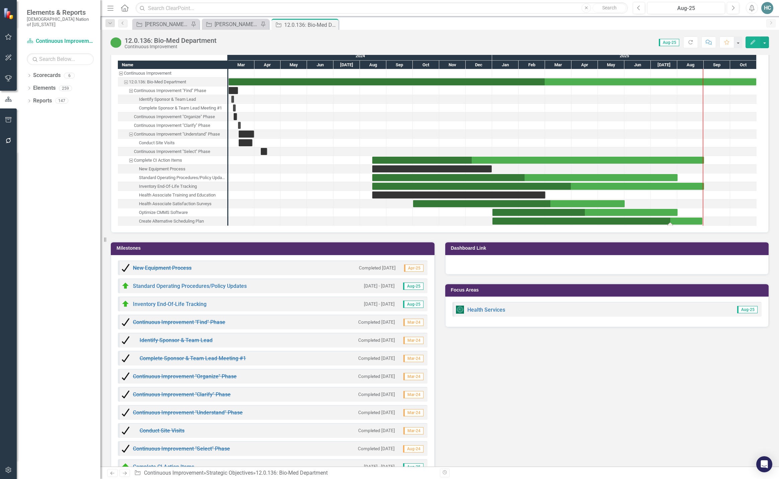
click at [590, 222] on div "Task: Start date: 2025-01-01 End date: 2025-08-30" at bounding box center [597, 221] width 210 height 7
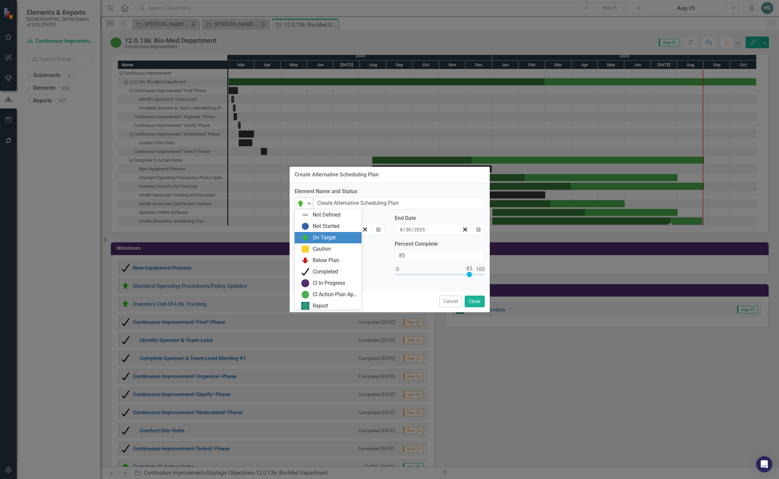
click at [309, 206] on icon "Expand" at bounding box center [309, 203] width 7 height 5
click at [319, 269] on div "Completed" at bounding box center [325, 270] width 25 height 8
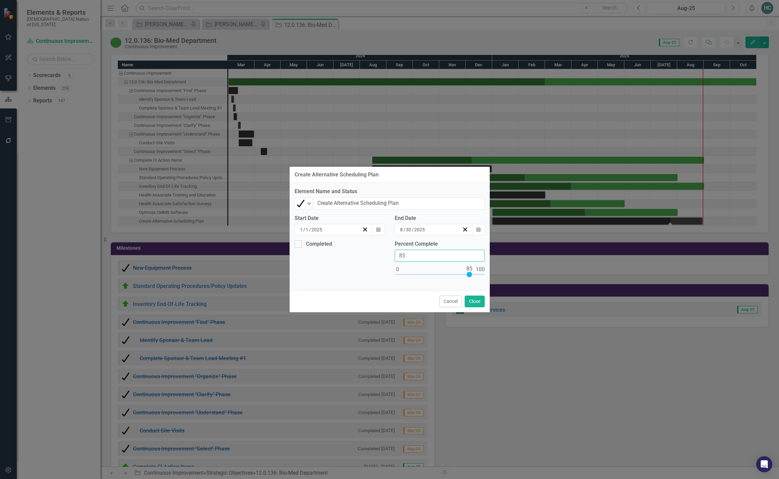
drag, startPoint x: 409, startPoint y: 254, endPoint x: 354, endPoint y: 254, distance: 54.9
click at [353, 254] on div "Completed Percent Complete 85" at bounding box center [390, 262] width 200 height 45
type input "100"
click at [298, 245] on div at bounding box center [298, 243] width 7 height 7
click at [298, 245] on input "Completed" at bounding box center [297, 242] width 4 height 4
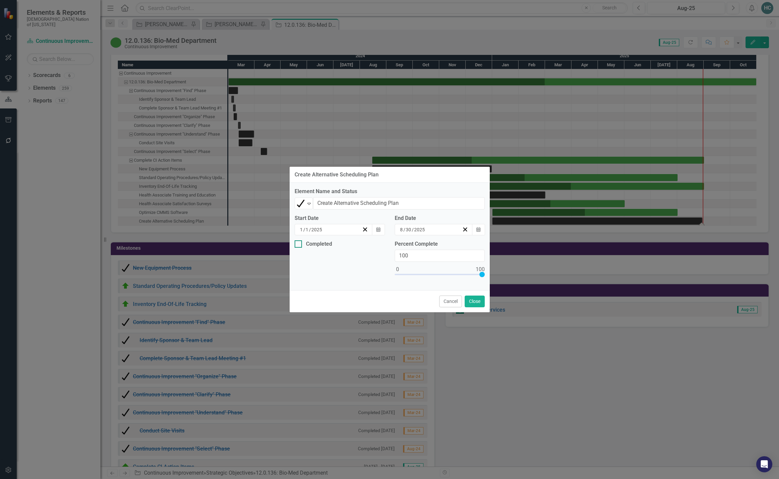
checkbox input "true"
click at [474, 301] on button "Close" at bounding box center [475, 302] width 20 height 12
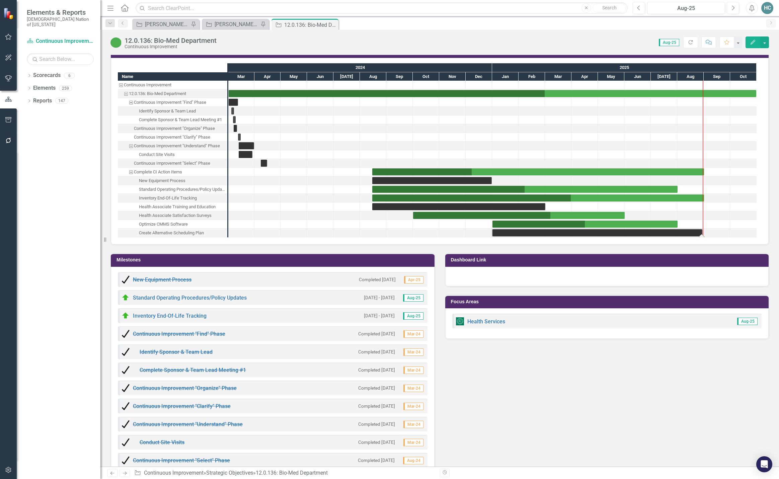
scroll to position [669, 0]
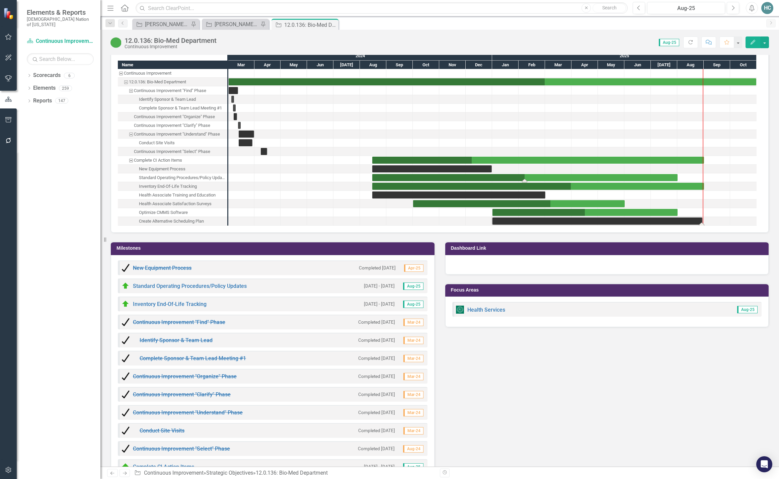
click at [379, 177] on div "Task: Start date: 2024-08-15 End date: 2025-08-01" at bounding box center [524, 177] width 305 height 7
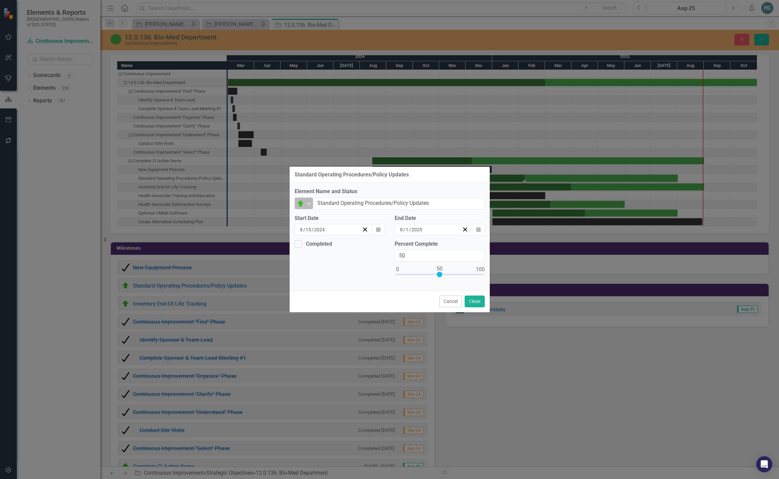
click at [303, 200] on img at bounding box center [301, 204] width 8 height 8
click at [315, 266] on div "Completed" at bounding box center [325, 270] width 25 height 8
drag, startPoint x: 409, startPoint y: 255, endPoint x: 358, endPoint y: 255, distance: 50.5
click at [358, 255] on div "Completed Percent Complete 50" at bounding box center [390, 262] width 200 height 45
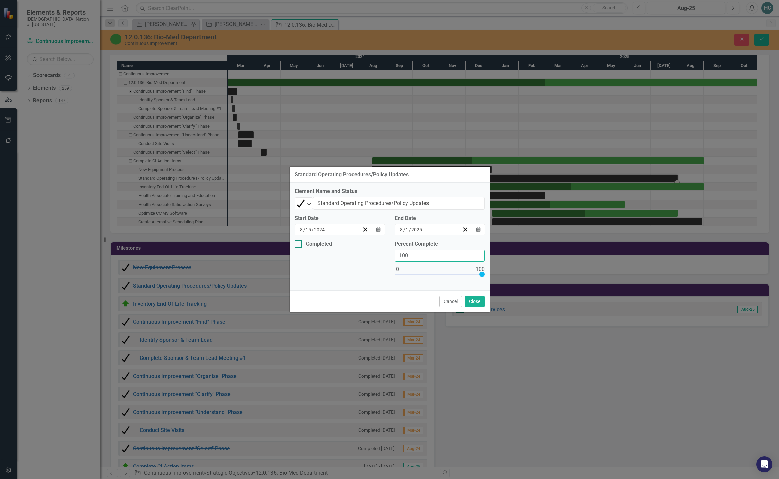
type input "100"
click at [299, 245] on div at bounding box center [298, 243] width 7 height 7
click at [299, 245] on input "Completed" at bounding box center [297, 242] width 4 height 4
checkbox input "true"
click at [474, 302] on button "Close" at bounding box center [475, 302] width 20 height 12
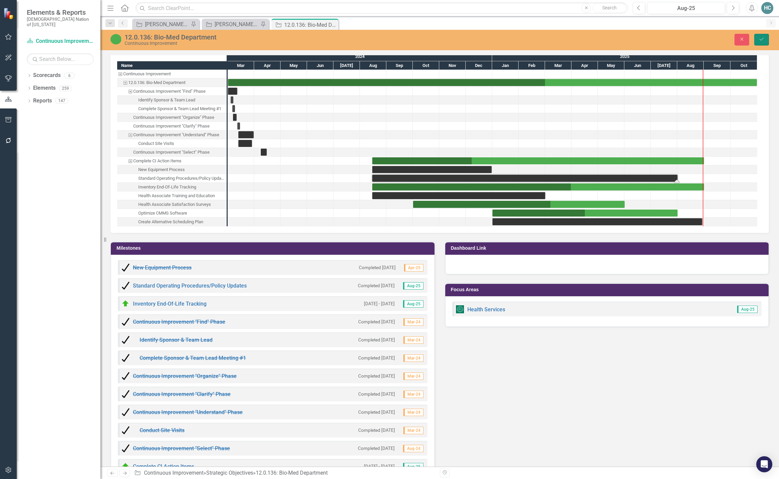
click at [768, 39] on button "Save" at bounding box center [761, 40] width 15 height 12
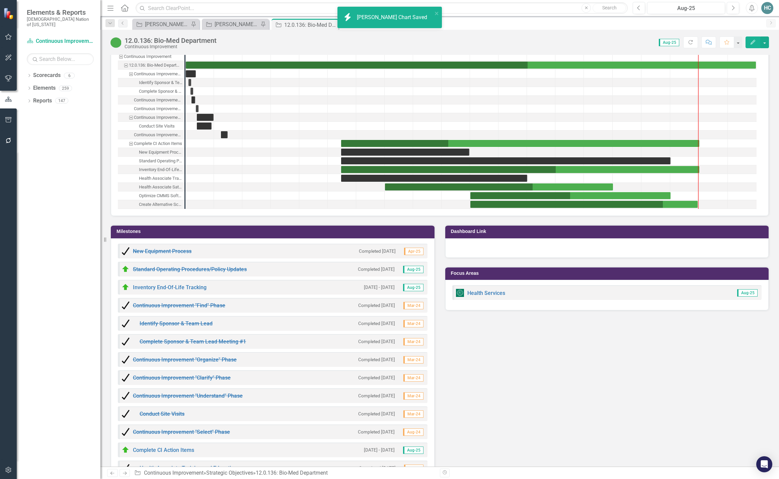
scroll to position [669, 0]
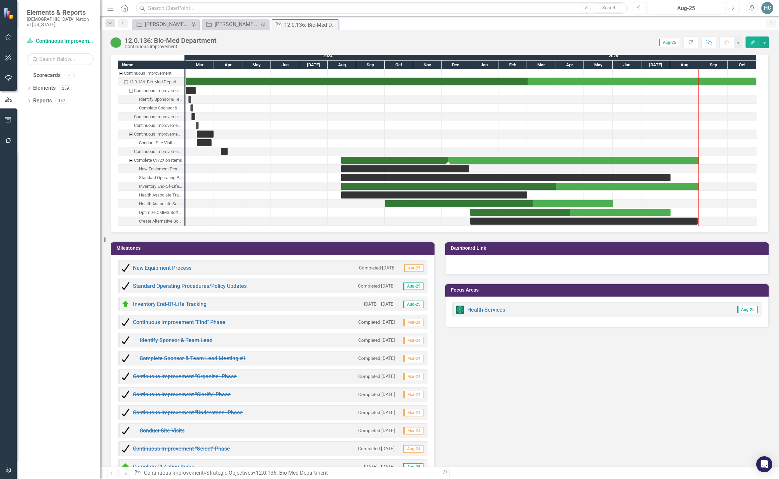
click at [462, 159] on div "Task: Start date: 2024-08-15 End date: 2025-09-01" at bounding box center [520, 160] width 358 height 7
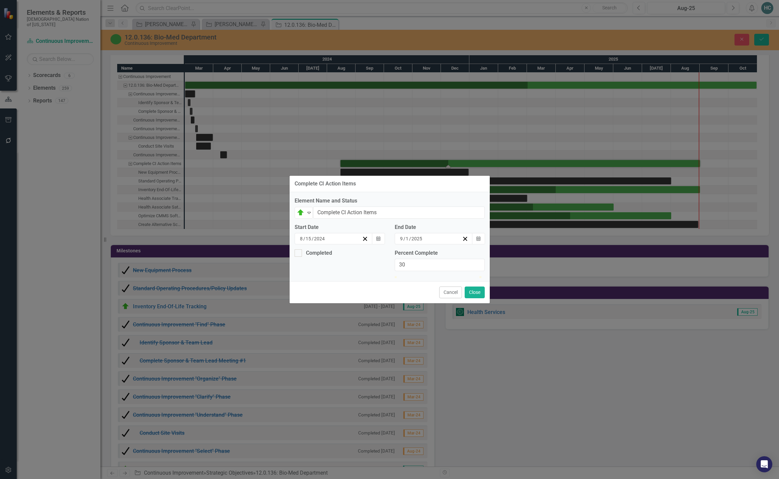
scroll to position [672, 0]
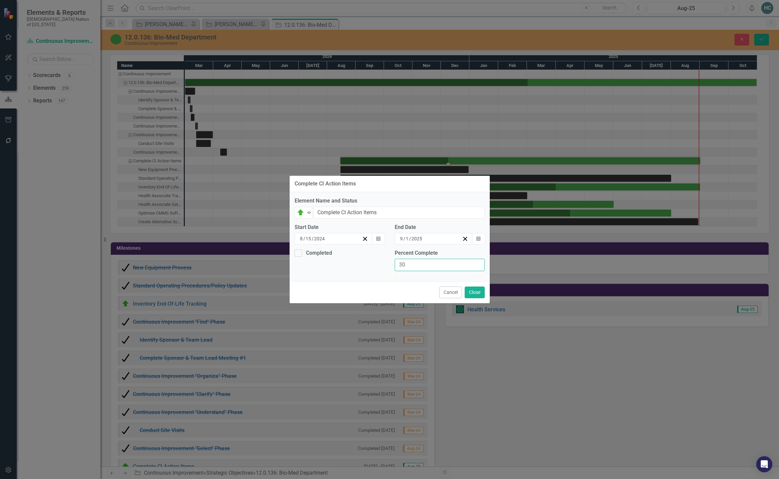
drag, startPoint x: 417, startPoint y: 251, endPoint x: 343, endPoint y: 261, distance: 74.9
click at [343, 261] on div "Completed Percent Complete 30" at bounding box center [390, 262] width 200 height 27
type input "80"
click at [473, 298] on button "Close" at bounding box center [475, 293] width 20 height 12
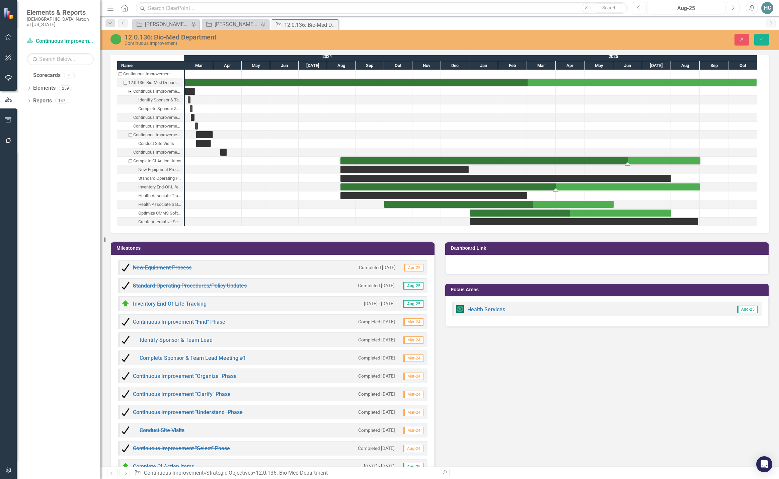
click at [384, 188] on div "Task: Start date: 2024-08-15 End date: 2025-09-01" at bounding box center [520, 186] width 360 height 7
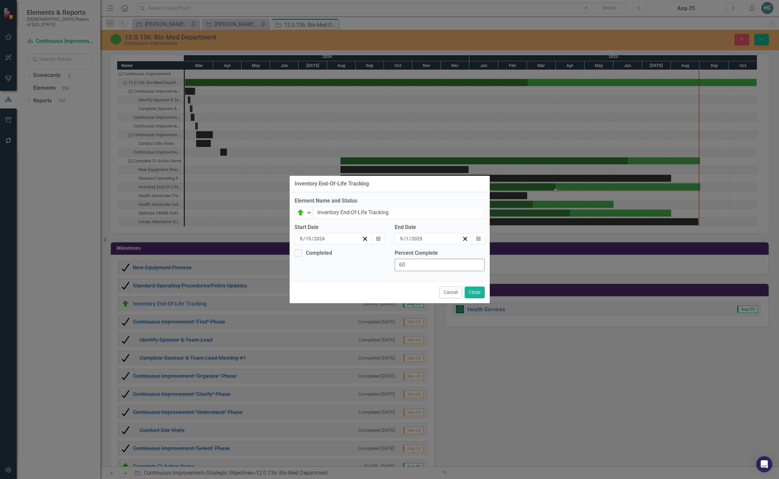
drag, startPoint x: 413, startPoint y: 259, endPoint x: 372, endPoint y: 257, distance: 41.6
click at [372, 257] on div "Completed Percent Complete 60" at bounding box center [390, 262] width 200 height 27
type input "80"
click at [473, 298] on button "Close" at bounding box center [475, 293] width 20 height 12
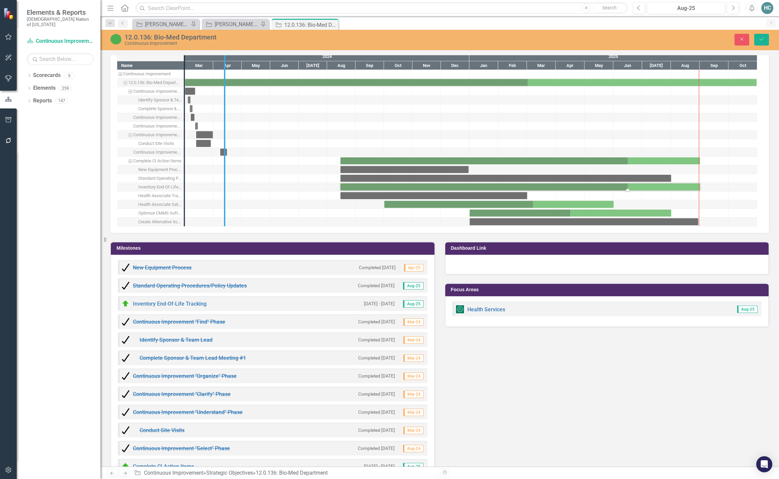
drag, startPoint x: 184, startPoint y: 208, endPoint x: 224, endPoint y: 208, distance: 40.2
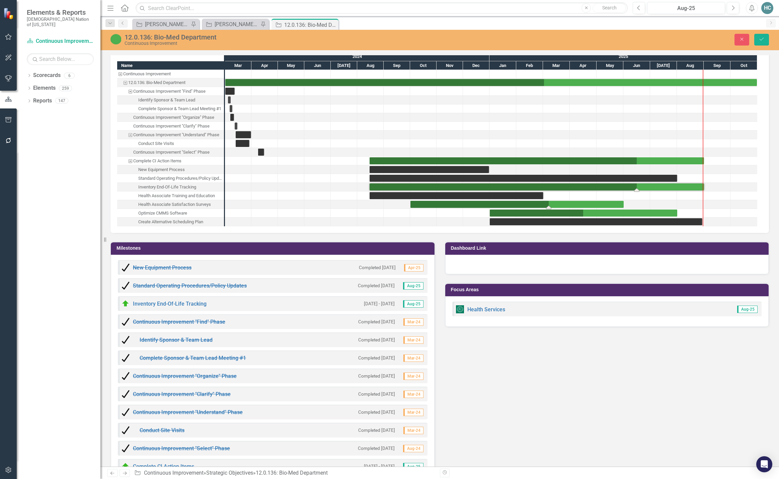
click at [426, 206] on div "Task: Start date: 2024-10-01 End date: 2025-06-01" at bounding box center [516, 204] width 213 height 7
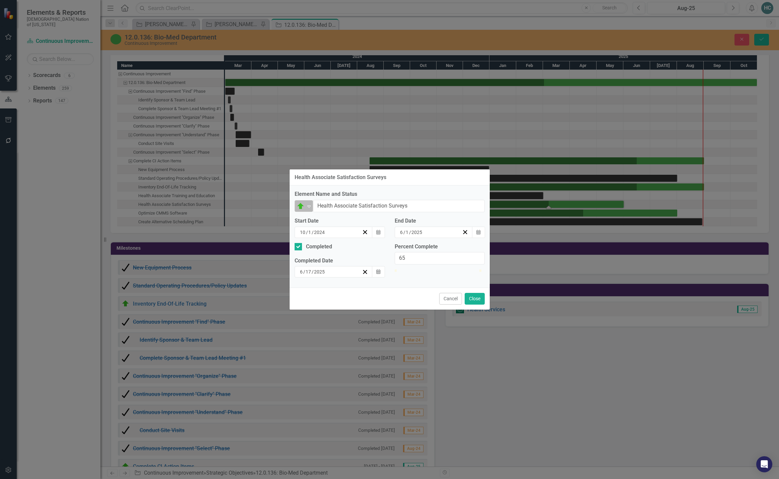
click at [302, 204] on img at bounding box center [301, 206] width 8 height 8
click at [315, 271] on div "Completed" at bounding box center [325, 270] width 25 height 8
drag, startPoint x: 409, startPoint y: 258, endPoint x: 375, endPoint y: 256, distance: 34.2
click at [375, 256] on div "Completed Completed Date [DATE] Calendar Percent Complete 65" at bounding box center [390, 263] width 200 height 40
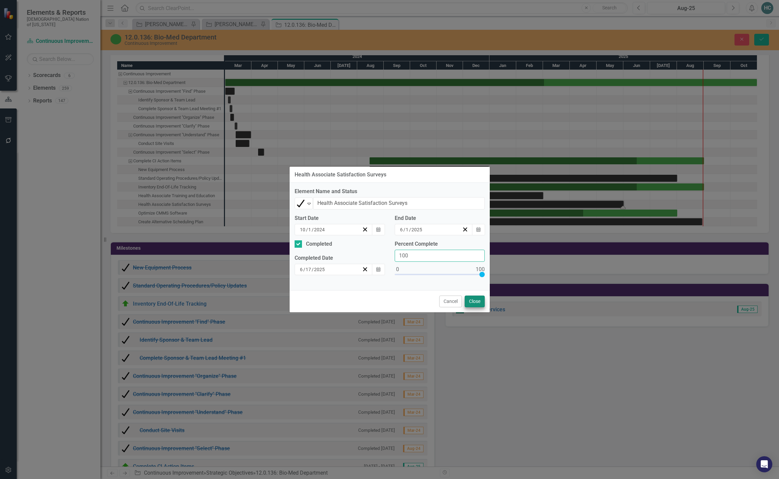
type input "100"
click at [471, 301] on button "Close" at bounding box center [475, 302] width 20 height 12
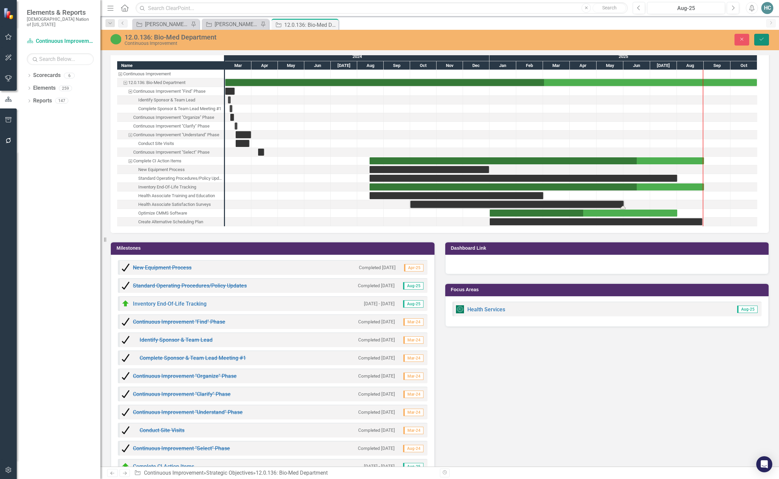
click at [765, 42] on button "Save" at bounding box center [761, 40] width 15 height 12
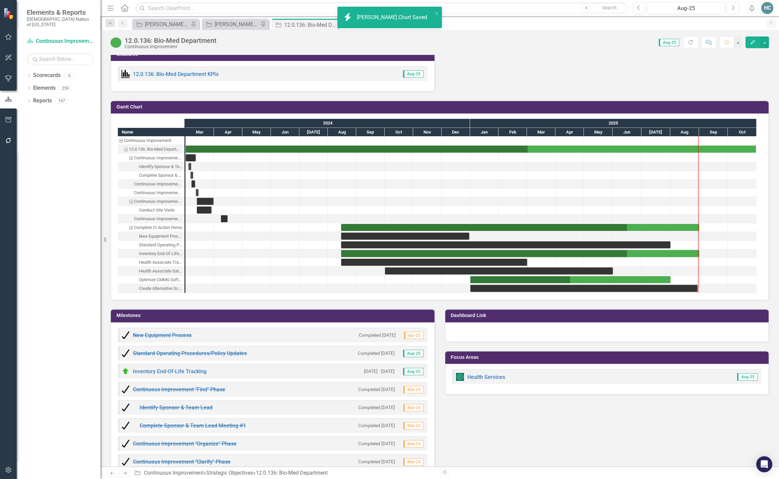
scroll to position [603, 0]
click at [132, 110] on td "Gantt Chart" at bounding box center [440, 107] width 649 height 10
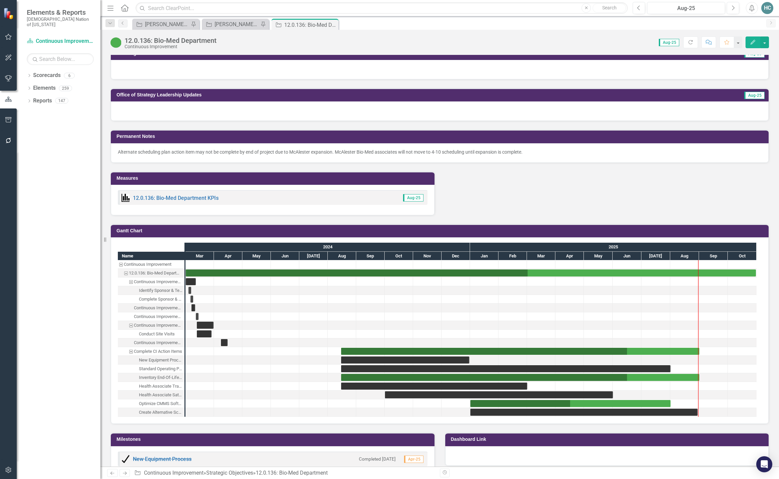
scroll to position [368, 0]
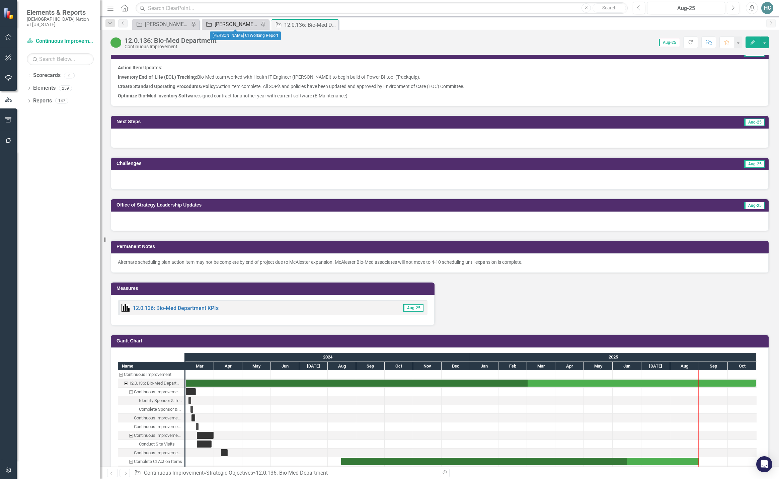
click at [221, 21] on div "[PERSON_NAME] CI Working Report" at bounding box center [237, 24] width 44 height 8
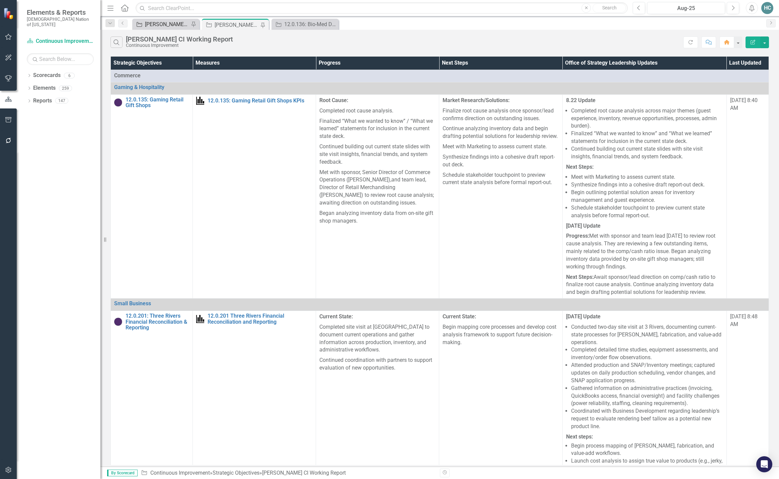
click at [182, 24] on div "[PERSON_NAME] CI Action Plans" at bounding box center [167, 24] width 44 height 8
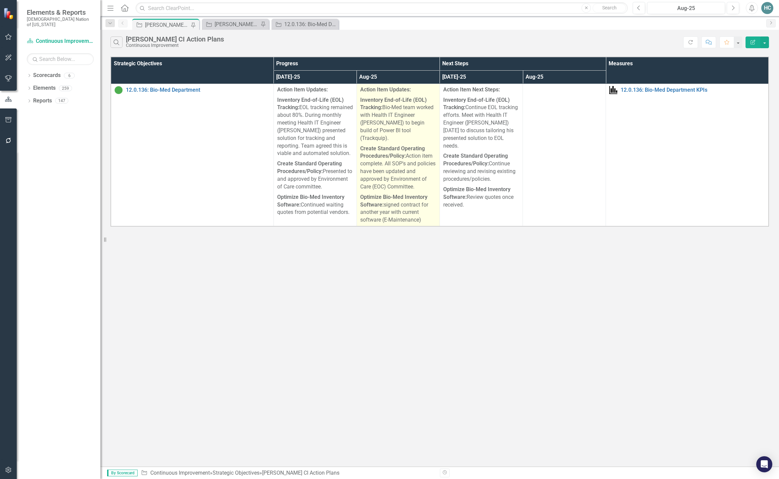
click at [396, 175] on p "Create Standard Operating Procedures/Policy: Action item complete. All SOP's an…" at bounding box center [398, 168] width 76 height 49
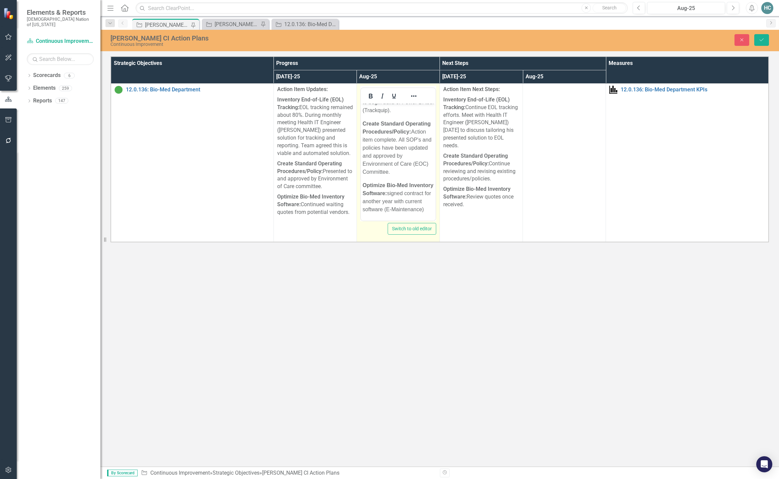
scroll to position [77, 0]
click at [398, 210] on p "Optimize Bio-Med Inventory Software: signed contract for another year with curr…" at bounding box center [397, 197] width 71 height 32
click at [387, 186] on strong "Optimize Bio-Med Inventory Software:" at bounding box center [397, 189] width 71 height 14
click at [397, 210] on p "Optimize Bio-Med Inventory Software: signed contract for another year with curr…" at bounding box center [397, 197] width 71 height 32
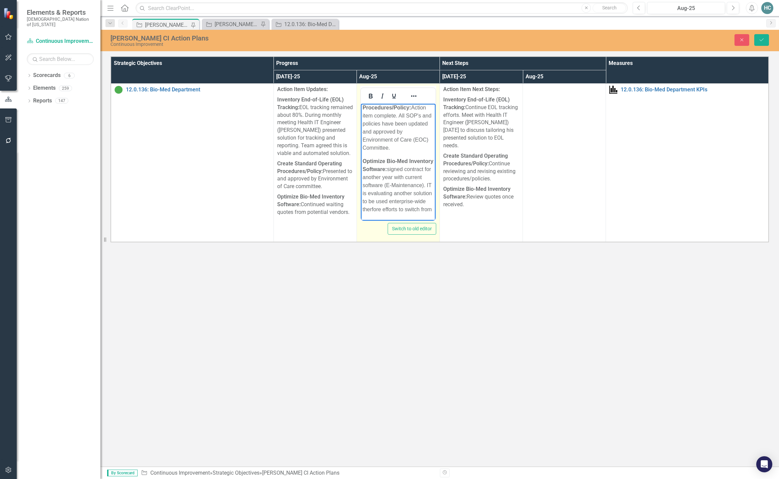
scroll to position [100, 0]
click at [372, 209] on p "Optimize Bio-Med Inventory Software: signed contract for another year with curr…" at bounding box center [397, 181] width 71 height 64
click at [392, 214] on p "Optimize Bio-Med Inventory Software: signed contract for another year with curr…" at bounding box center [397, 181] width 71 height 64
drag, startPoint x: 382, startPoint y: 208, endPoint x: 389, endPoint y: 153, distance: 55.1
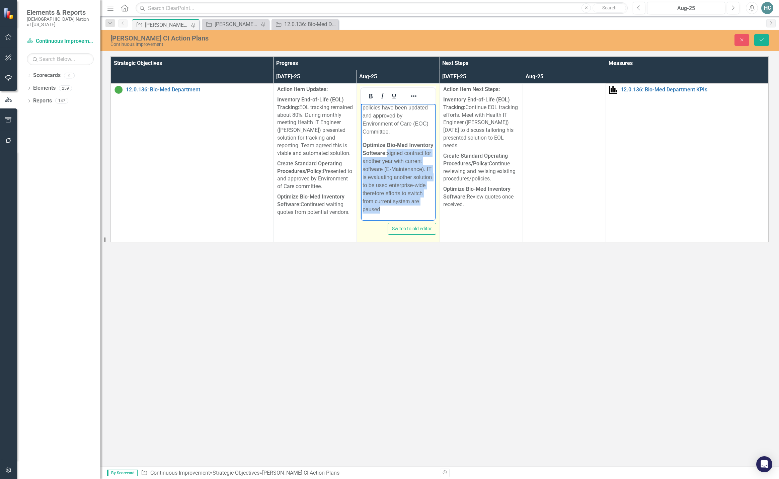
click at [389, 153] on p "Optimize Bio-Med Inventory Software: signed contract for another year with curr…" at bounding box center [397, 177] width 71 height 72
copy p "signed contract for another year with current software (E-Maintenance). IT is e…"
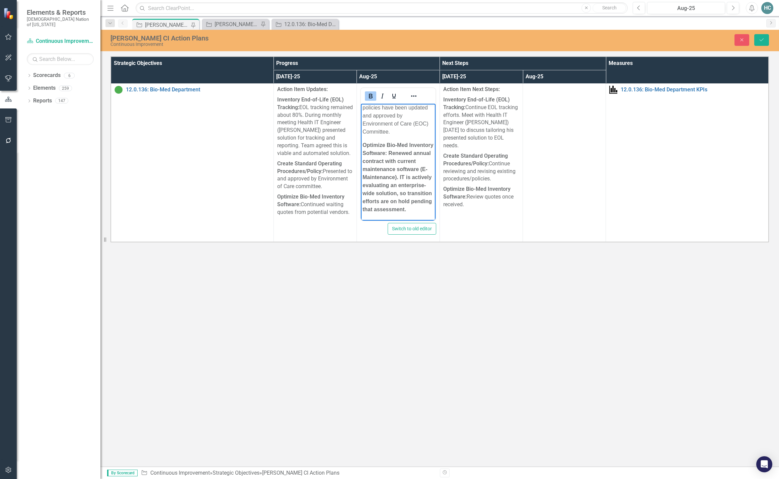
scroll to position [117, 0]
drag, startPoint x: 396, startPoint y: 209, endPoint x: 360, endPoint y: 146, distance: 72.9
click at [361, 146] on html "Action Item Updates: Inventory End-of-Life (EOL) Tracking: Bio-Med team worked …" at bounding box center [398, 116] width 75 height 210
click at [368, 97] on icon "Bold" at bounding box center [371, 96] width 8 height 8
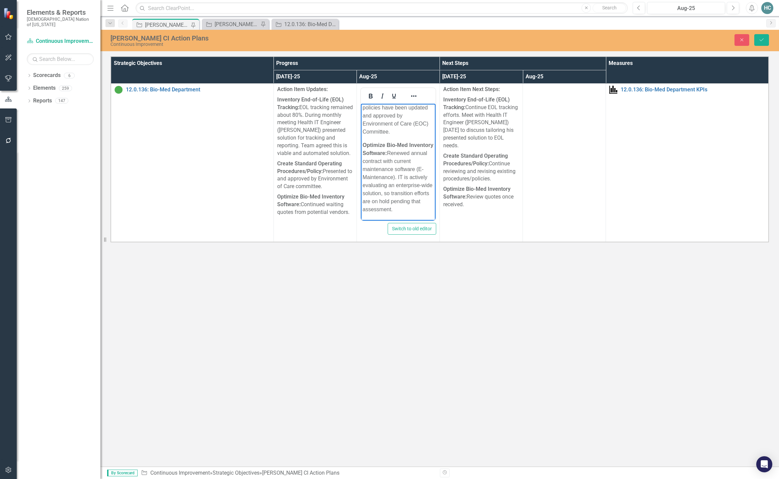
click at [407, 205] on p "Optimize Bio-Med Inventory Software: Renewed annual contract with current maint…" at bounding box center [397, 177] width 71 height 72
drag, startPoint x: 397, startPoint y: 159, endPoint x: 413, endPoint y: 150, distance: 17.5
click at [413, 150] on p "Create Standard Operating Procedures/Policy: Action item complete. All SOP's an…" at bounding box center [397, 159] width 71 height 56
drag, startPoint x: 426, startPoint y: 185, endPoint x: 796, endPoint y: 303, distance: 388.9
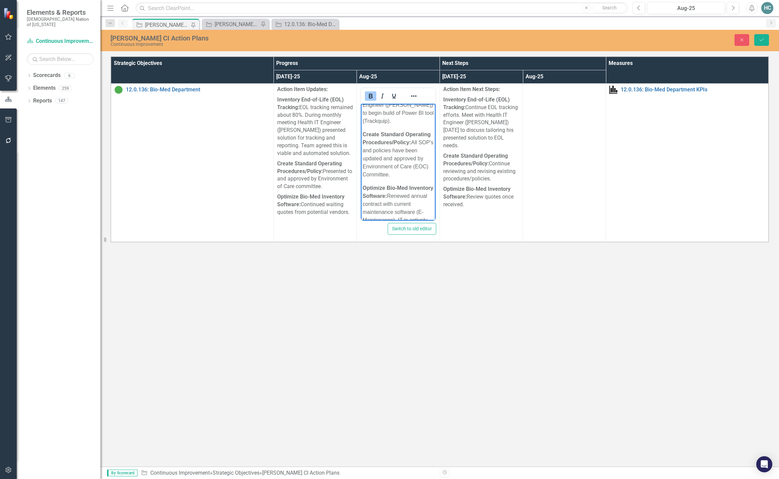
click at [426, 179] on p "Create Standard Operating Procedures/Policy: All SOP's and policies have been u…" at bounding box center [397, 155] width 71 height 48
click at [401, 164] on p "Inventory End-of-Life (EOL) Tracking: Bio-Med team worked with Health IT Engine…" at bounding box center [397, 143] width 71 height 48
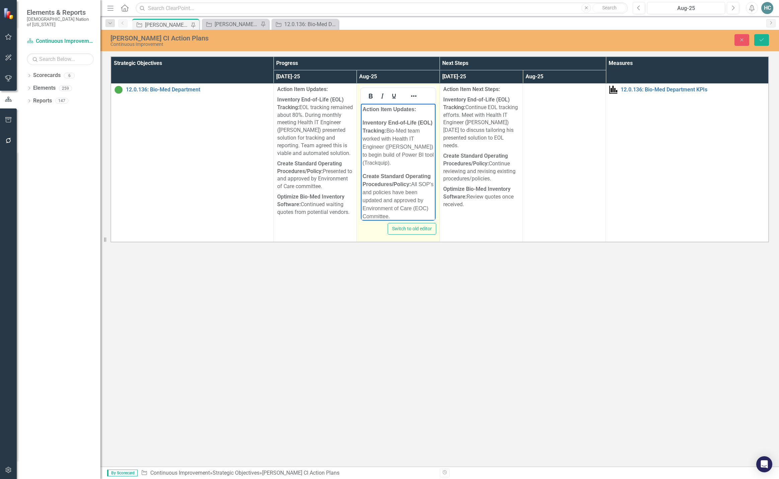
drag, startPoint x: 394, startPoint y: 163, endPoint x: 403, endPoint y: 164, distance: 9.4
click at [394, 163] on p "Inventory End-of-Life (EOL) Tracking: Bio-Med team worked with Health IT Engine…" at bounding box center [397, 143] width 71 height 48
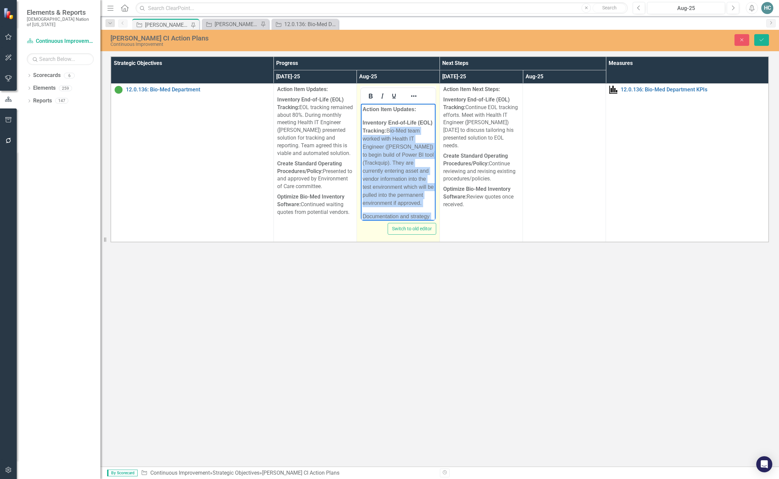
drag, startPoint x: 393, startPoint y: 195, endPoint x: 404, endPoint y: 130, distance: 66.5
click at [404, 130] on body "Action Item Updates: Inventory End-of-Life (EOL) Tracking: Bio-Med team worked …" at bounding box center [398, 243] width 75 height 279
copy body "Bio-Med team worked with Health IT Engineer ([PERSON_NAME]) to begin build of P…"
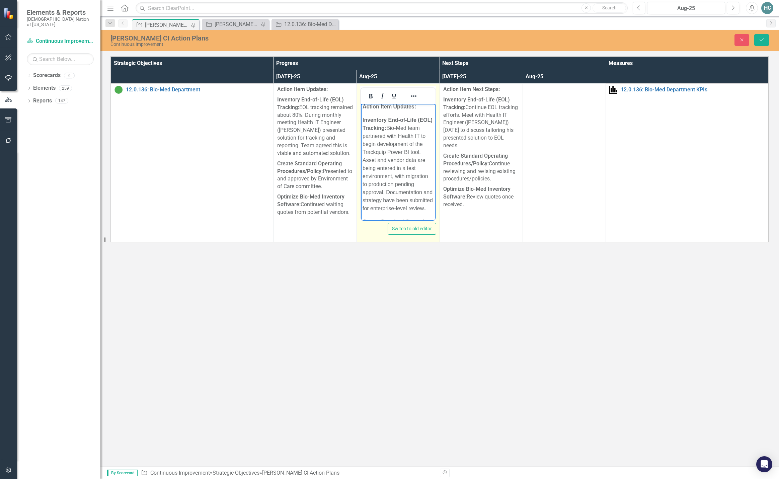
scroll to position [36, 0]
click at [386, 159] on p "Inventory End-of-Life (EOL) Tracking: Bio-Med team partnered with Health IT to …" at bounding box center [397, 131] width 71 height 96
click at [397, 192] on p "Documentation and strategy have been submitted for enterprise-level review. ." at bounding box center [397, 180] width 71 height 24
click at [416, 167] on p "Inventory End-of-Life (EOL) Tracking: Bio-Med team partnered with Health IT to …" at bounding box center [397, 156] width 71 height 80
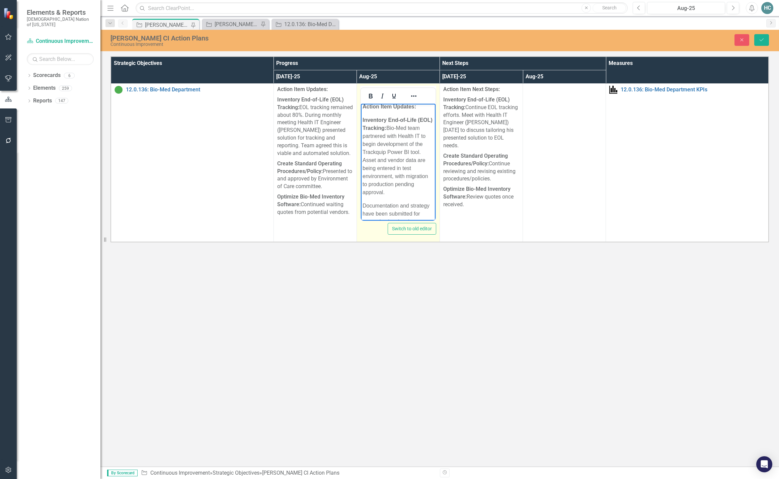
click at [401, 175] on p "Inventory End-of-Life (EOL) Tracking: Bio-Med team partnered with Health IT to …" at bounding box center [397, 156] width 71 height 80
click at [366, 151] on p "Inventory End-of-Life (EOL) Tracking: Bio-Med team partnered with Health IT to …" at bounding box center [397, 156] width 71 height 80
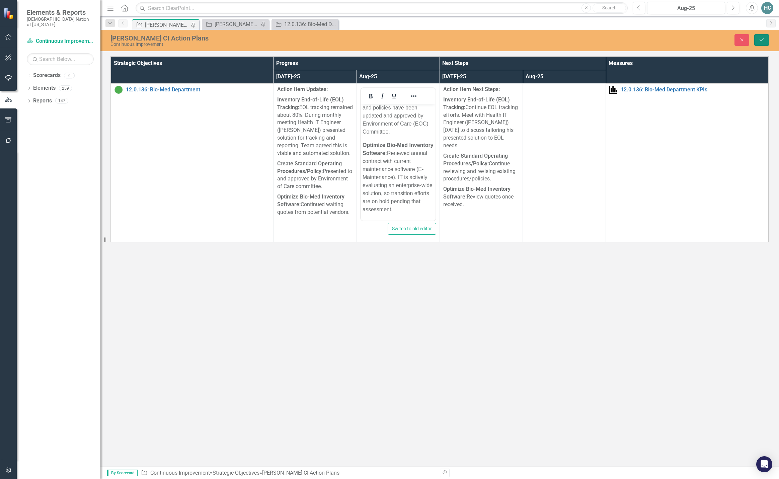
click at [759, 39] on icon "Save" at bounding box center [762, 39] width 6 height 5
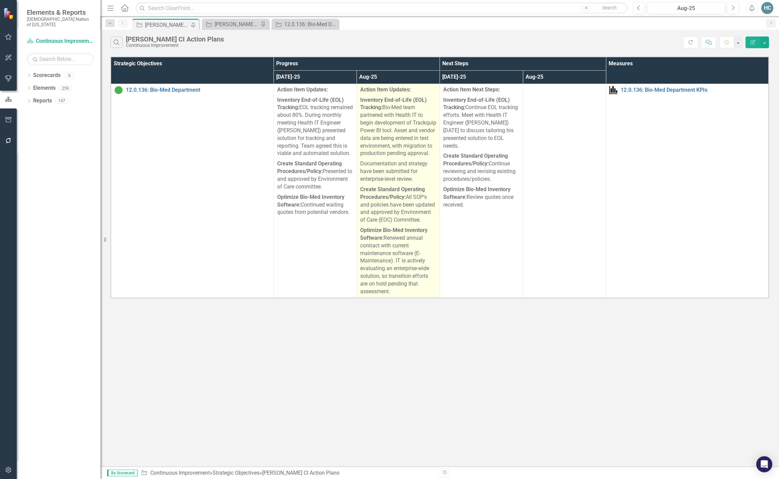
click at [402, 292] on p "Optimize Bio-Med Inventory Software: Renewed annual contract with current maint…" at bounding box center [398, 260] width 76 height 70
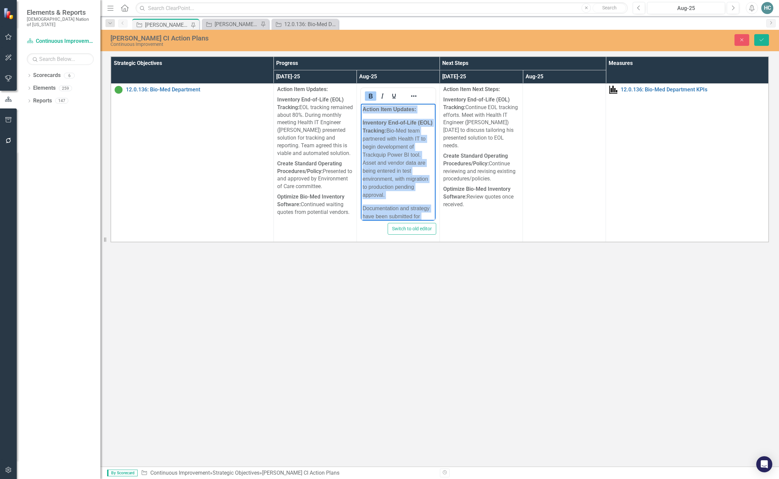
click at [361, 108] on html "Action Item Updates: Inventory End-of-Life (EOL) Tracking: Bio-Med team partner…" at bounding box center [398, 235] width 75 height 263
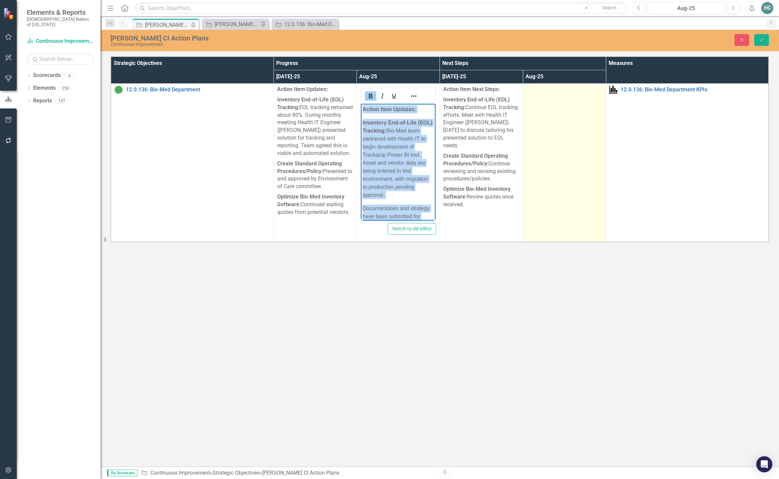
copy body "Action Item Updates: Inventory End-of-Life (EOL) Tracking: Bio-Med team partner…"
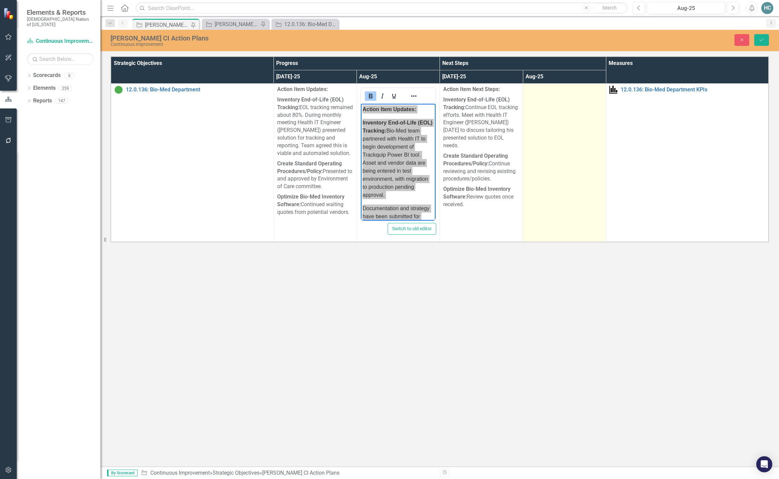
click at [569, 112] on td at bounding box center [564, 163] width 83 height 159
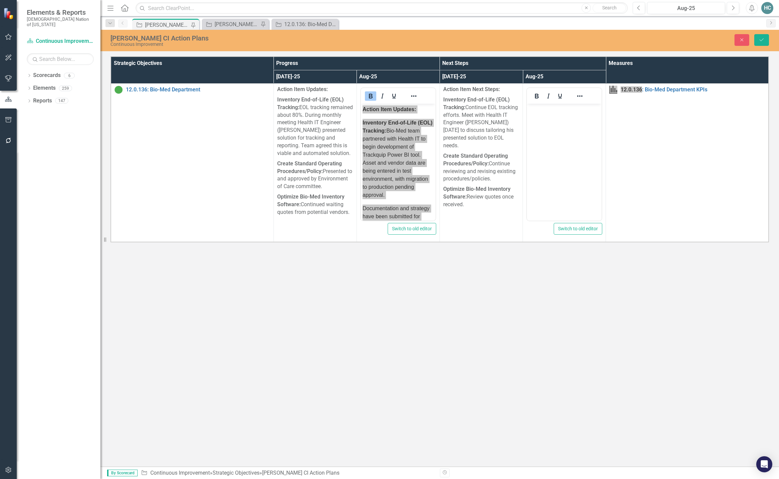
click at [551, 115] on body "Rich Text Area. Press ALT-0 for help." at bounding box center [564, 154] width 75 height 100
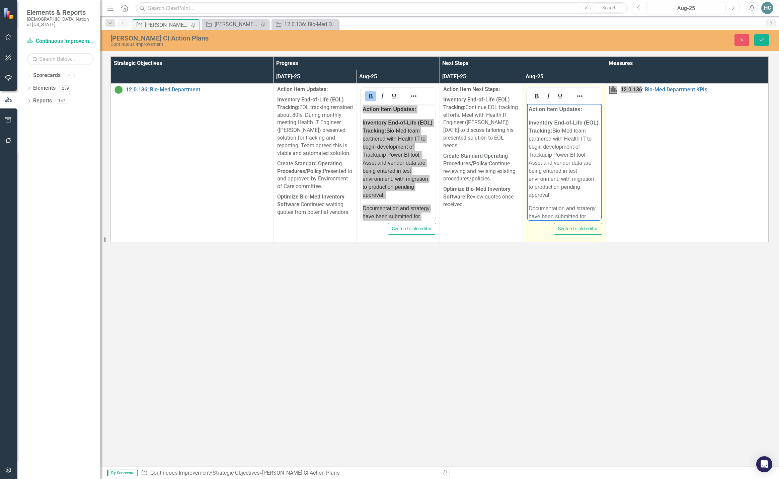
drag, startPoint x: 556, startPoint y: 196, endPoint x: 570, endPoint y: 130, distance: 67.4
click at [570, 130] on p "Inventory End-of-Life (EOL) Tracking: Bio-Med team partnered with Health IT to …" at bounding box center [564, 159] width 71 height 80
paste body "Rich Text Area. Press ALT-0 for help."
click at [564, 139] on p "Inventory End-of-Life (EOL) Tracking: Continue data entry in the test environme…" at bounding box center [564, 151] width 71 height 64
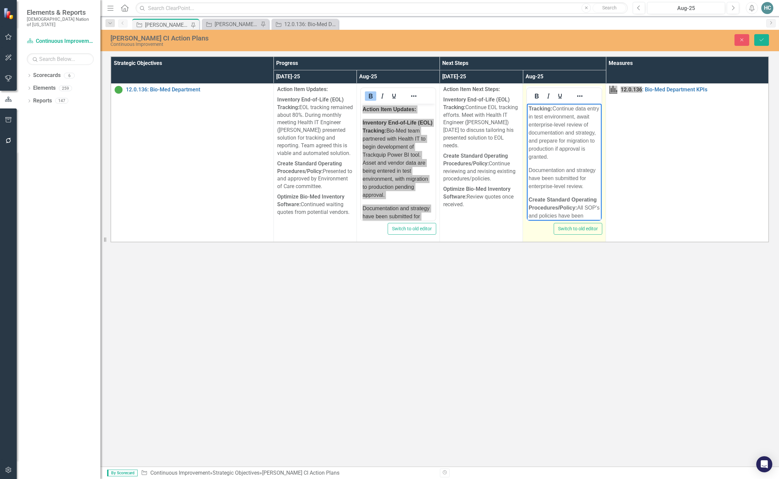
scroll to position [33, 0]
drag, startPoint x: 554, startPoint y: 188, endPoint x: 1047, endPoint y: 268, distance: 499.9
click at [527, 164] on html "Action Item Updates: Inventory End-of-Life (EOL) Tracking: Continue data entry …" at bounding box center [564, 193] width 75 height 247
drag, startPoint x: 592, startPoint y: 182, endPoint x: 578, endPoint y: 151, distance: 34.0
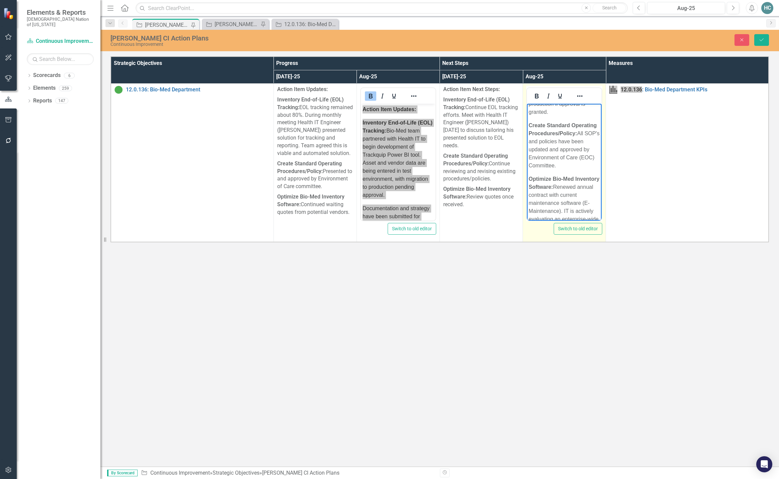
click at [578, 151] on p "Create Standard Operating Procedures/Policy: All SOP's and policies have been u…" at bounding box center [564, 146] width 71 height 48
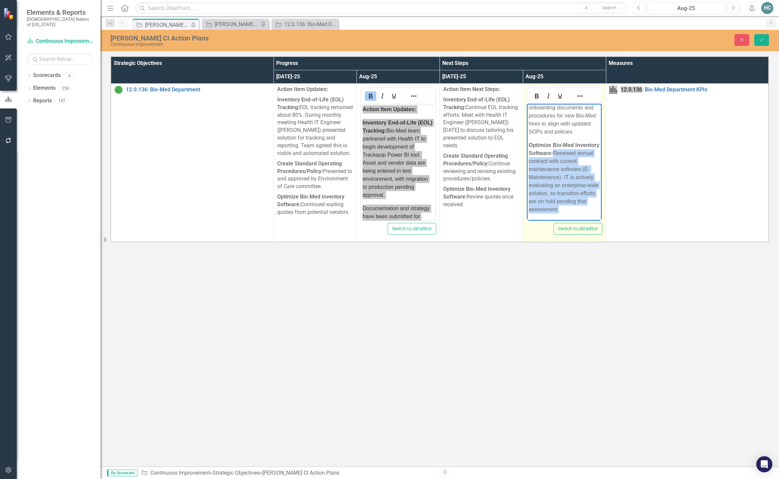
drag, startPoint x: 562, startPoint y: 209, endPoint x: 1054, endPoint y: 258, distance: 494.2
click at [527, 153] on body "Action Item Updates: Inventory End-of-Life (EOL) Tracking: Continue data entry …" at bounding box center [564, 112] width 75 height 218
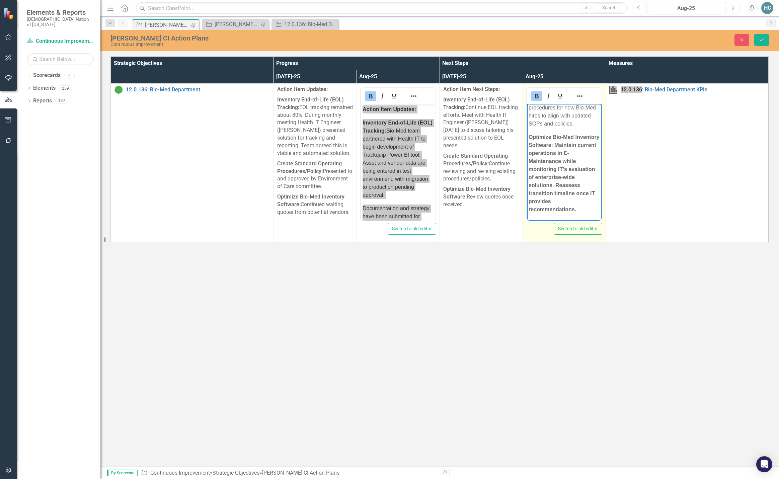
scroll to position [141, 0]
drag, startPoint x: 580, startPoint y: 210, endPoint x: 526, endPoint y: 141, distance: 87.9
click at [527, 141] on html "Action Item Updates: Inventory End-of-Life (EOL) Tracking: Continue data entry …" at bounding box center [564, 108] width 75 height 226
click at [576, 204] on p "Optimize Bio-Med Inventory Software: Maintain current operations in E-Maintenan…" at bounding box center [564, 173] width 71 height 80
drag, startPoint x: 578, startPoint y: 210, endPoint x: 520, endPoint y: 143, distance: 88.5
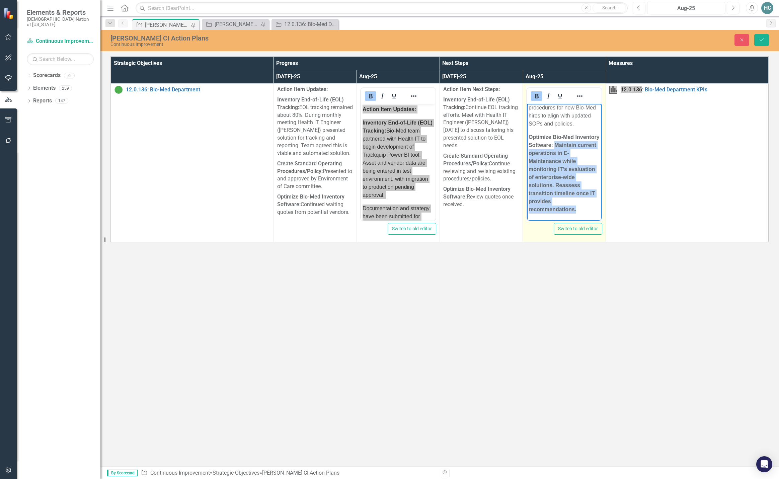
click at [527, 143] on html "Action Item Updates: Inventory End-of-Life (EOL) Tracking: Continue data entry …" at bounding box center [564, 108] width 75 height 226
click at [534, 95] on icon "Bold" at bounding box center [537, 96] width 8 height 8
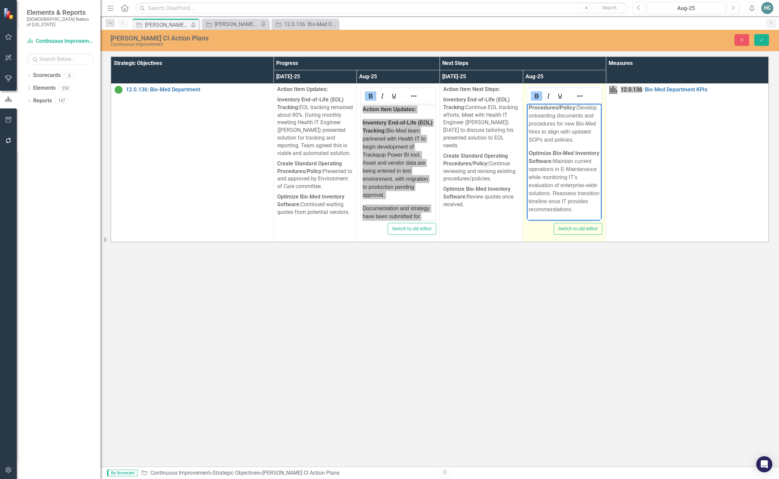
scroll to position [125, 0]
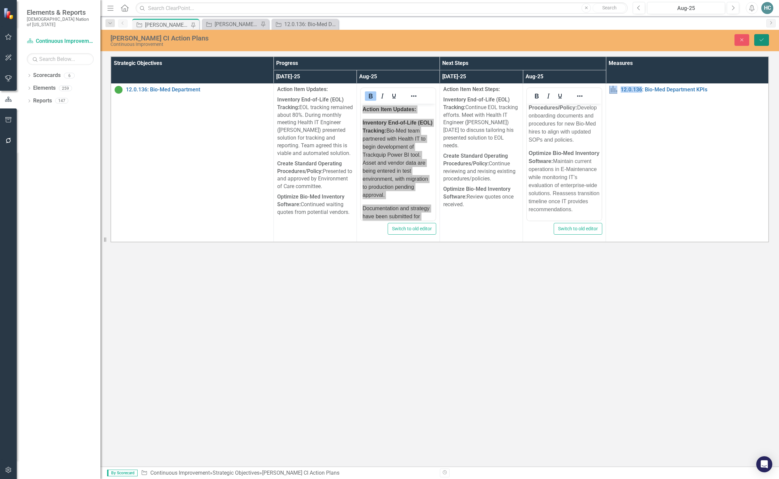
click at [760, 37] on icon "Save" at bounding box center [762, 39] width 6 height 5
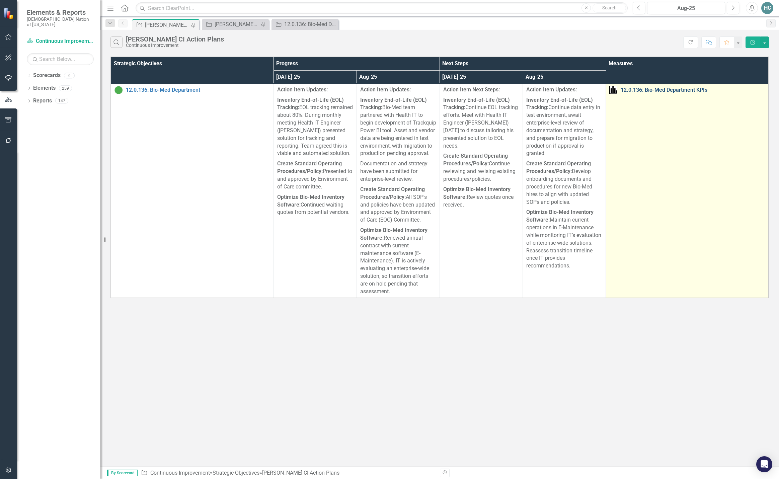
click at [662, 88] on link "12.0.136: Bio-Med Department KPIs" at bounding box center [693, 90] width 144 height 6
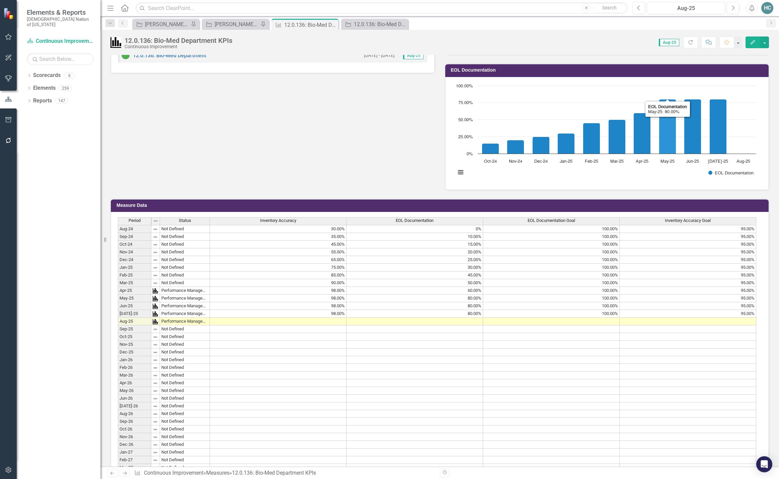
scroll to position [301, 0]
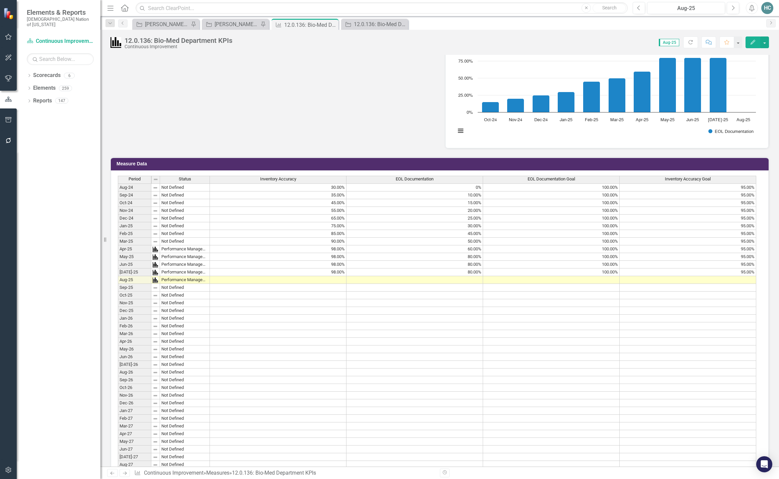
click at [336, 282] on td at bounding box center [278, 280] width 137 height 8
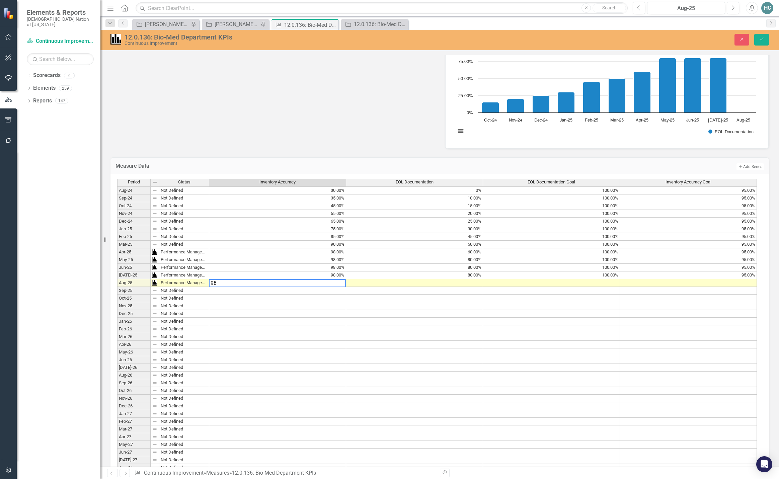
type textarea "98"
click at [475, 284] on td at bounding box center [414, 283] width 137 height 8
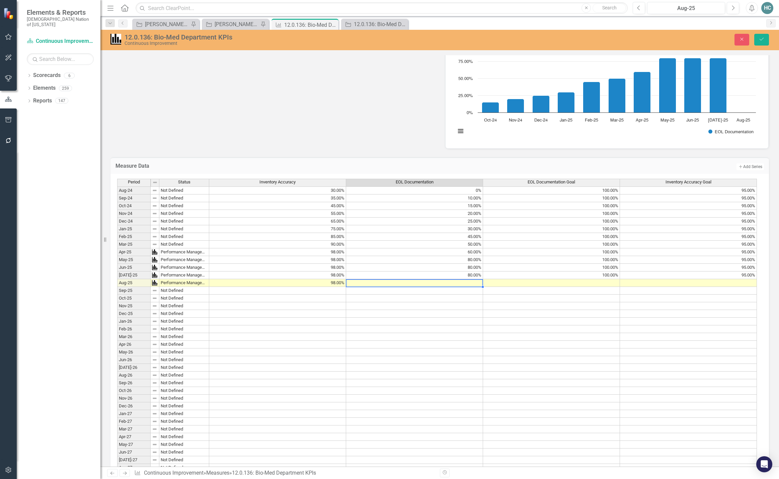
click at [475, 284] on td at bounding box center [414, 283] width 137 height 8
type textarea "80"
click at [612, 285] on td at bounding box center [551, 283] width 137 height 8
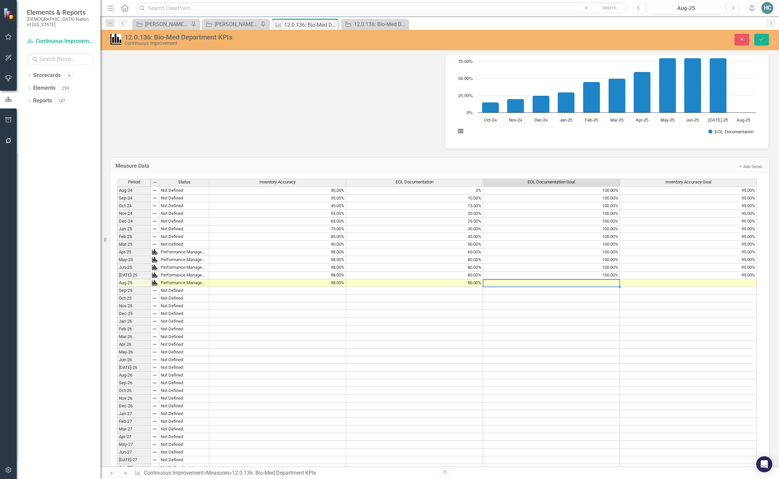
click at [612, 285] on td at bounding box center [551, 283] width 137 height 8
type textarea "100"
click at [701, 285] on td at bounding box center [688, 283] width 137 height 8
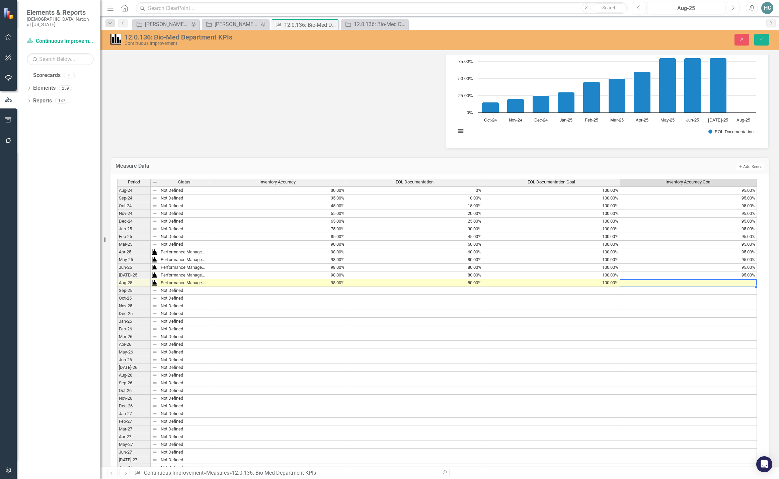
click at [701, 285] on td at bounding box center [688, 283] width 137 height 8
type textarea "95"
click at [698, 296] on td at bounding box center [688, 299] width 137 height 8
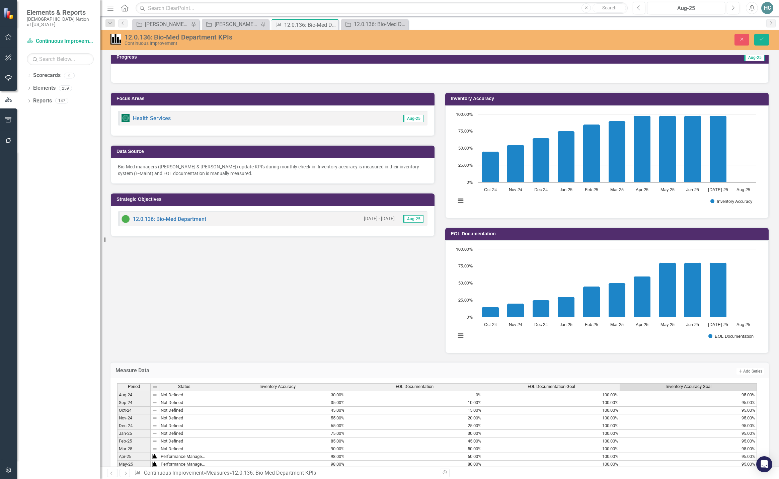
scroll to position [0, 0]
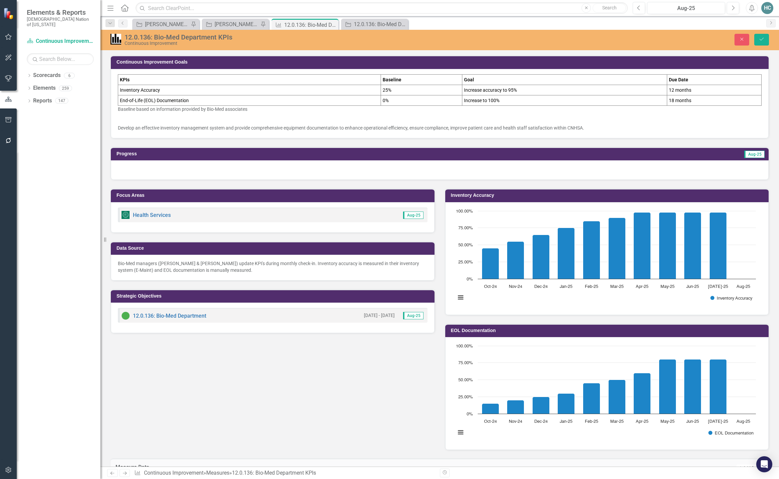
click at [417, 174] on div at bounding box center [440, 169] width 658 height 19
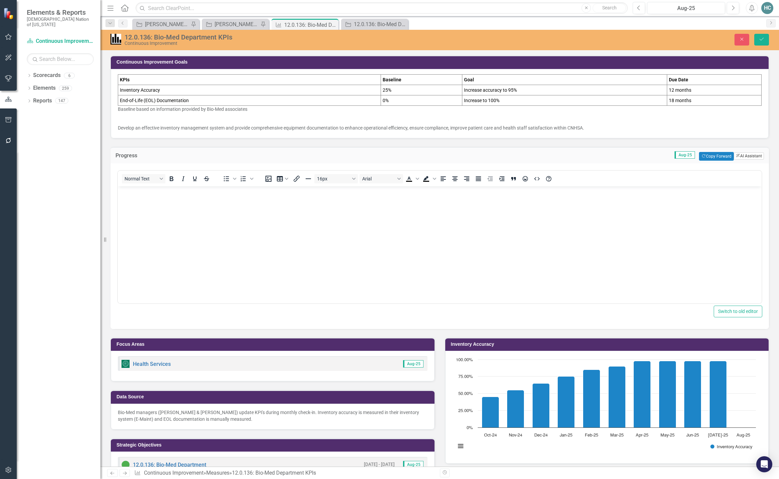
click at [738, 158] on button "ClearPoint AI AI Assistant" at bounding box center [749, 155] width 30 height 7
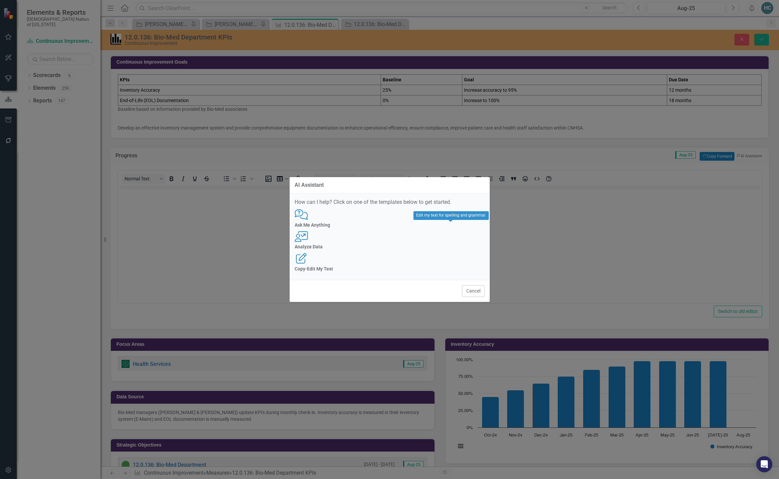
click at [389, 250] on div "User with Chart Analyze Data" at bounding box center [390, 240] width 190 height 18
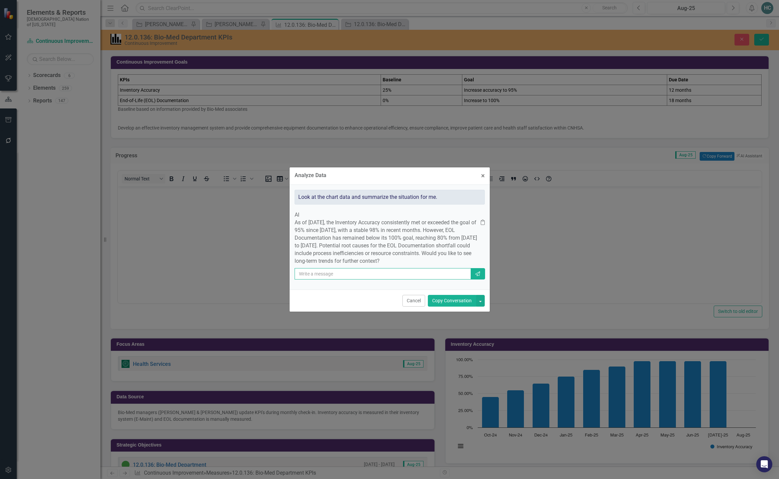
click at [335, 280] on input "text" at bounding box center [383, 273] width 176 height 11
type input "Progress for EOL documentation has stalled because they are currently transitio…"
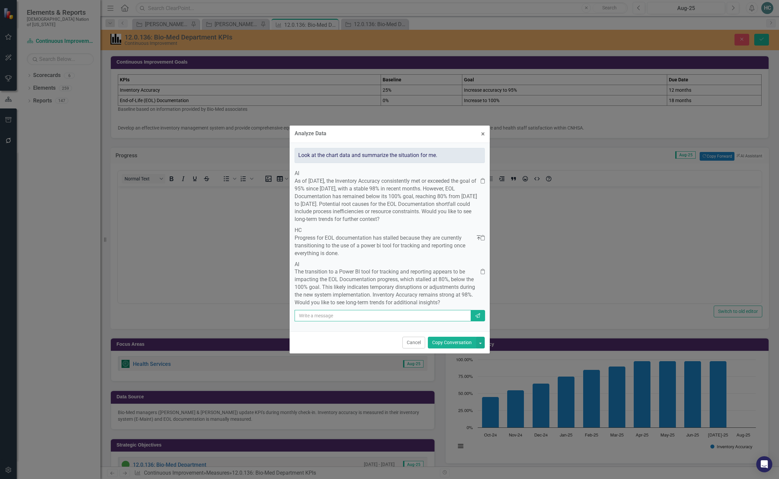
click at [363, 321] on input "text" at bounding box center [383, 315] width 176 height 11
type input "Please combine all of that into one concise update"
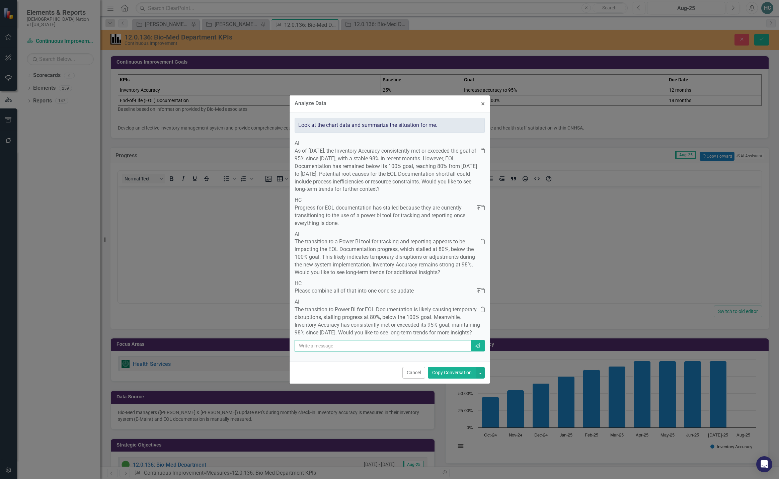
click at [329, 351] on input "text" at bounding box center [383, 345] width 176 height 11
type input "No, please put the first analysis and then that reasoning together in an update"
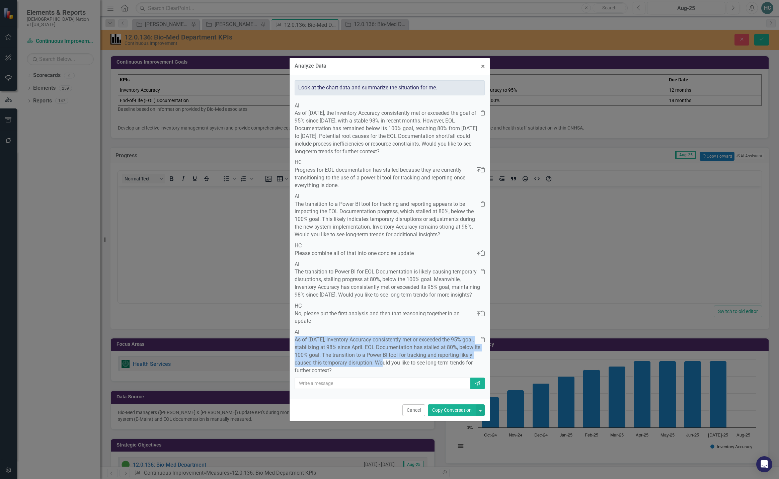
drag, startPoint x: 393, startPoint y: 375, endPoint x: 306, endPoint y: 345, distance: 92.0
click at [306, 345] on div "AI As of July 2025, Inventory Accuracy consistently met or exceeded the 95% goa…" at bounding box center [390, 351] width 190 height 46
copy div "As of July 2025, Inventory Accuracy consistently met or exceeded the 95% goal, …"
click at [485, 58] on button "× Close" at bounding box center [483, 66] width 14 height 17
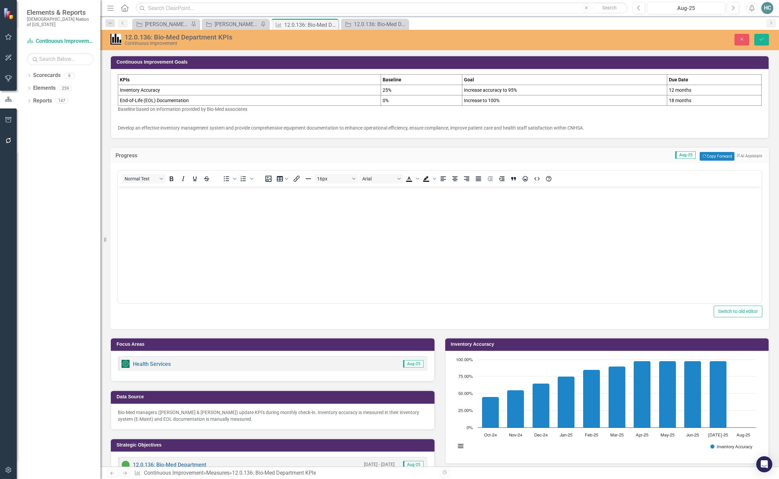
click at [156, 209] on body "Rich Text Area. Press ALT-0 for help." at bounding box center [440, 236] width 644 height 100
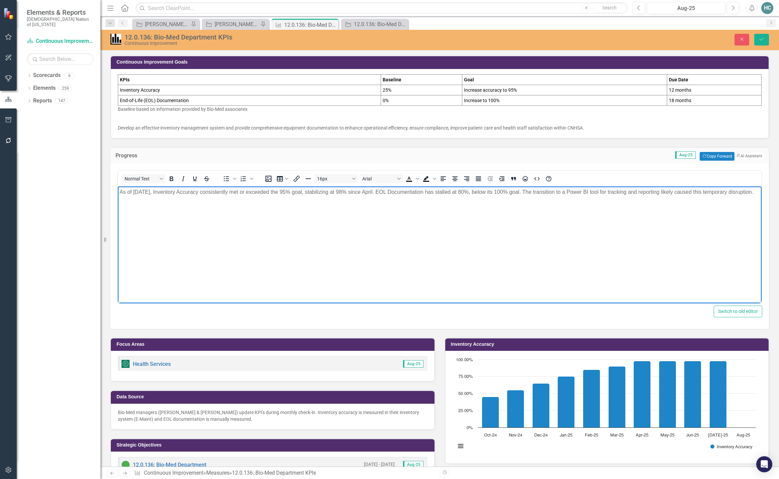
click at [281, 192] on p "As of July 2025, Inventory Accuracy consistently met or exceeded the 95% goal, …" at bounding box center [439, 192] width 640 height 8
click at [281, 194] on p "As of July 2025, Inventory Accuracy consistently met or exceeded the 95% goal, …" at bounding box center [439, 192] width 640 height 8
click at [280, 191] on p "As of July 2025, Inventory Accuracy consistently met or exceeded the 95% goal, …" at bounding box center [439, 192] width 640 height 8
click at [757, 41] on button "Save" at bounding box center [761, 40] width 15 height 12
